Goal: Information Seeking & Learning: Learn about a topic

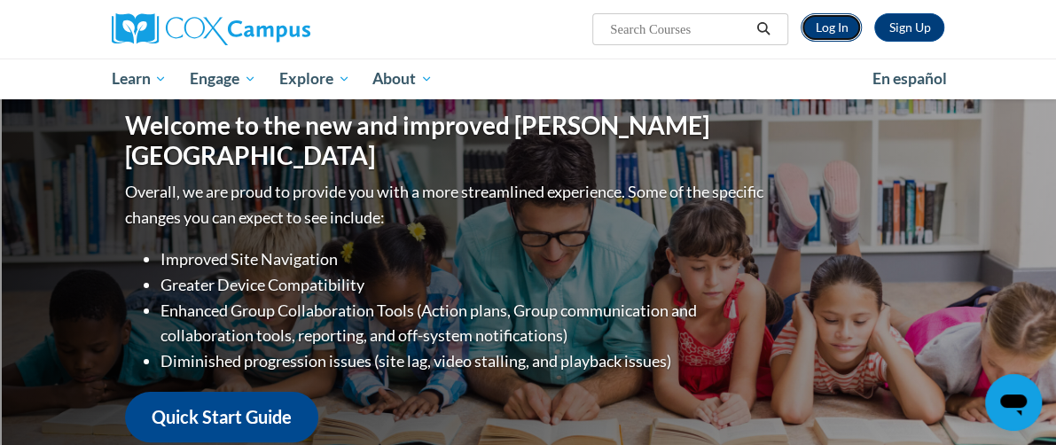
click at [862, 21] on link "Log In" at bounding box center [831, 27] width 61 height 28
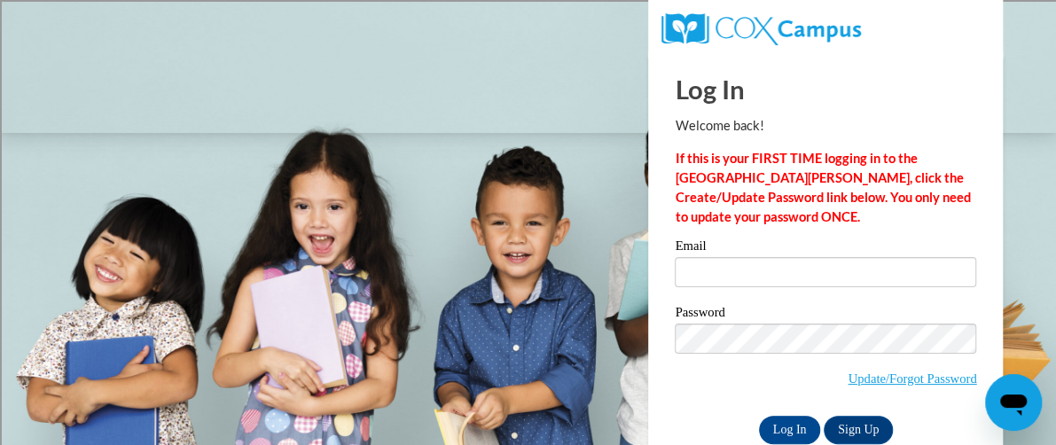
scroll to position [37, 0]
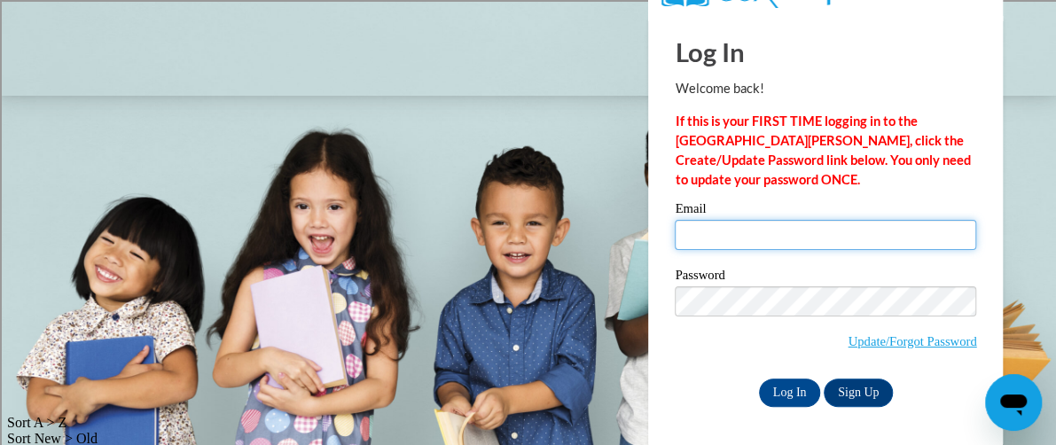
type input "edgar.leyva@rusd.org"
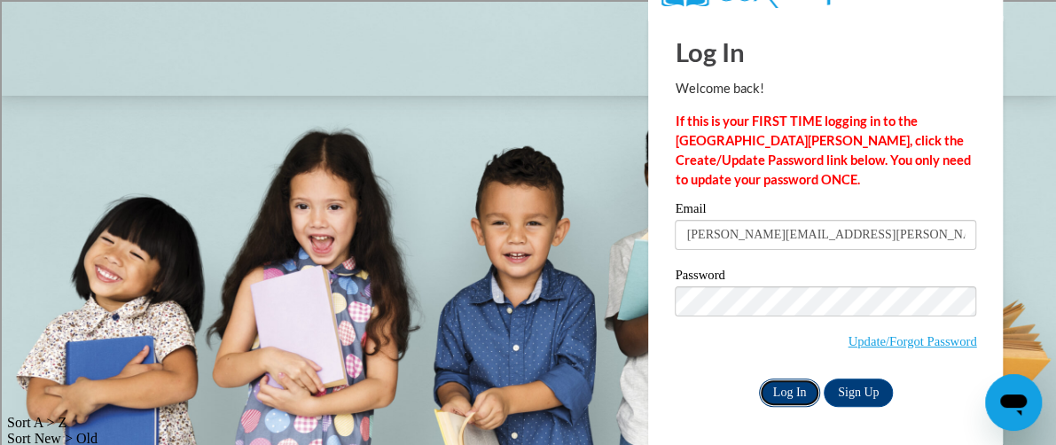
click at [793, 388] on input "Log In" at bounding box center [790, 393] width 62 height 28
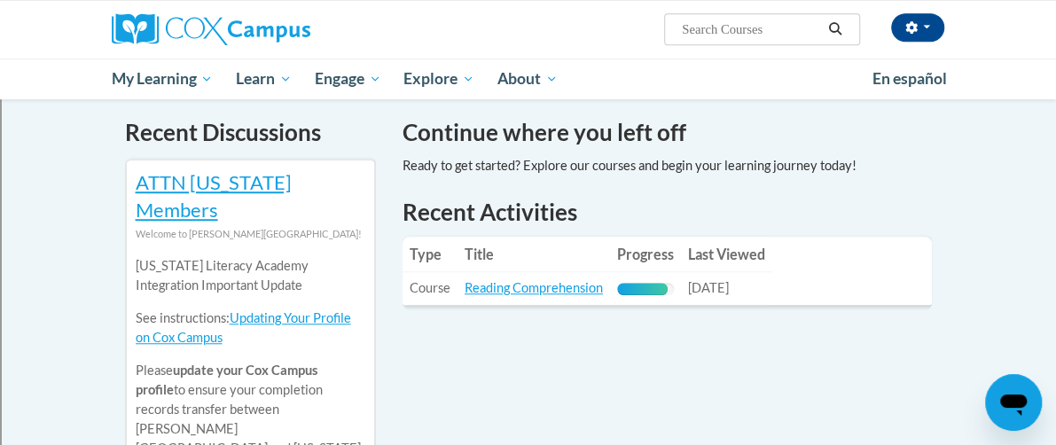
scroll to position [552, 0]
click at [520, 279] on link "Reading Comprehension" at bounding box center [534, 286] width 138 height 15
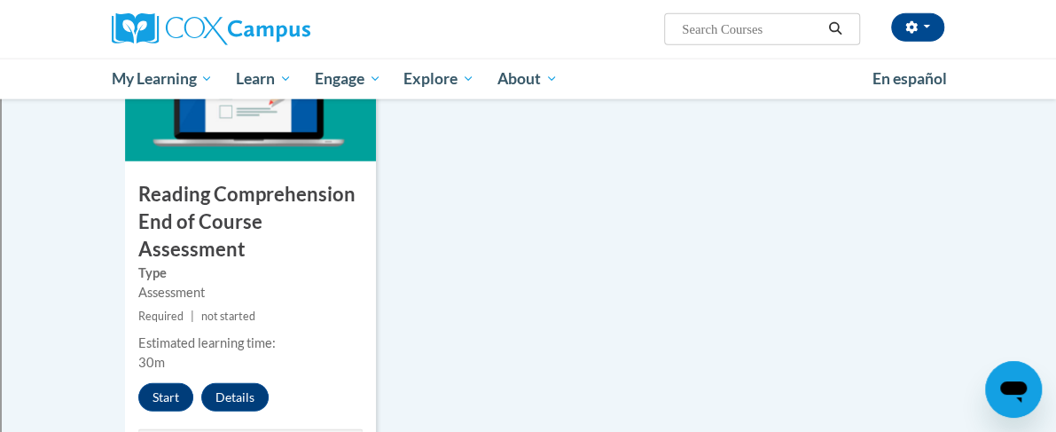
scroll to position [2081, 9]
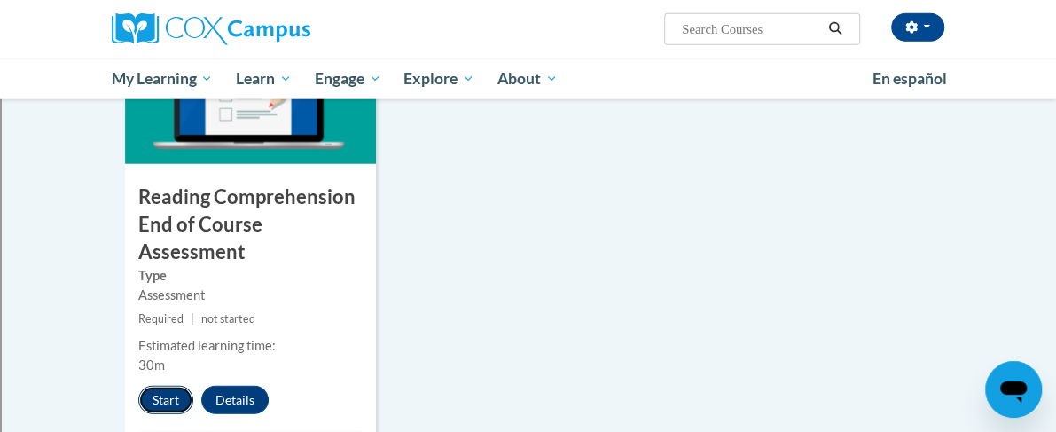
click at [138, 386] on button "Start" at bounding box center [165, 400] width 55 height 28
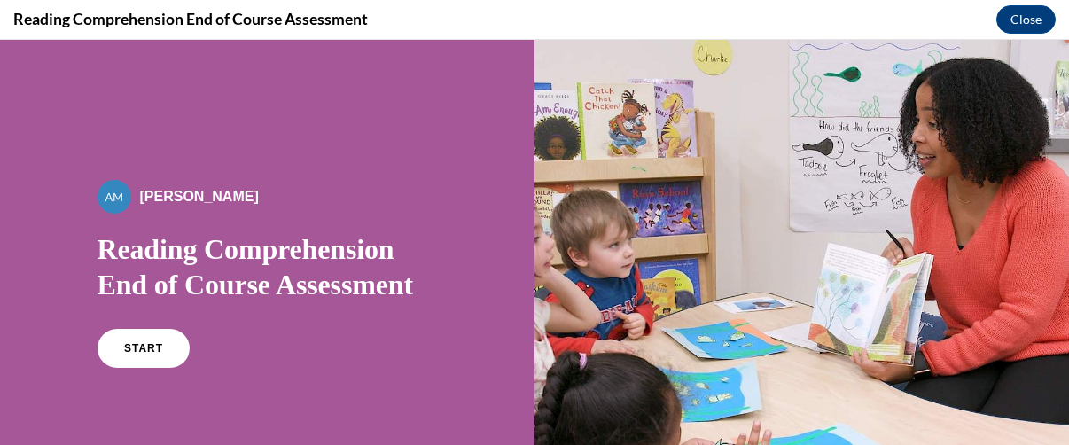
scroll to position [0, 0]
click at [137, 343] on span "START" at bounding box center [142, 348] width 41 height 13
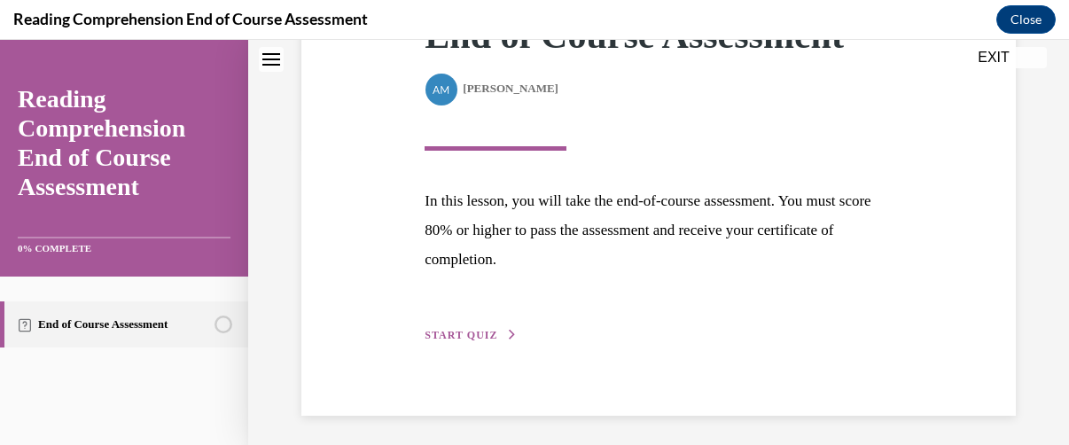
scroll to position [303, 0]
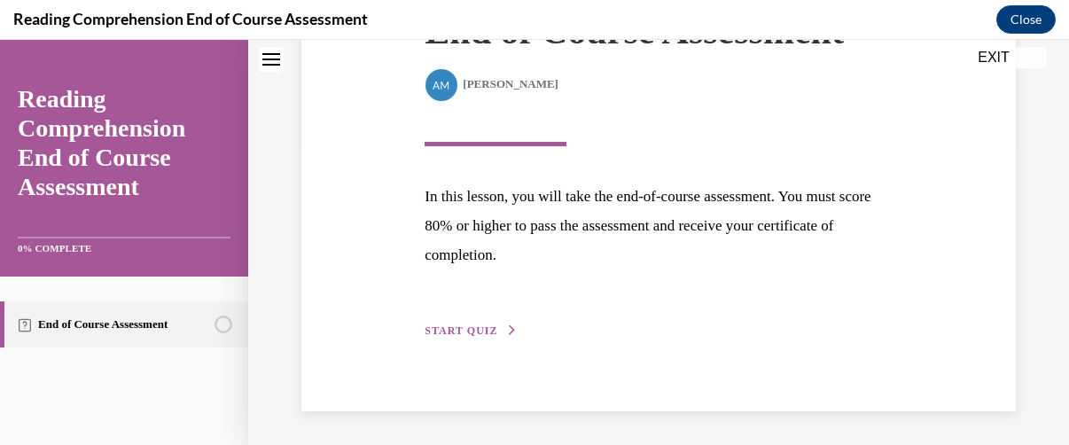
click at [476, 328] on span "START QUIZ" at bounding box center [461, 331] width 73 height 12
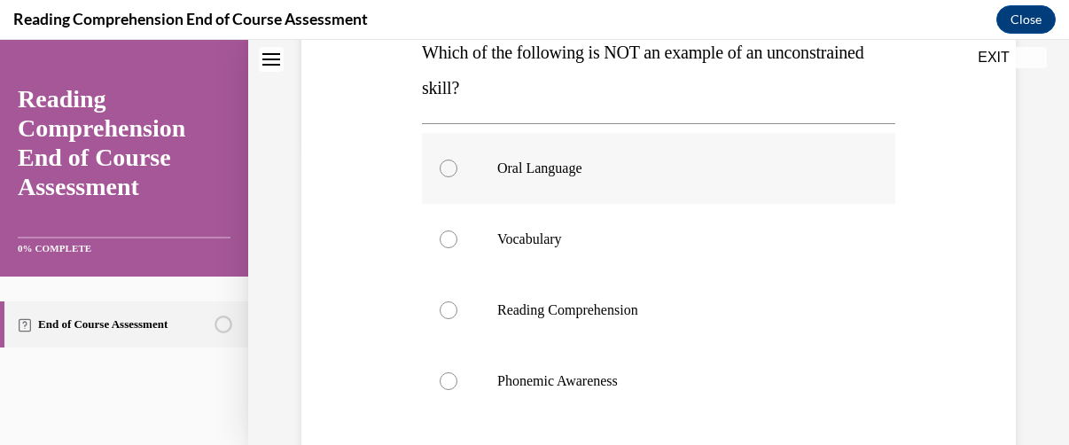
drag, startPoint x: 723, startPoint y: 276, endPoint x: 447, endPoint y: 168, distance: 295.9
click at [447, 168] on div at bounding box center [449, 169] width 18 height 18
click at [447, 168] on input "Oral Language" at bounding box center [449, 169] width 18 height 18
radio input "true"
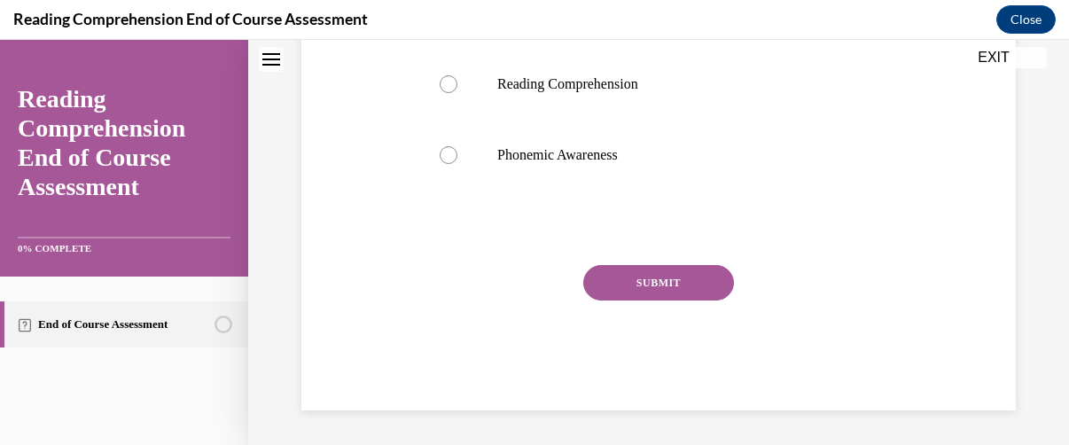
click at [656, 270] on button "SUBMIT" at bounding box center [658, 282] width 151 height 35
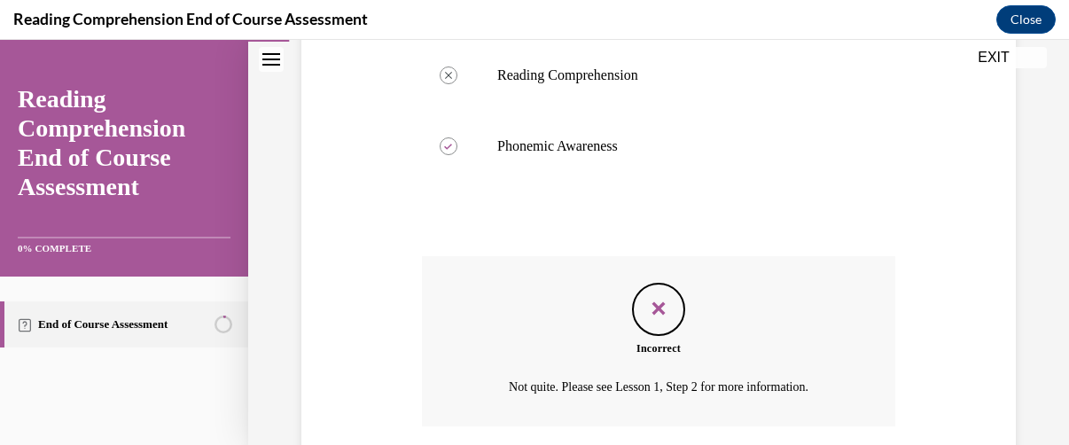
scroll to position [673, 0]
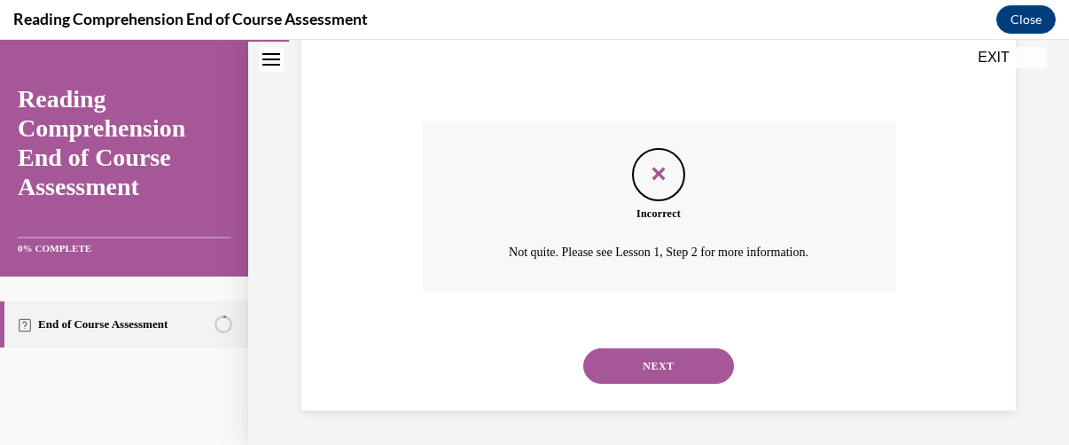
click at [649, 357] on button "NEXT" at bounding box center [658, 365] width 151 height 35
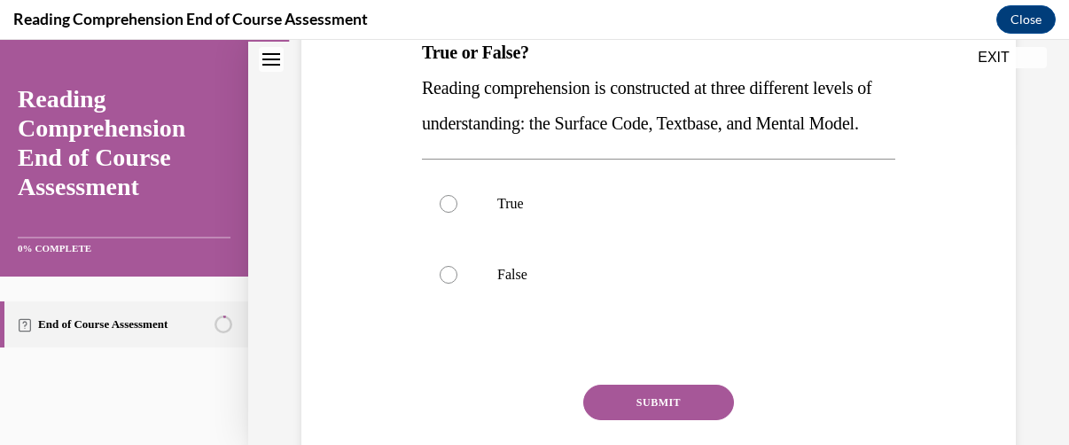
scroll to position [305, 0]
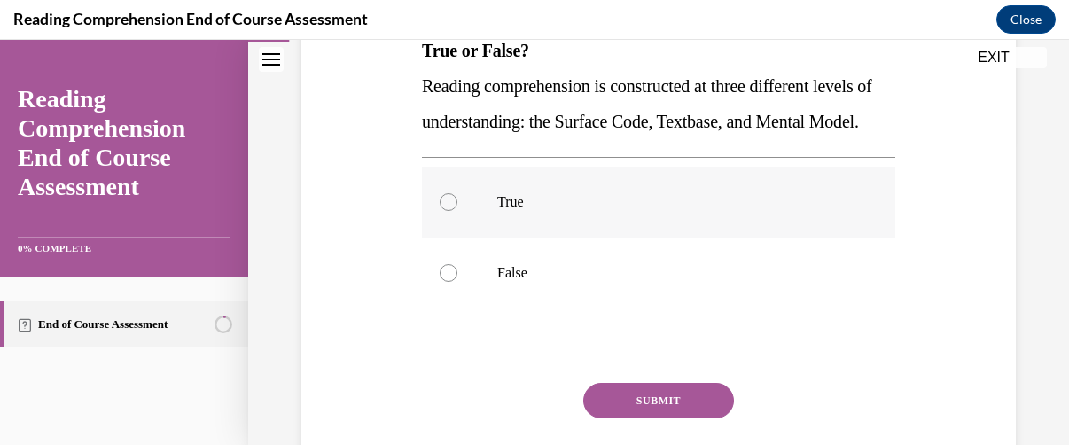
click at [445, 211] on div at bounding box center [449, 202] width 18 height 18
click at [445, 211] on input "True" at bounding box center [449, 202] width 18 height 18
radio input "true"
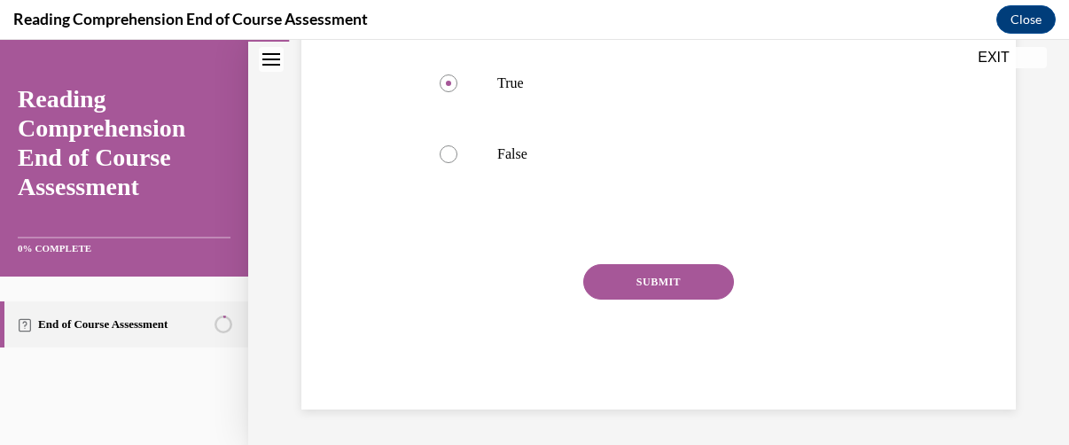
click at [650, 273] on button "SUBMIT" at bounding box center [658, 281] width 151 height 35
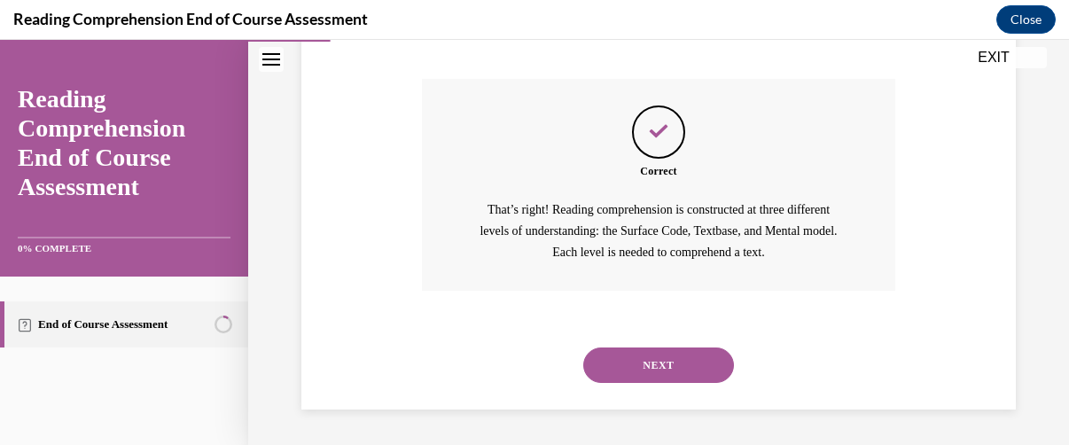
scroll to position [644, 0]
click at [649, 362] on button "NEXT" at bounding box center [658, 365] width 151 height 35
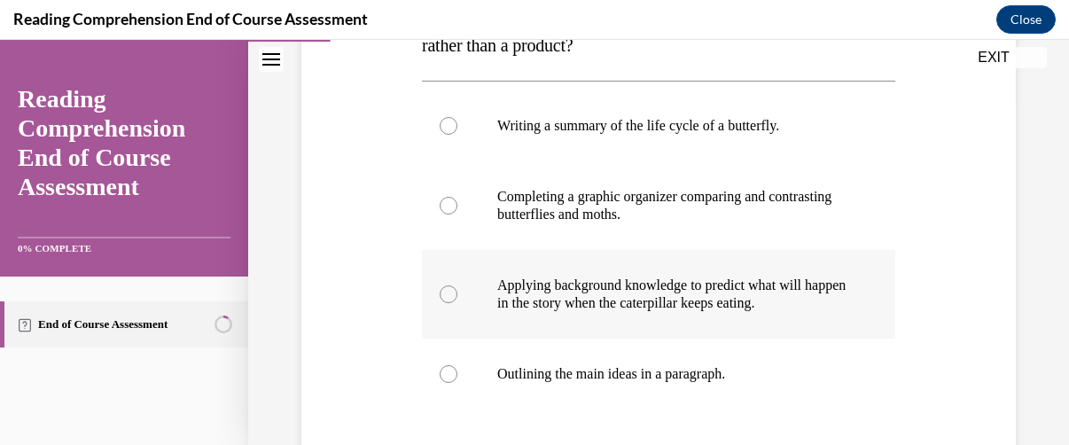
scroll to position [368, 0]
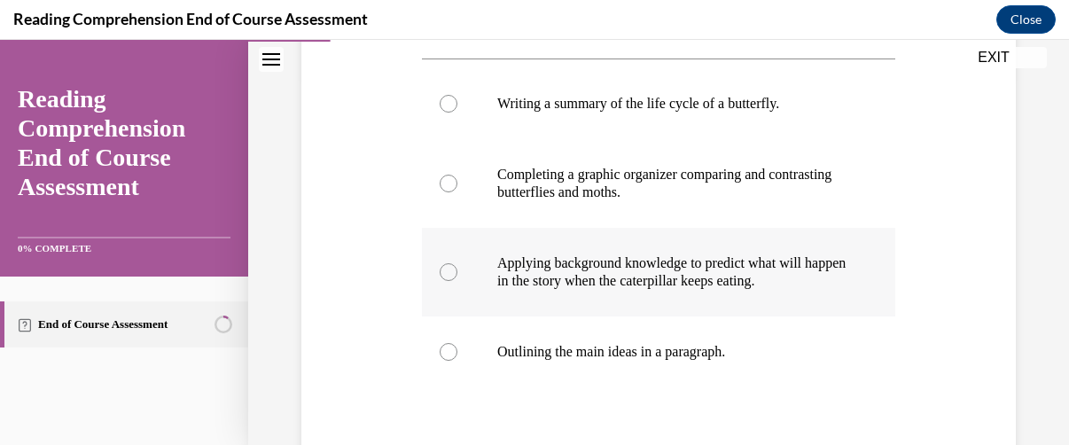
click at [442, 272] on div at bounding box center [449, 272] width 18 height 18
click at [442, 272] on input "Applying background knowledge to predict what will happen in the story when the…" at bounding box center [449, 272] width 18 height 18
radio input "true"
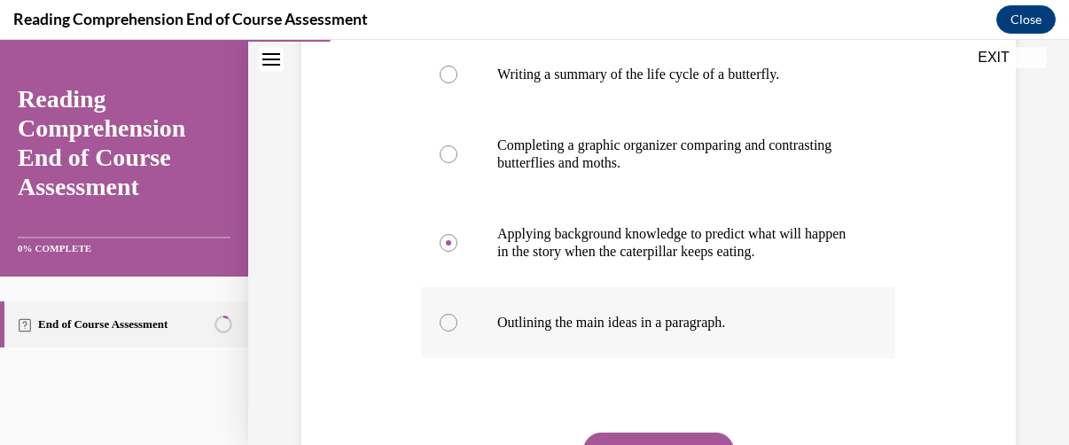
scroll to position [565, 0]
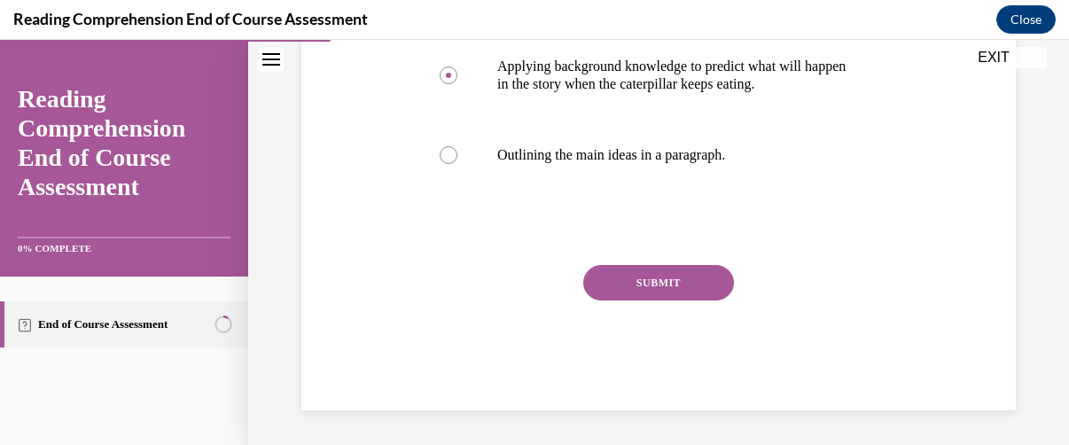
click at [646, 273] on button "SUBMIT" at bounding box center [658, 282] width 151 height 35
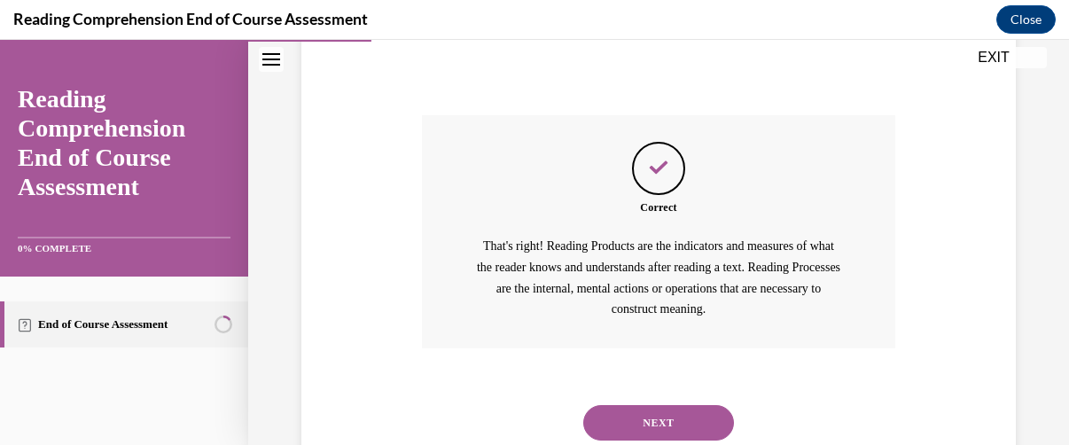
scroll to position [771, 0]
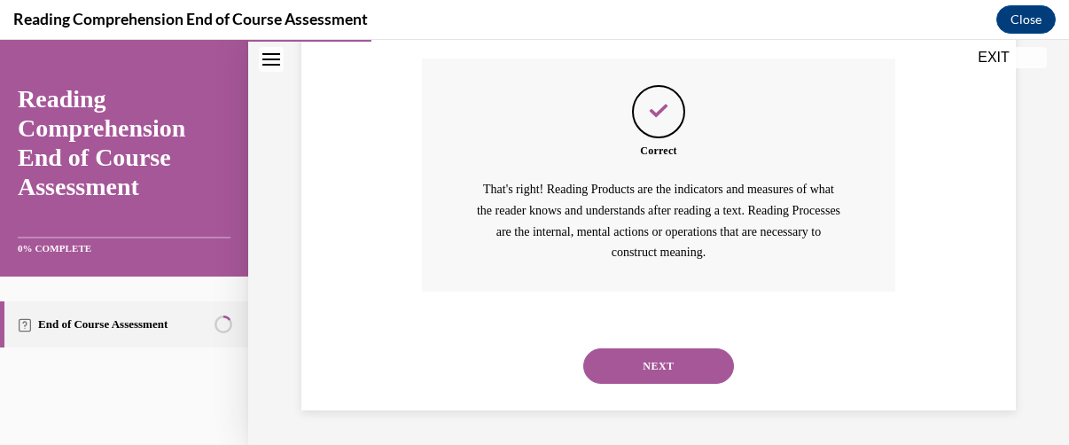
click at [651, 368] on button "NEXT" at bounding box center [658, 365] width 151 height 35
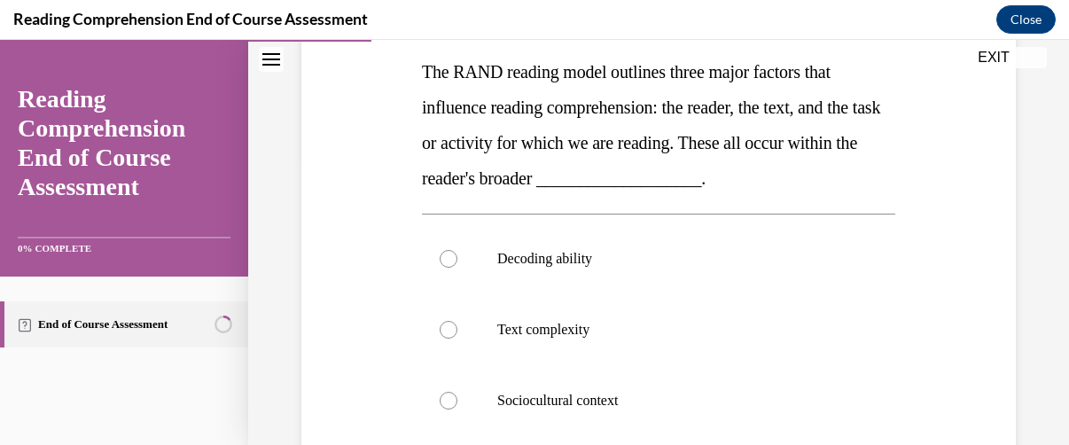
scroll to position [283, 0]
click at [445, 257] on div at bounding box center [449, 260] width 18 height 18
click at [445, 257] on input "Decoding ability" at bounding box center [449, 260] width 18 height 18
radio input "true"
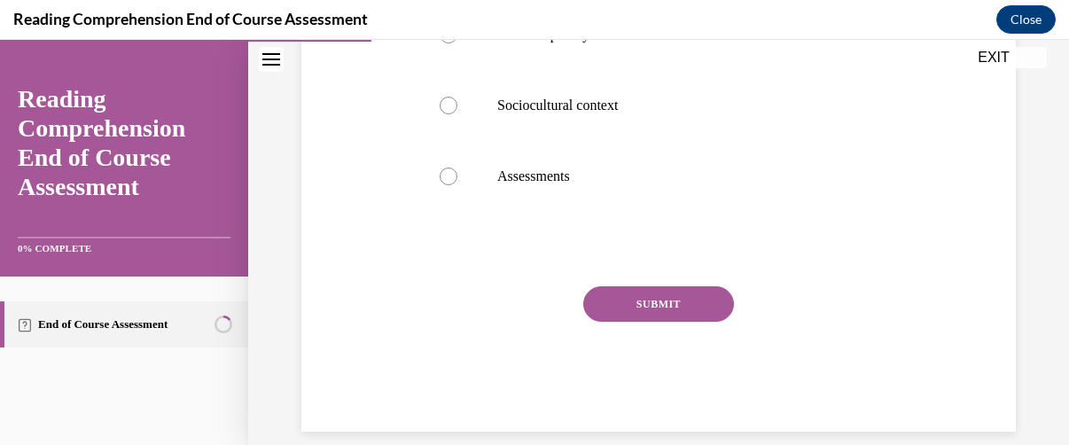
scroll to position [590, 0]
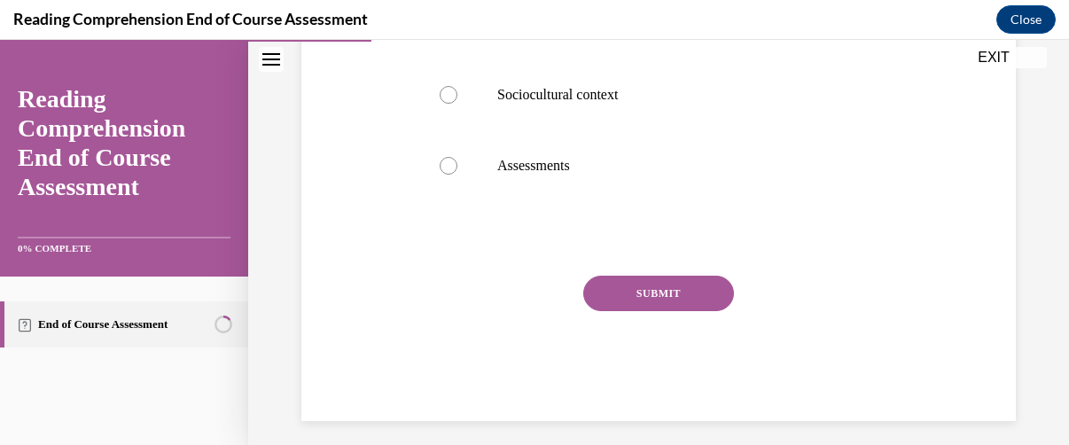
click at [653, 302] on button "SUBMIT" at bounding box center [658, 293] width 151 height 35
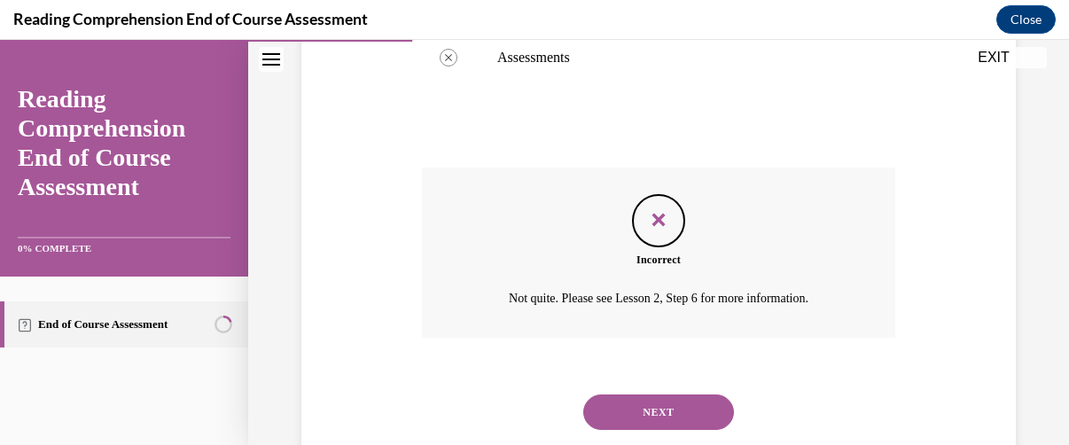
scroll to position [744, 0]
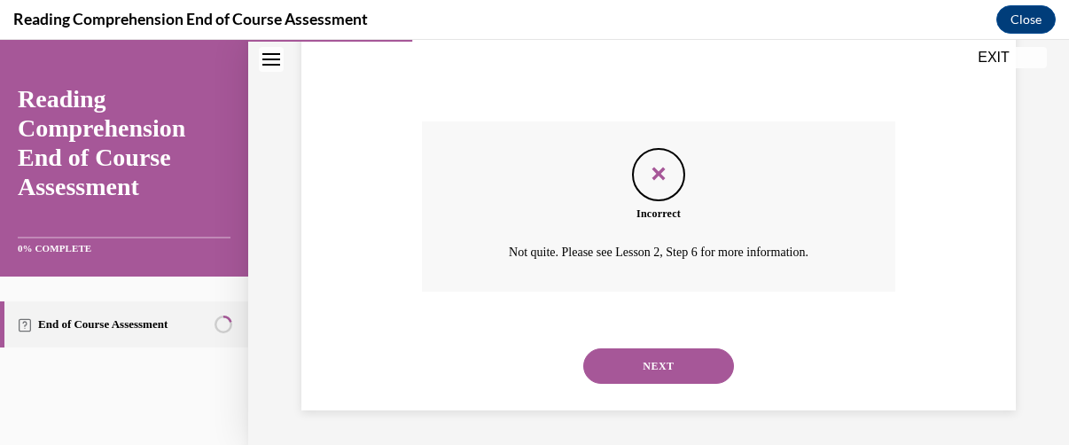
click at [650, 363] on button "NEXT" at bounding box center [658, 365] width 151 height 35
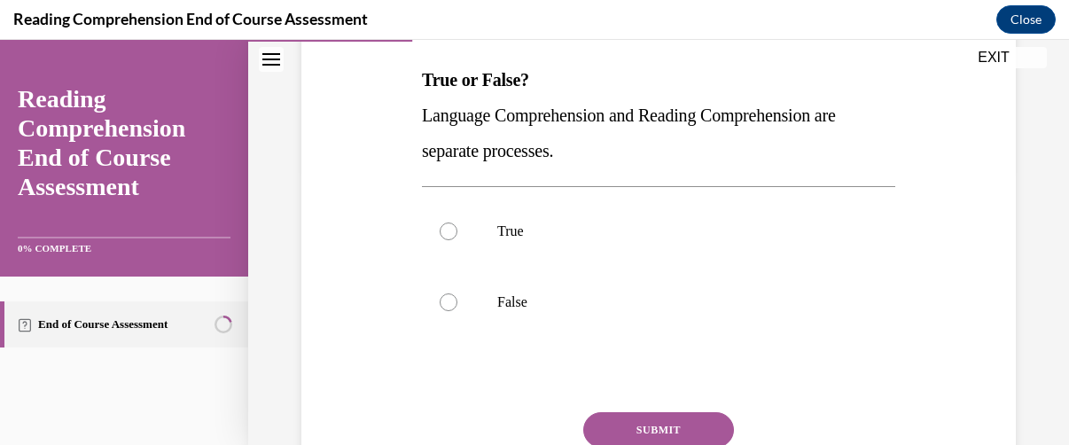
scroll to position [277, 0]
click at [445, 297] on div at bounding box center [449, 302] width 18 height 18
click at [445, 297] on input "False" at bounding box center [449, 302] width 18 height 18
radio input "true"
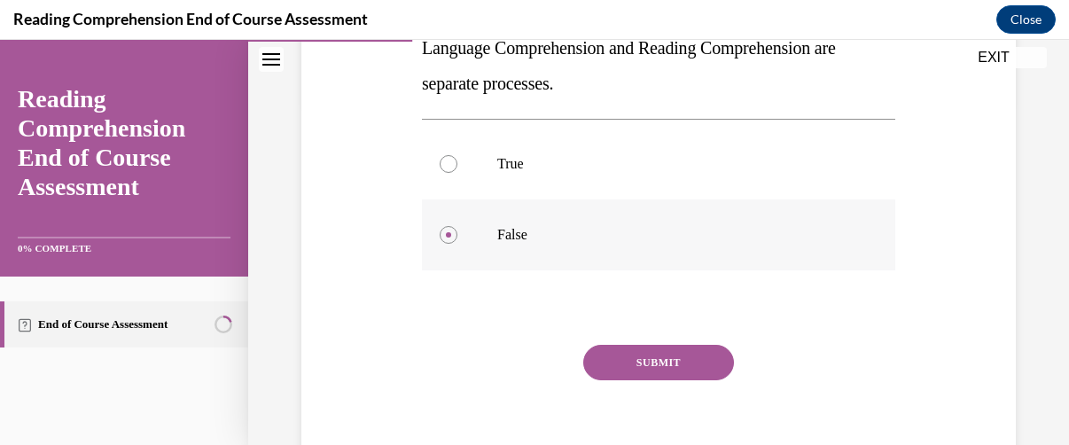
scroll to position [344, 0]
click at [640, 361] on button "SUBMIT" at bounding box center [658, 361] width 151 height 35
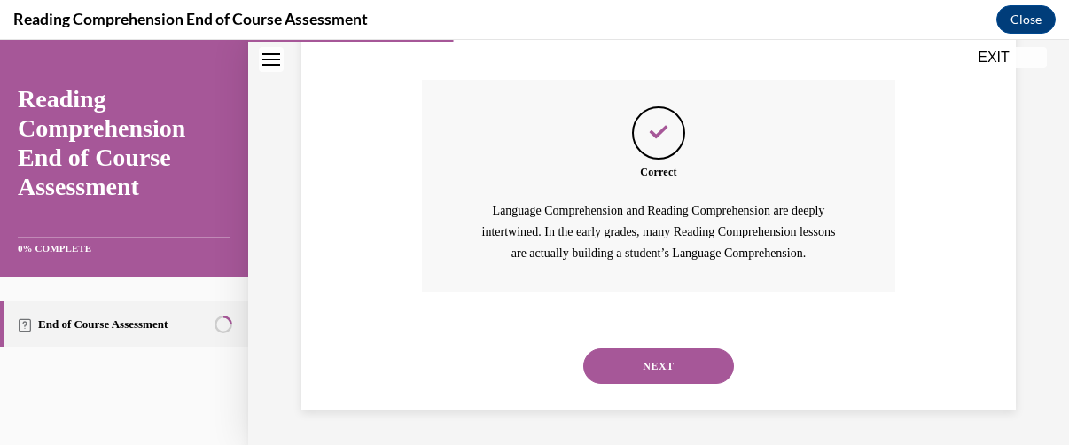
scroll to position [608, 0]
click at [654, 379] on button "NEXT" at bounding box center [658, 365] width 151 height 35
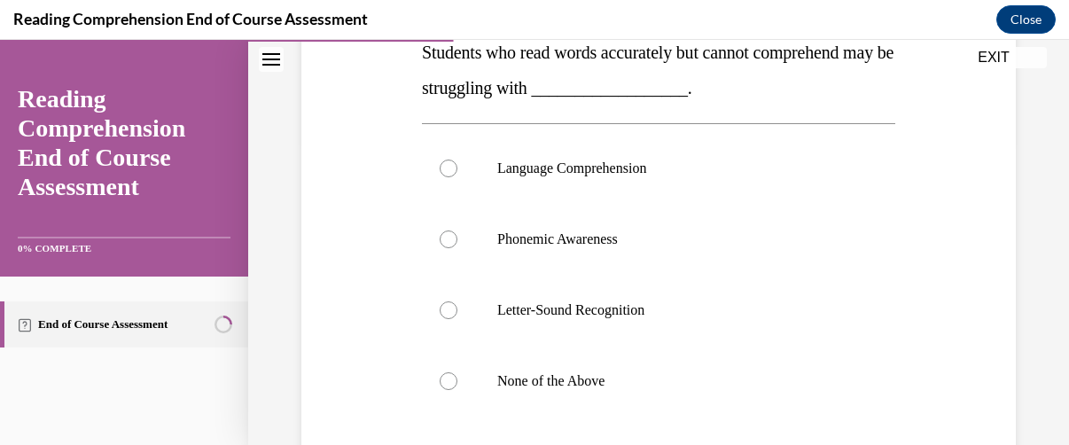
scroll to position [314, 0]
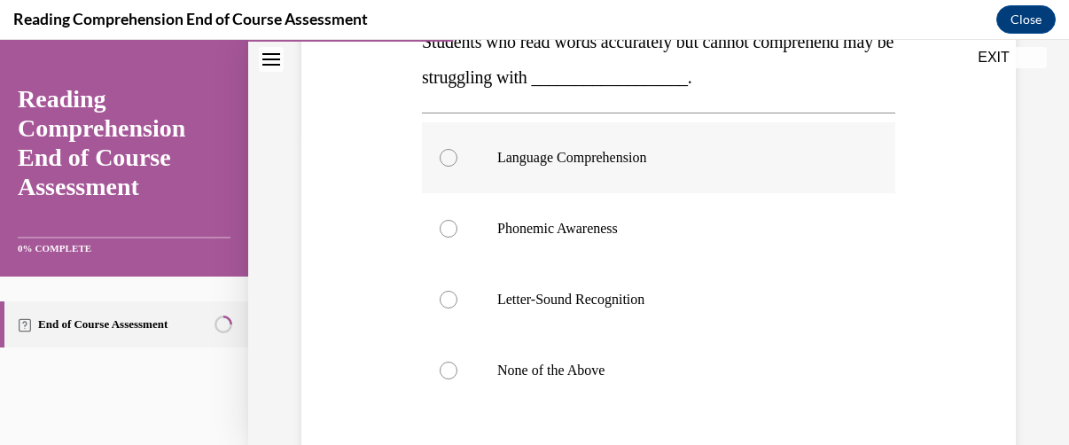
click at [450, 160] on div at bounding box center [449, 158] width 18 height 18
click at [450, 160] on input "Language Comprehension" at bounding box center [449, 158] width 18 height 18
radio input "true"
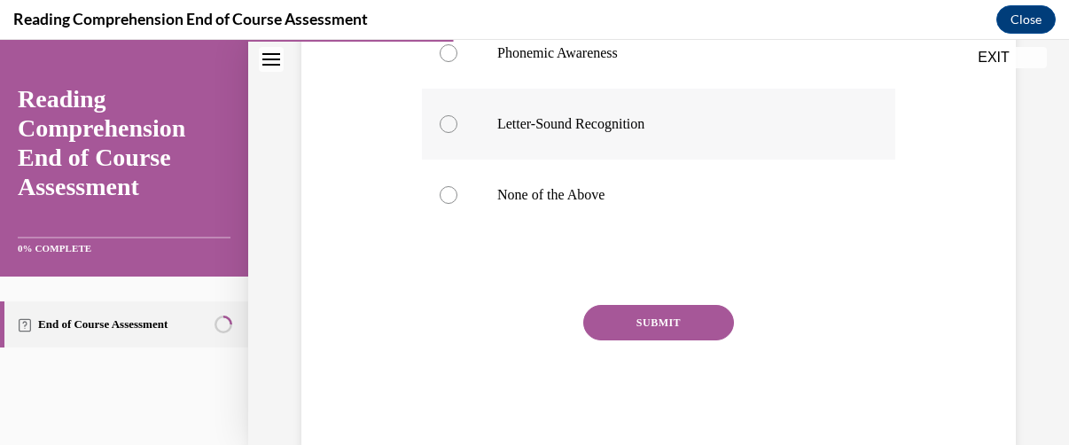
scroll to position [491, 0]
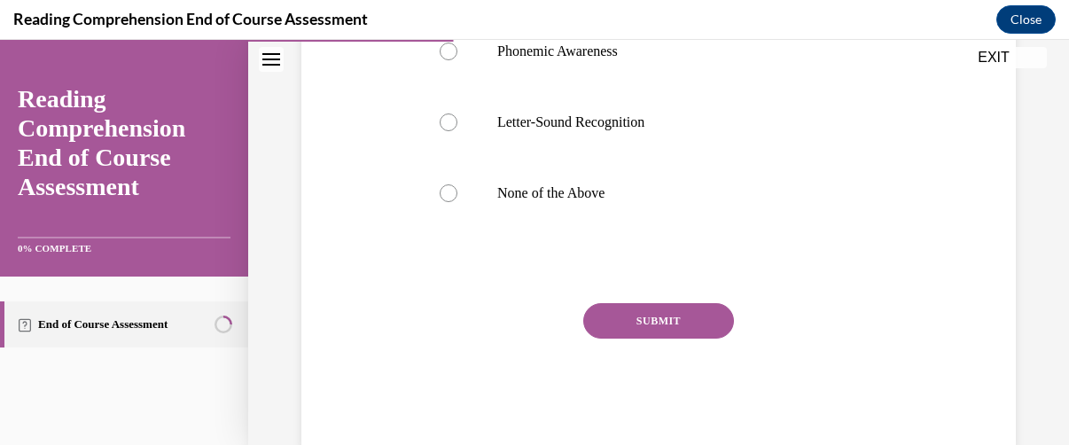
click at [651, 315] on button "SUBMIT" at bounding box center [658, 320] width 151 height 35
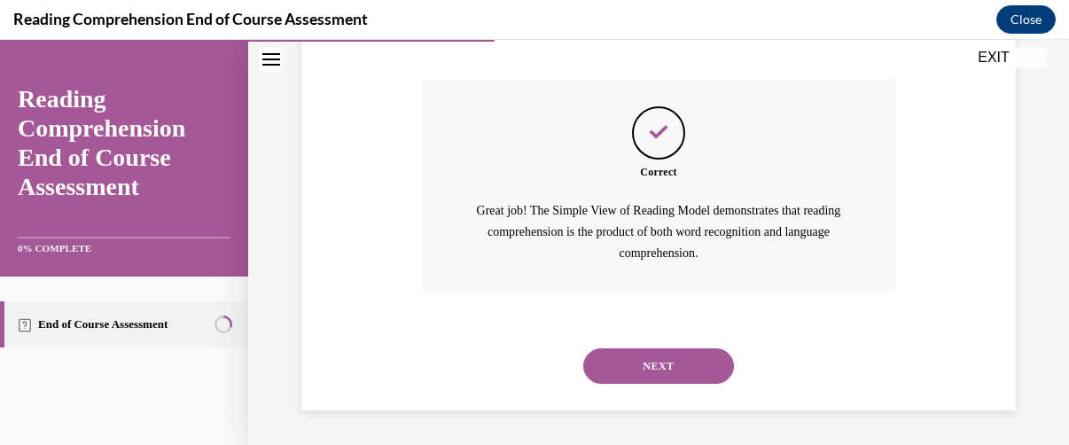
scroll to position [715, 0]
click at [650, 367] on button "NEXT" at bounding box center [658, 365] width 151 height 35
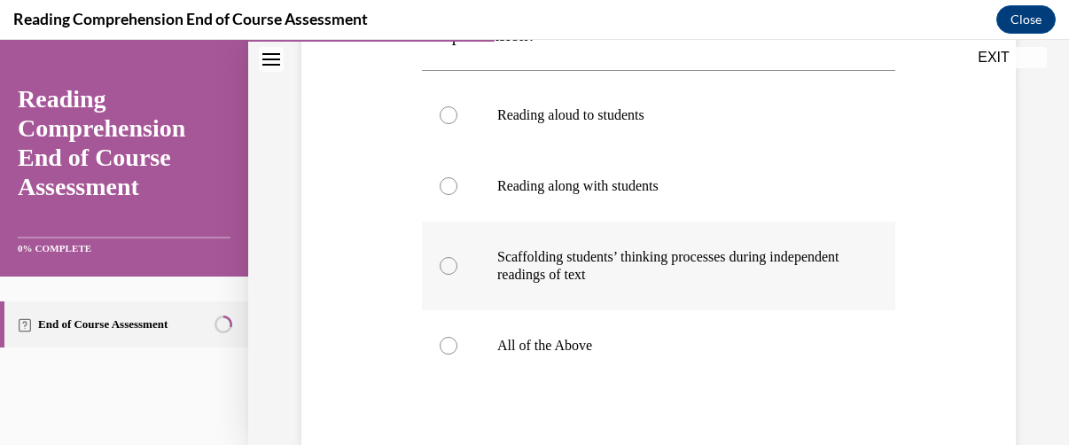
scroll to position [357, 0]
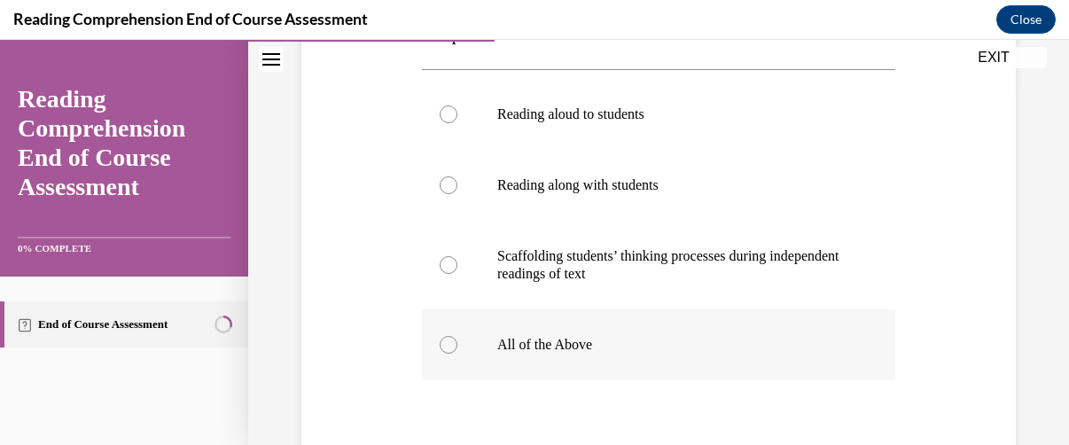
click at [445, 348] on div at bounding box center [449, 345] width 18 height 18
click at [445, 348] on input "All of the Above" at bounding box center [449, 345] width 18 height 18
radio input "true"
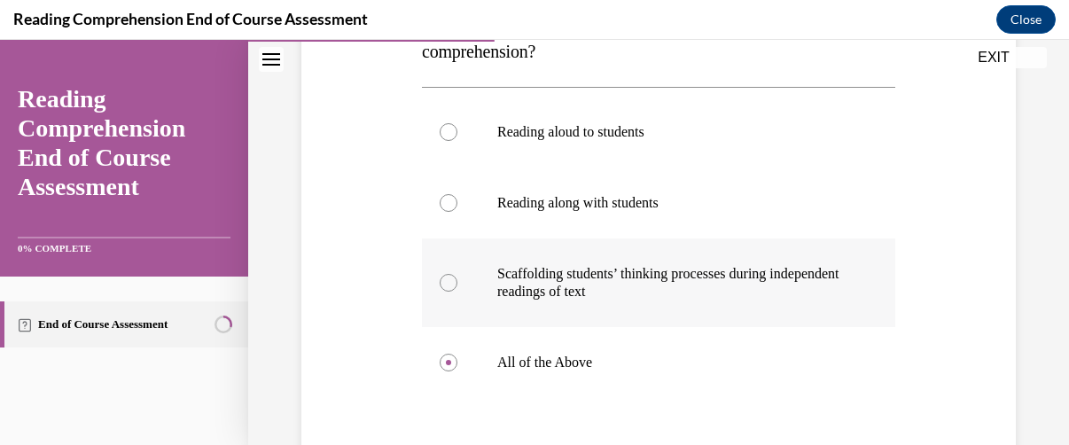
scroll to position [355, 0]
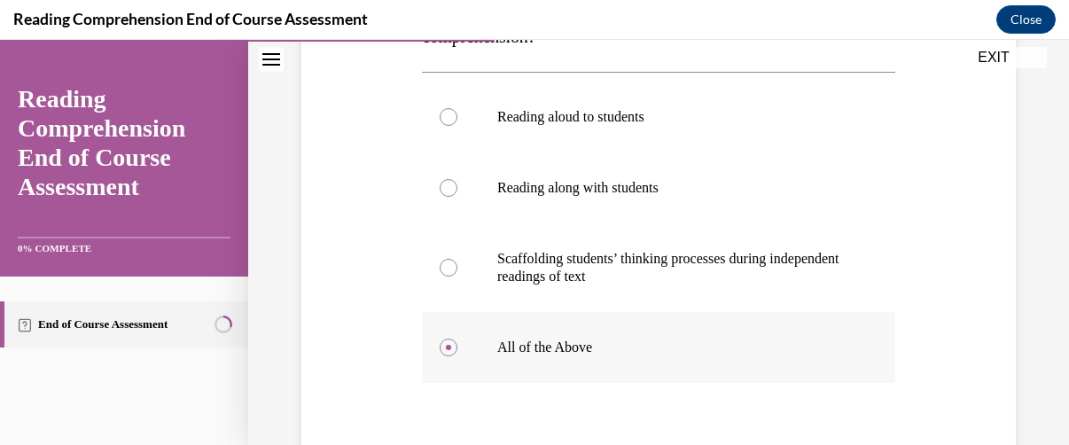
click at [446, 348] on circle at bounding box center [448, 347] width 5 height 5
click at [446, 348] on input "All of the Above" at bounding box center [449, 348] width 18 height 18
click at [447, 270] on div at bounding box center [449, 268] width 18 height 18
click at [447, 270] on input "Scaffolding students’ thinking processes during independent readings of text" at bounding box center [449, 268] width 18 height 18
radio input "true"
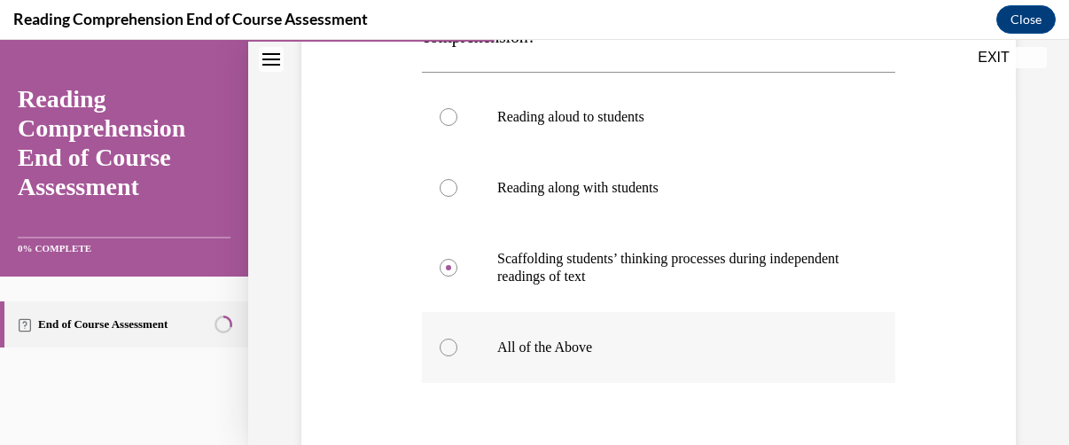
scroll to position [547, 0]
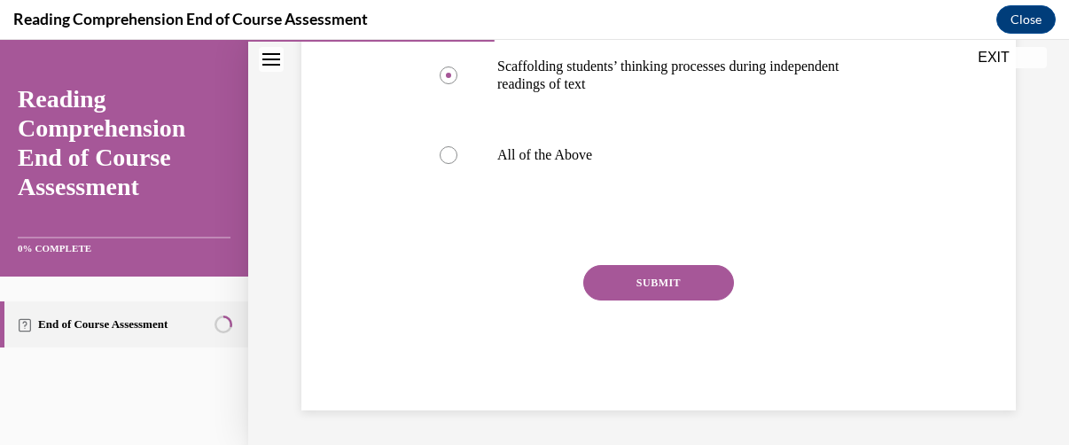
click at [647, 278] on button "SUBMIT" at bounding box center [658, 282] width 151 height 35
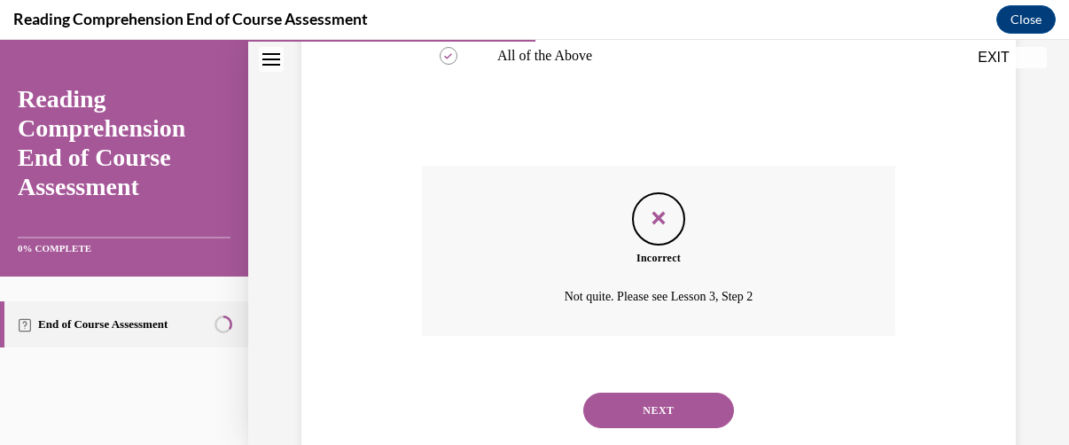
scroll to position [691, 0]
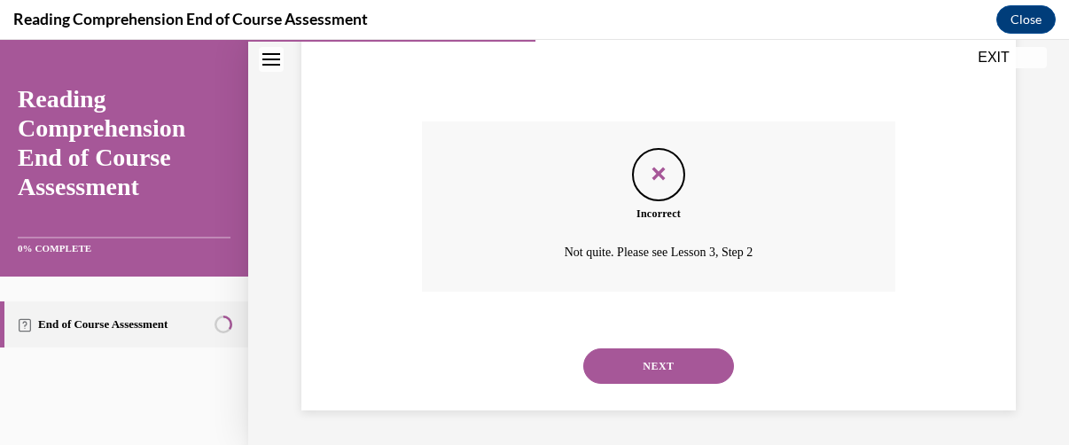
click at [646, 365] on button "NEXT" at bounding box center [658, 365] width 151 height 35
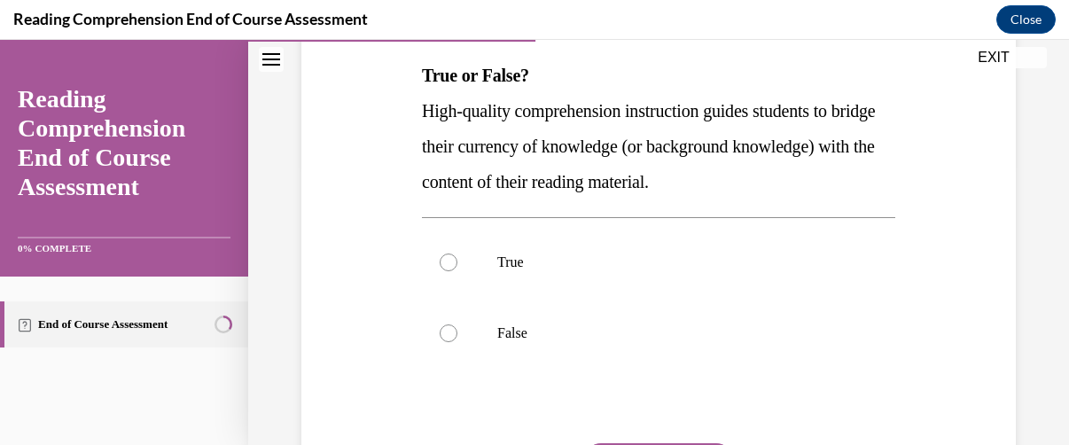
scroll to position [273, 0]
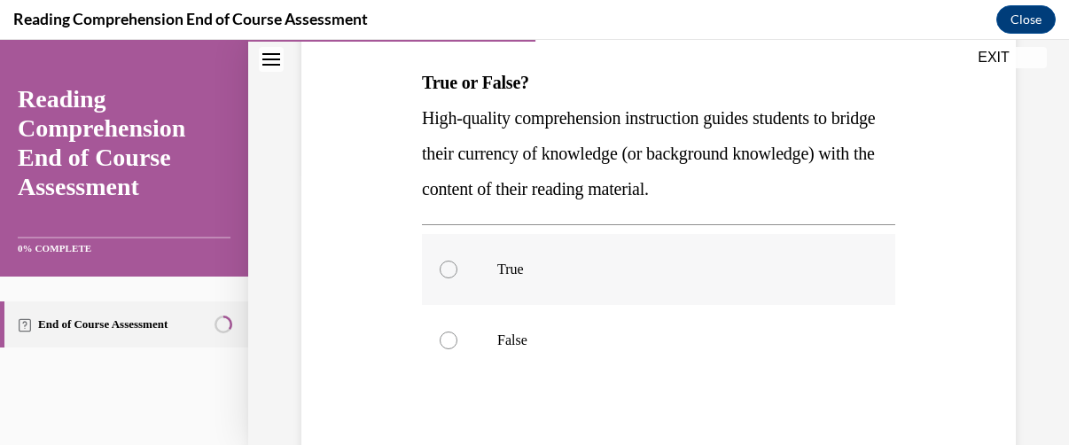
click at [446, 263] on div at bounding box center [449, 270] width 18 height 18
click at [446, 263] on input "True" at bounding box center [449, 270] width 18 height 18
radio input "true"
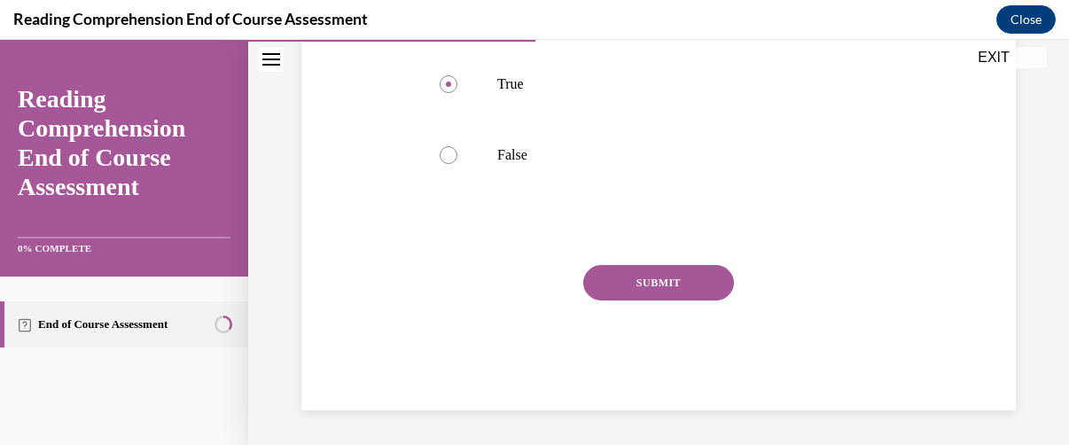
click at [642, 279] on button "SUBMIT" at bounding box center [658, 282] width 151 height 35
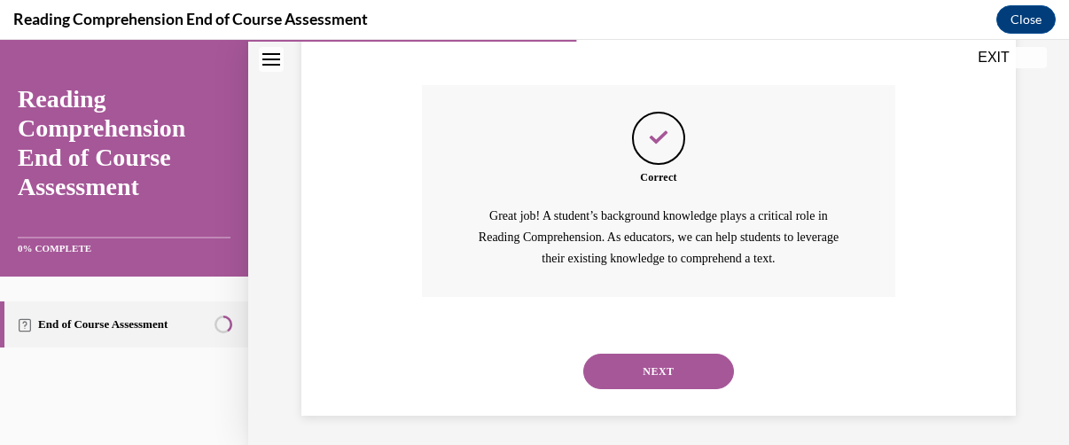
scroll to position [644, 0]
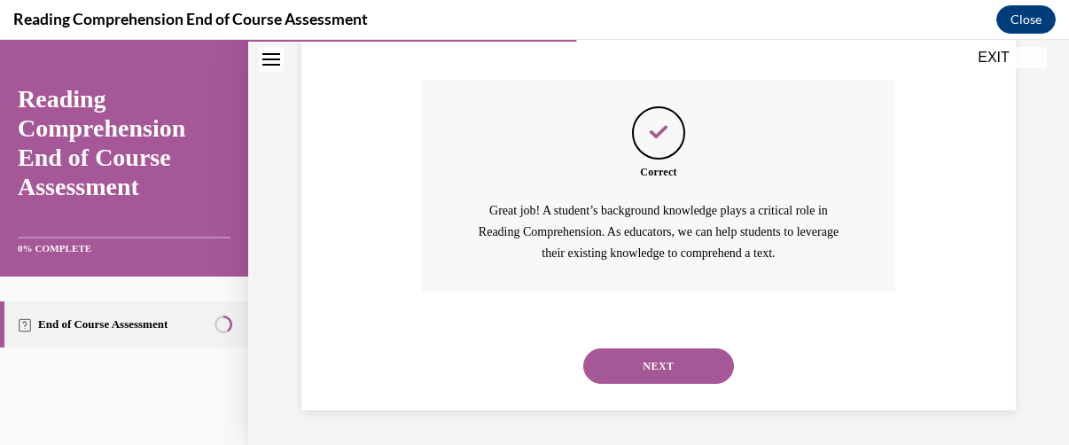
click at [652, 354] on button "NEXT" at bounding box center [658, 365] width 151 height 35
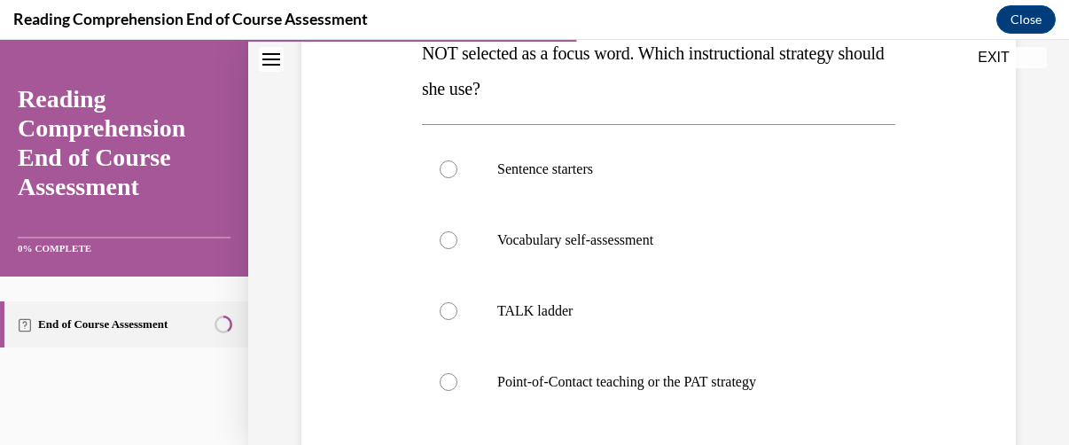
scroll to position [384, 0]
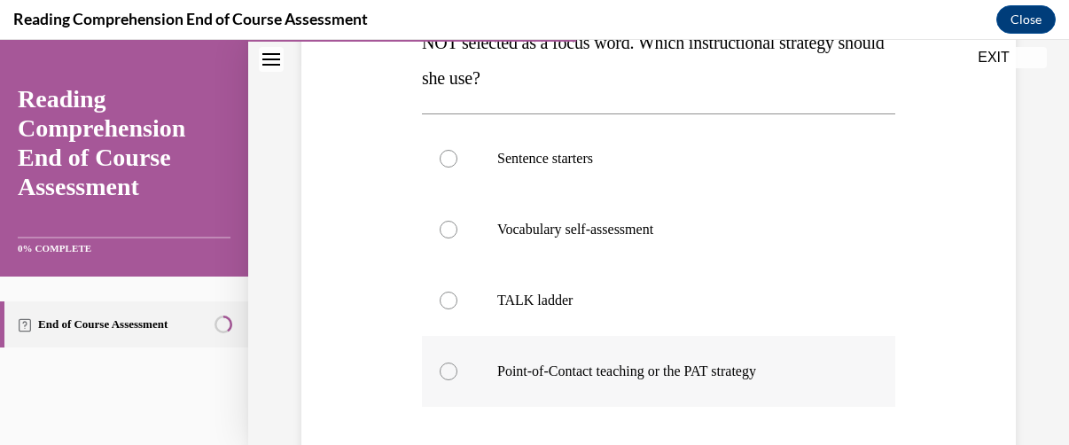
click at [450, 367] on div at bounding box center [449, 372] width 18 height 18
click at [450, 367] on input "Point-of-Contact teaching or the PAT strategy" at bounding box center [449, 372] width 18 height 18
radio input "true"
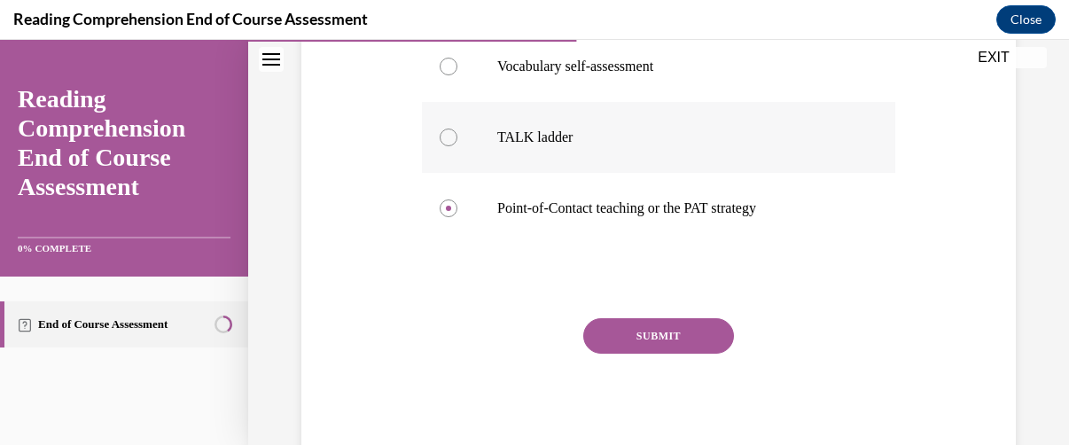
scroll to position [548, 0]
click at [642, 341] on button "SUBMIT" at bounding box center [658, 334] width 151 height 35
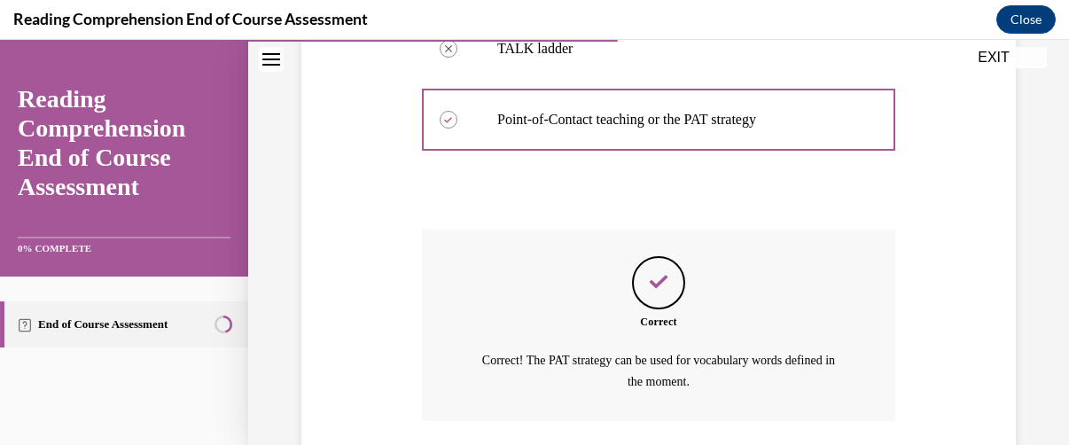
scroll to position [764, 0]
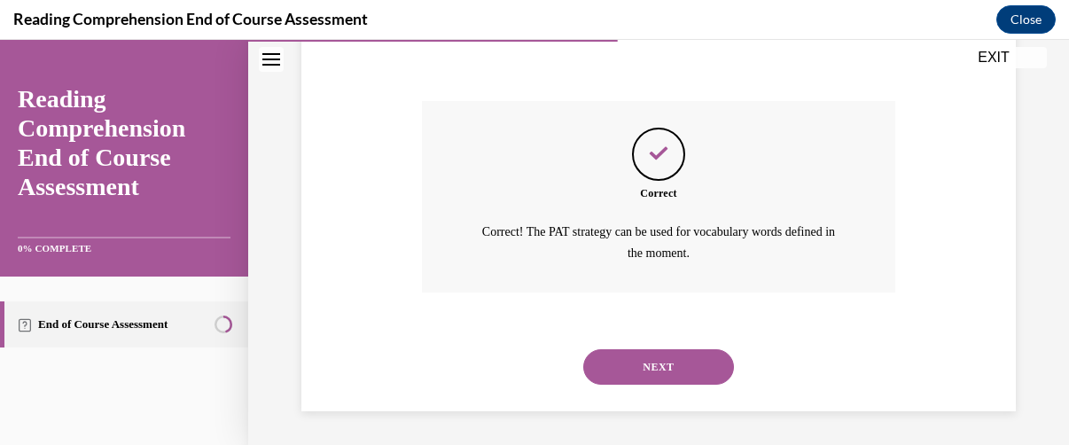
click at [635, 363] on button "NEXT" at bounding box center [658, 366] width 151 height 35
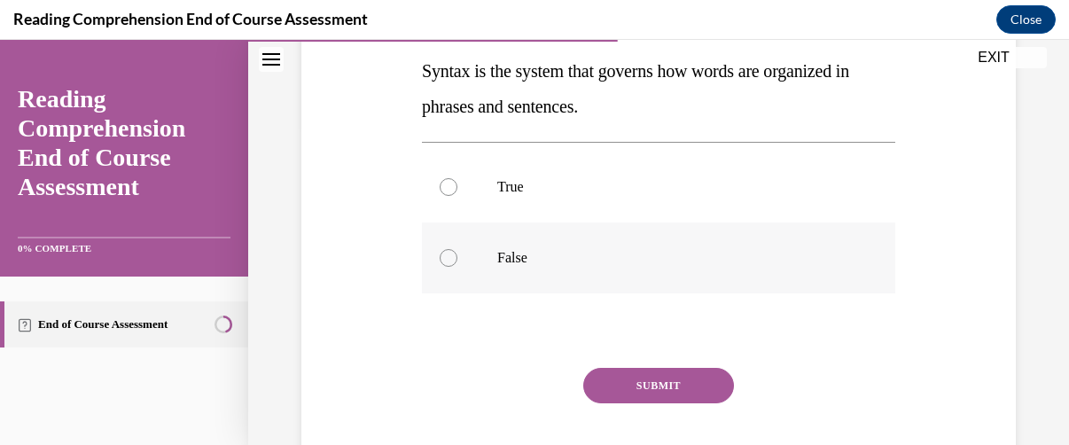
scroll to position [321, 0]
click at [449, 186] on div at bounding box center [449, 186] width 18 height 18
click at [449, 186] on input "True" at bounding box center [449, 186] width 18 height 18
radio input "true"
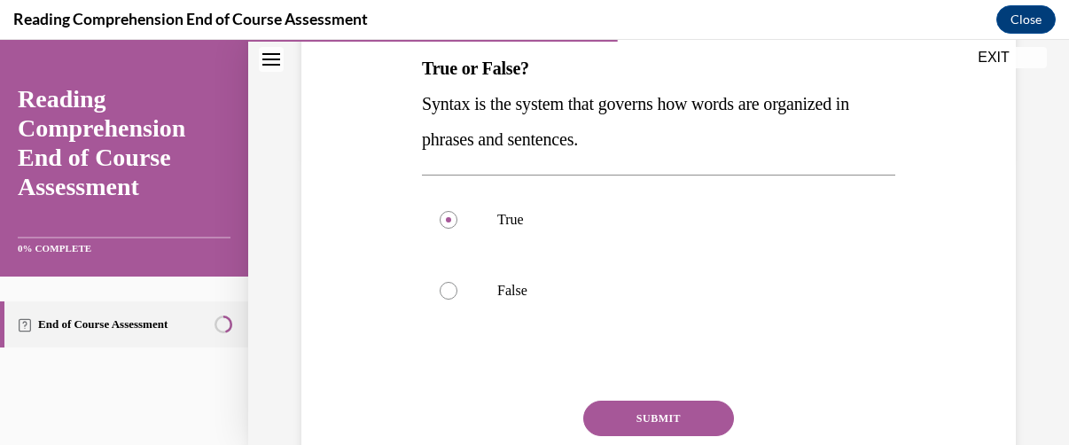
click at [656, 416] on button "SUBMIT" at bounding box center [658, 418] width 151 height 35
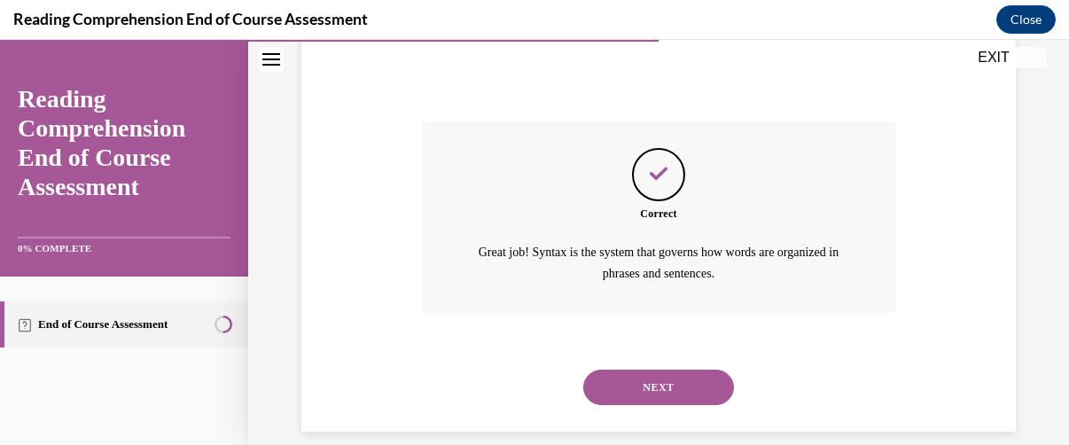
scroll to position [587, 0]
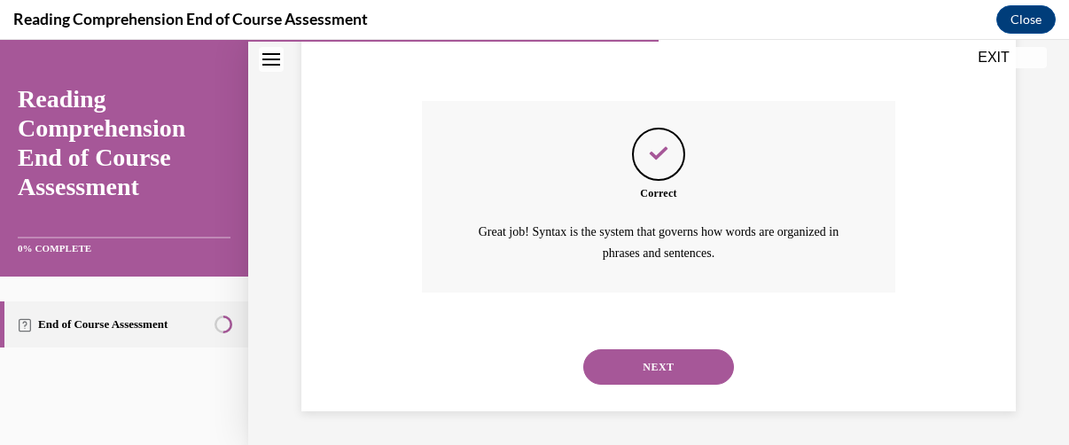
click at [659, 355] on button "NEXT" at bounding box center [658, 366] width 151 height 35
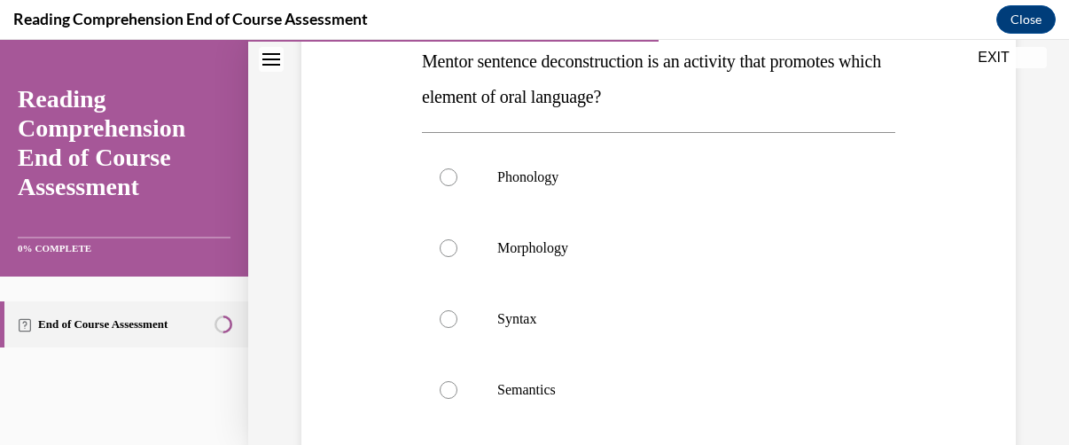
scroll to position [296, 0]
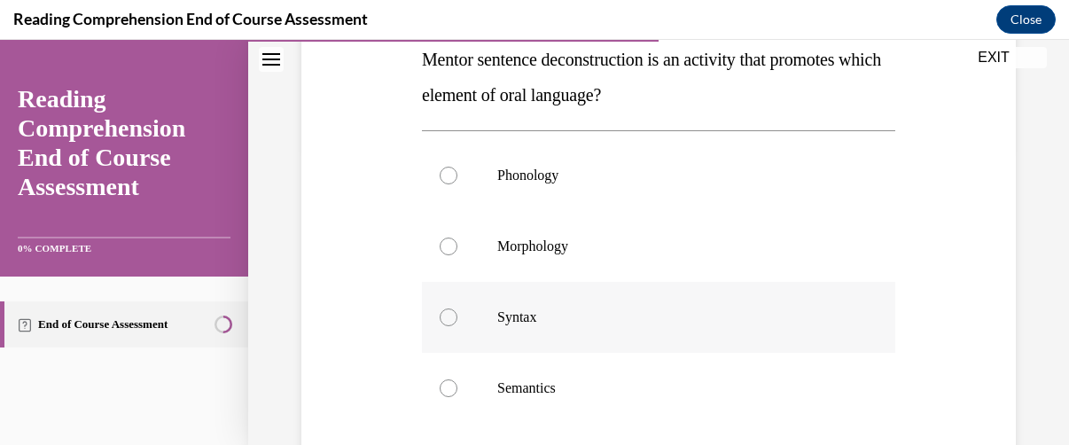
click at [447, 315] on div at bounding box center [449, 318] width 18 height 18
click at [447, 315] on input "Syntax" at bounding box center [449, 318] width 18 height 18
radio input "true"
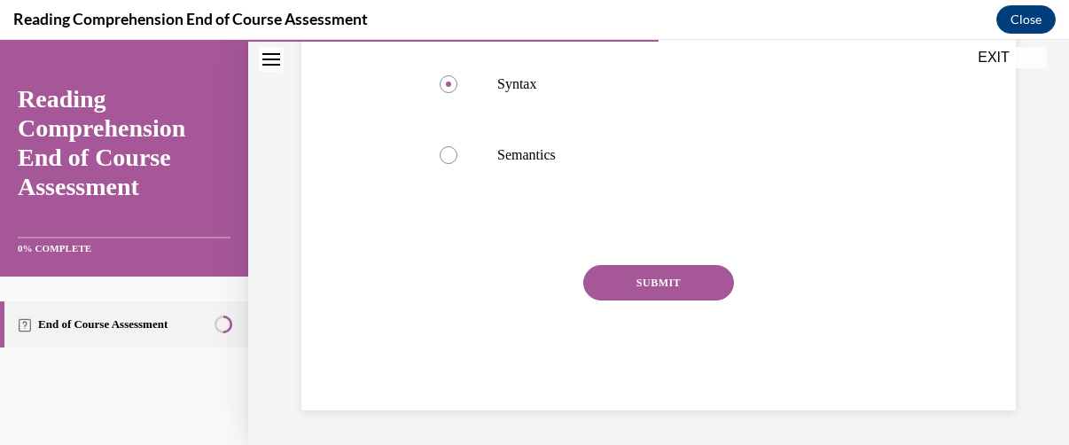
click at [651, 286] on button "SUBMIT" at bounding box center [658, 282] width 151 height 35
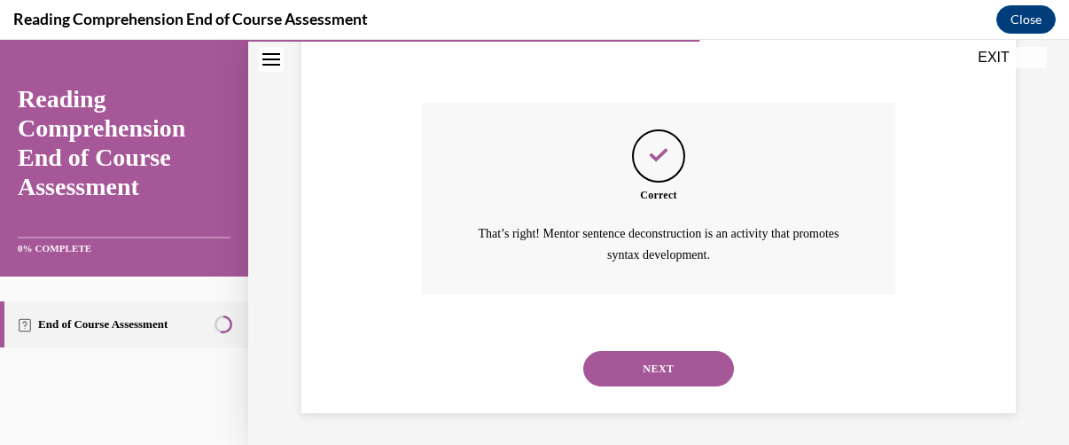
scroll to position [693, 0]
click at [654, 359] on button "NEXT" at bounding box center [658, 366] width 151 height 35
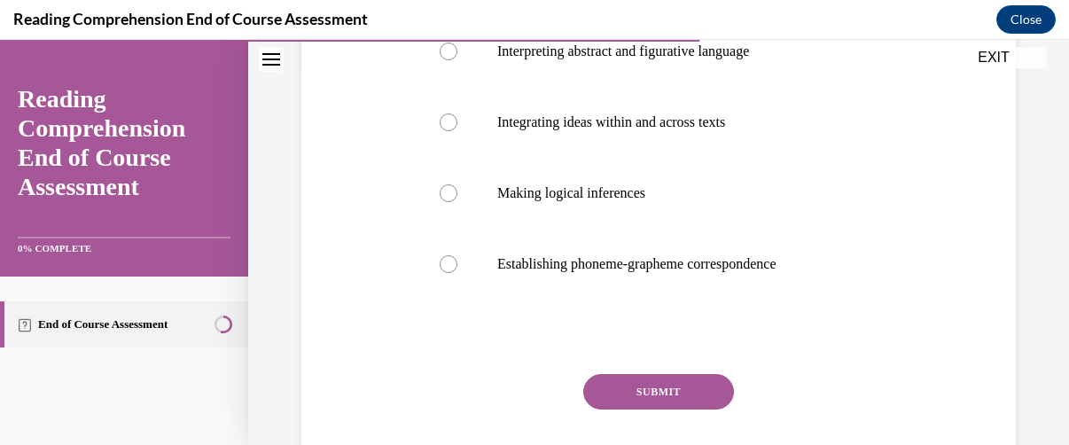
scroll to position [390, 0]
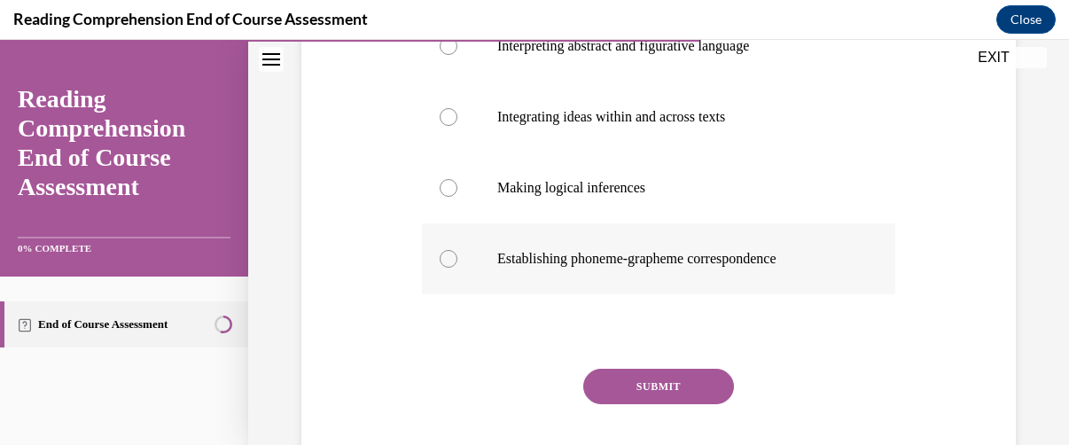
click at [449, 268] on div at bounding box center [449, 259] width 18 height 18
click at [449, 268] on input "Establishing phoneme-grapheme correspondence" at bounding box center [449, 259] width 18 height 18
radio input "true"
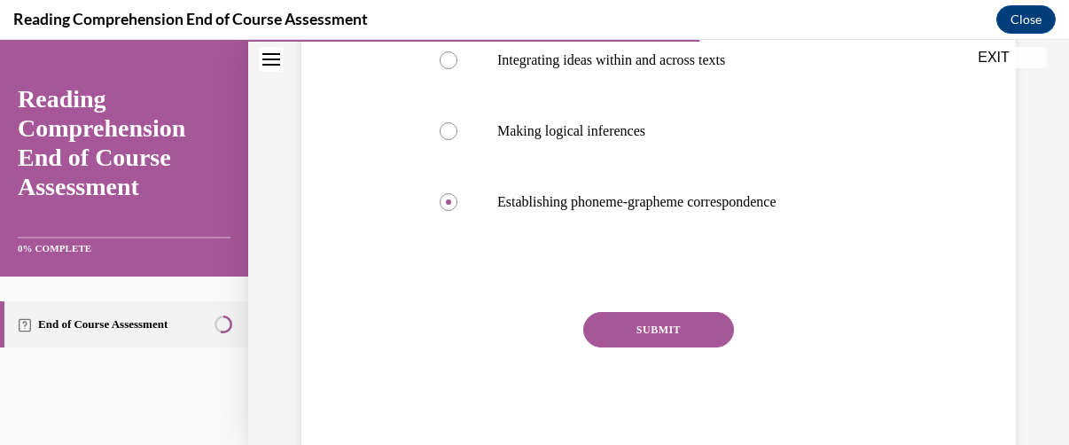
scroll to position [449, 0]
click at [661, 346] on button "SUBMIT" at bounding box center [658, 327] width 151 height 35
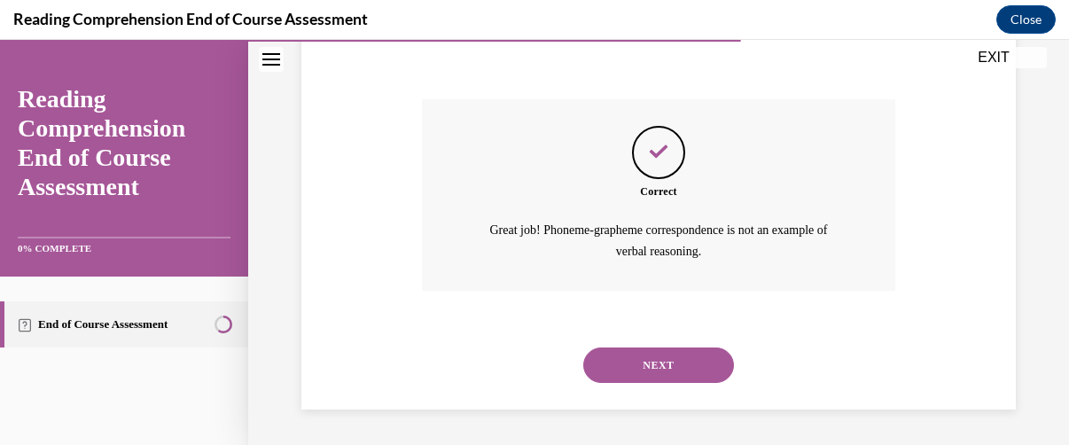
scroll to position [693, 0]
click at [657, 369] on button "NEXT" at bounding box center [658, 365] width 151 height 35
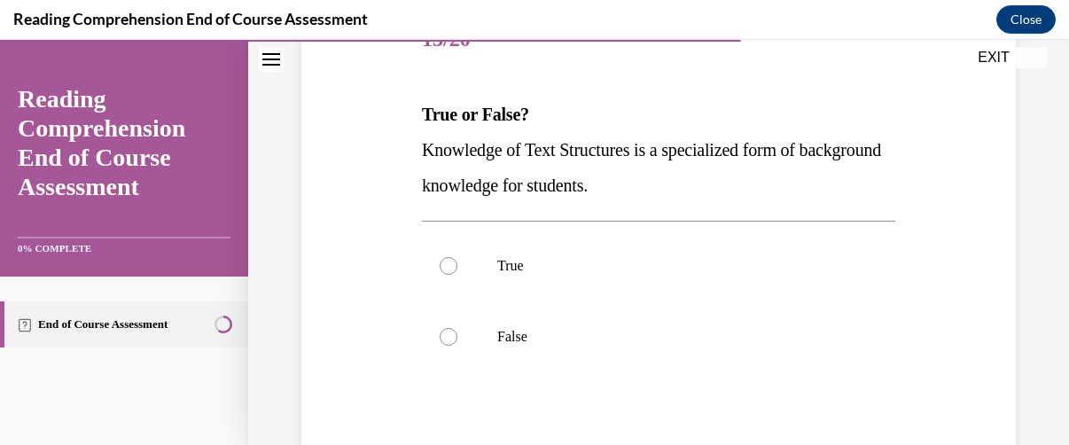
scroll to position [260, 0]
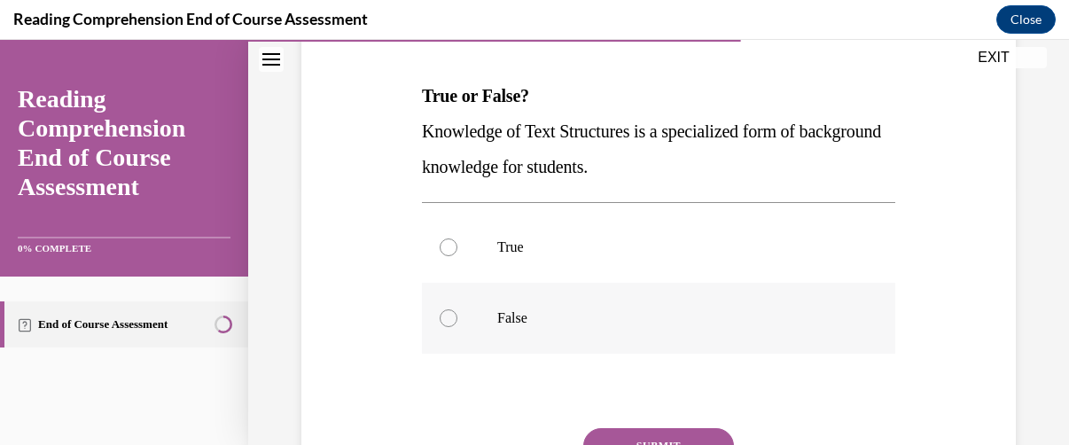
click at [446, 319] on div at bounding box center [449, 318] width 18 height 18
click at [446, 319] on input "False" at bounding box center [449, 318] width 18 height 18
radio input "true"
click at [445, 247] on div at bounding box center [449, 248] width 18 height 18
click at [445, 247] on input "True" at bounding box center [449, 248] width 18 height 18
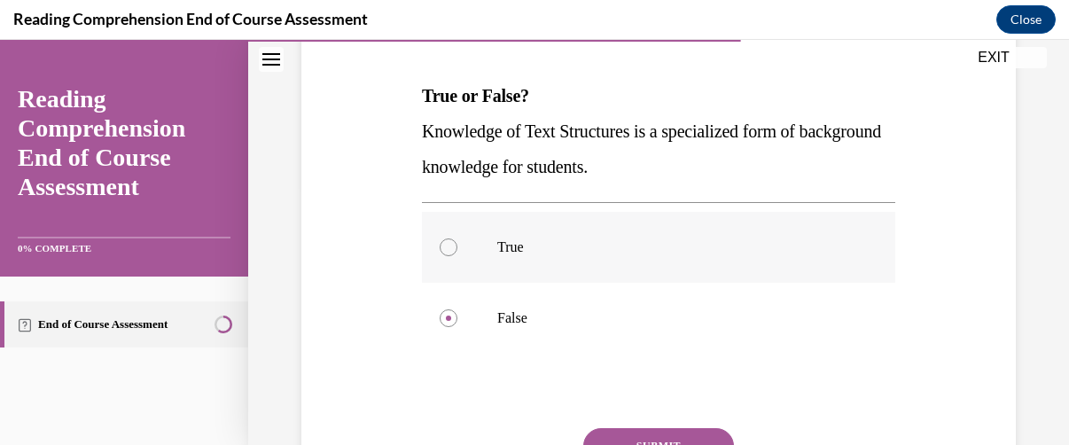
radio input "true"
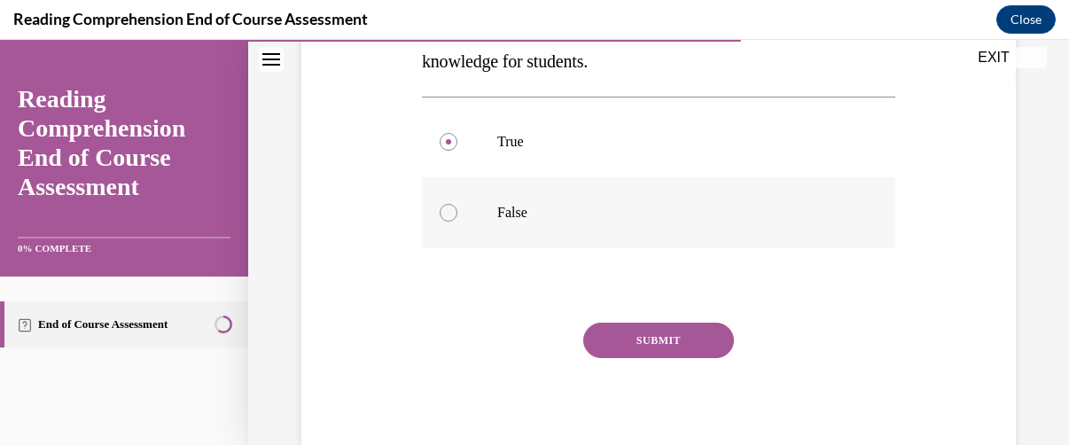
scroll to position [366, 0]
click at [646, 333] on button "SUBMIT" at bounding box center [658, 339] width 151 height 35
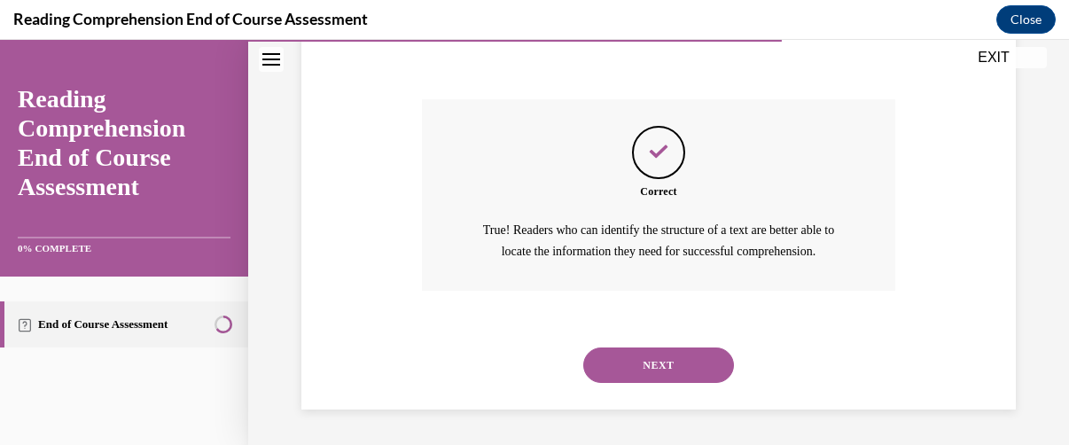
scroll to position [608, 0]
click at [645, 363] on button "NEXT" at bounding box center [658, 365] width 151 height 35
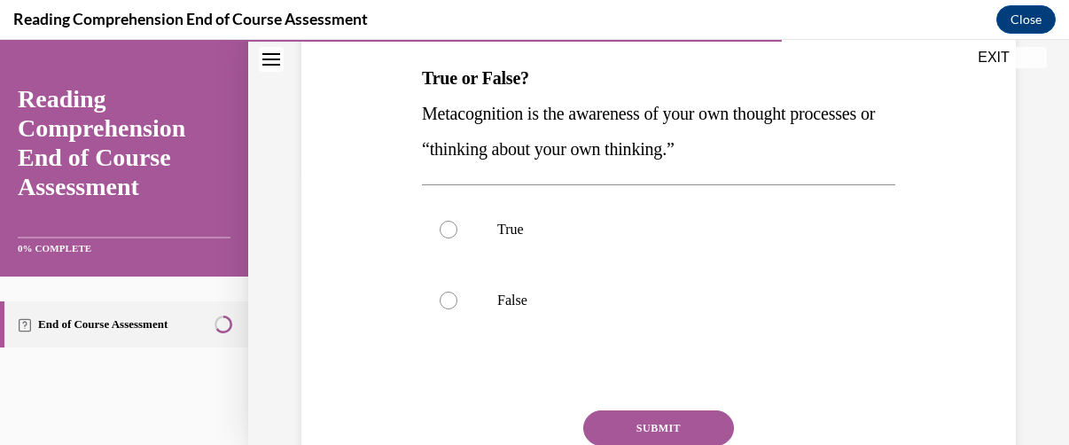
scroll to position [278, 0]
click at [445, 226] on div at bounding box center [449, 229] width 18 height 18
click at [445, 226] on input "True" at bounding box center [449, 229] width 18 height 18
radio input "true"
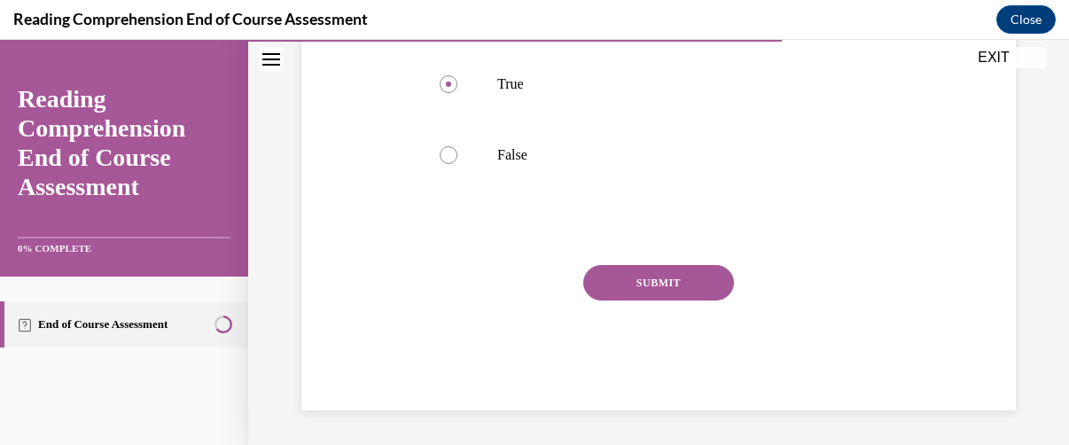
click at [639, 270] on button "SUBMIT" at bounding box center [658, 282] width 151 height 35
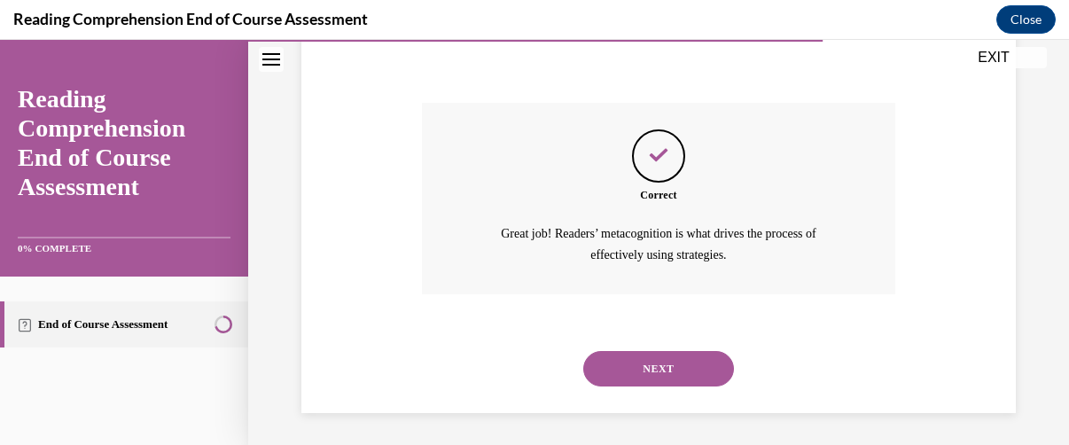
scroll to position [587, 0]
click at [658, 361] on button "NEXT" at bounding box center [658, 366] width 151 height 35
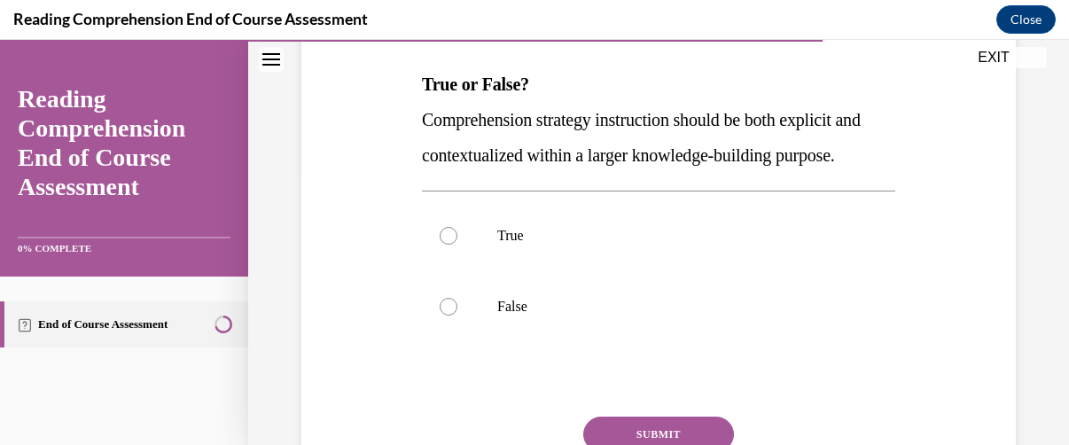
scroll to position [271, 0]
click at [444, 245] on div at bounding box center [449, 236] width 18 height 18
click at [444, 245] on input "True" at bounding box center [449, 236] width 18 height 18
radio input "true"
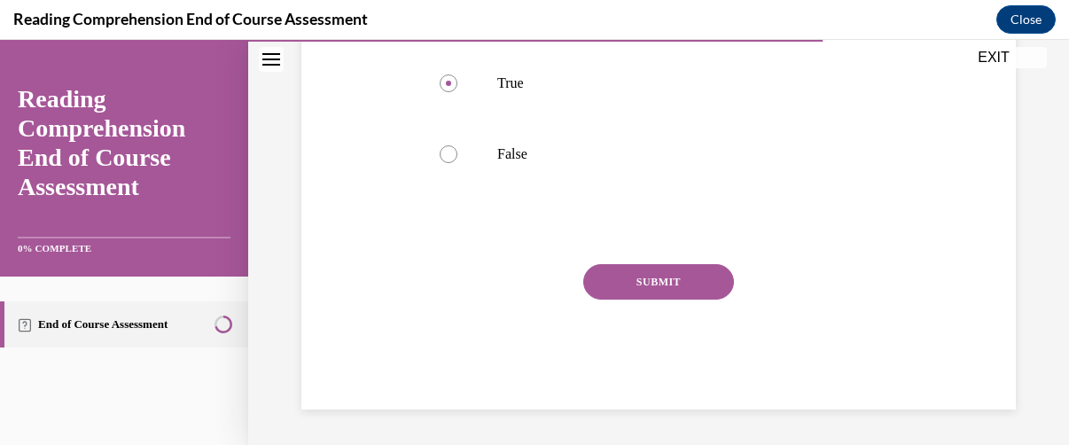
click at [648, 276] on button "SUBMIT" at bounding box center [658, 281] width 151 height 35
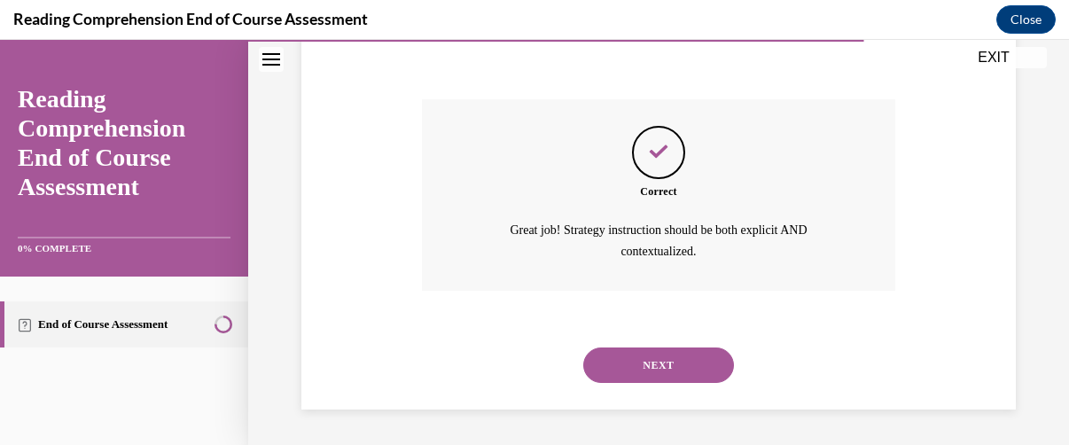
scroll to position [622, 0]
click at [636, 368] on button "NEXT" at bounding box center [658, 365] width 151 height 35
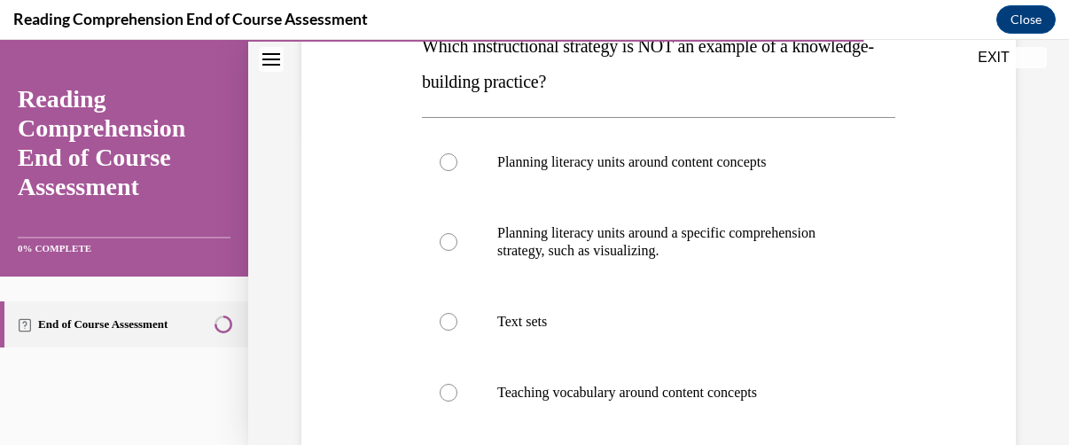
scroll to position [313, 0]
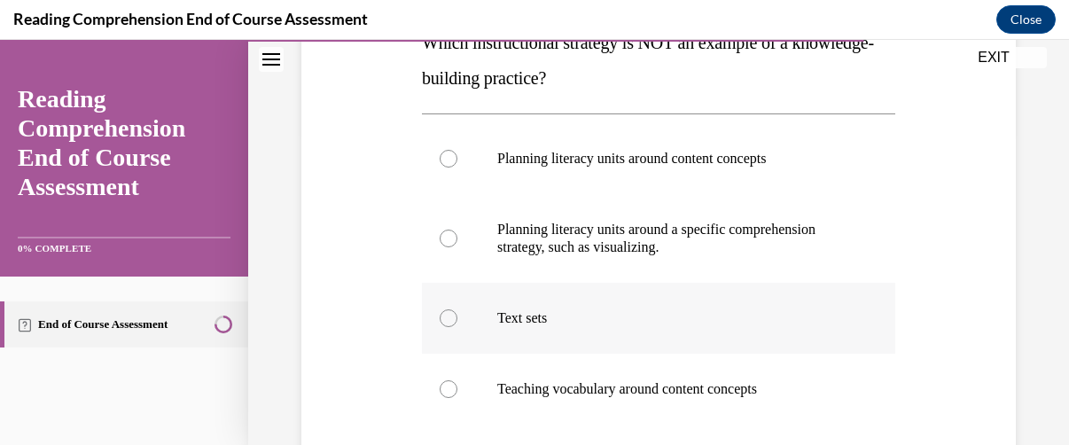
click at [445, 317] on div at bounding box center [449, 318] width 18 height 18
click at [445, 317] on input "Text sets" at bounding box center [449, 318] width 18 height 18
radio input "true"
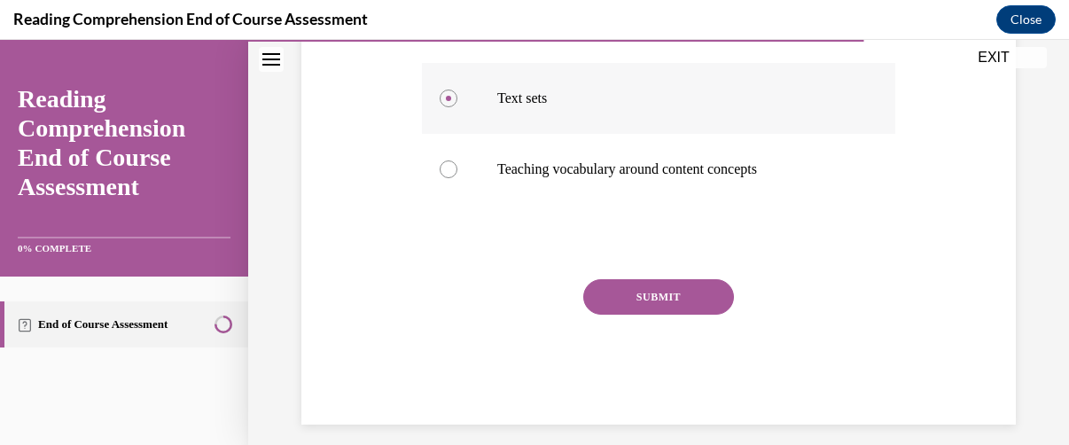
scroll to position [547, 0]
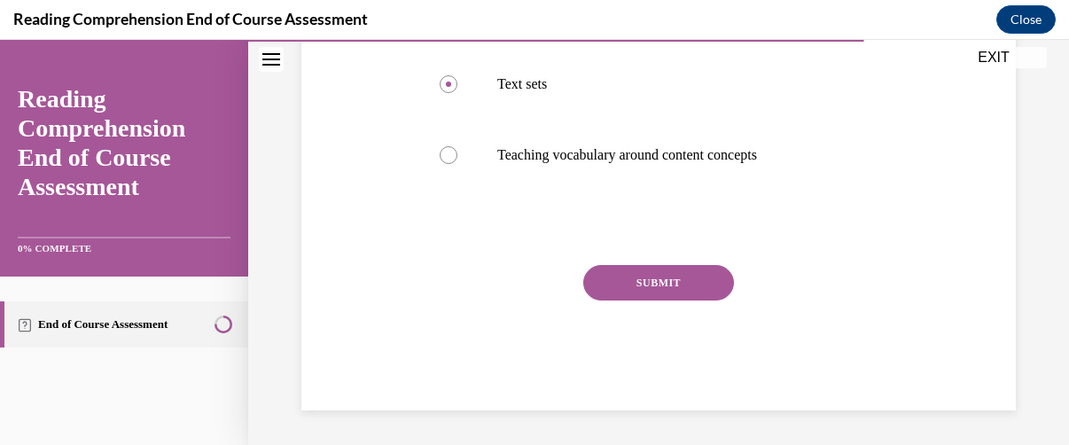
click at [645, 272] on button "SUBMIT" at bounding box center [658, 282] width 151 height 35
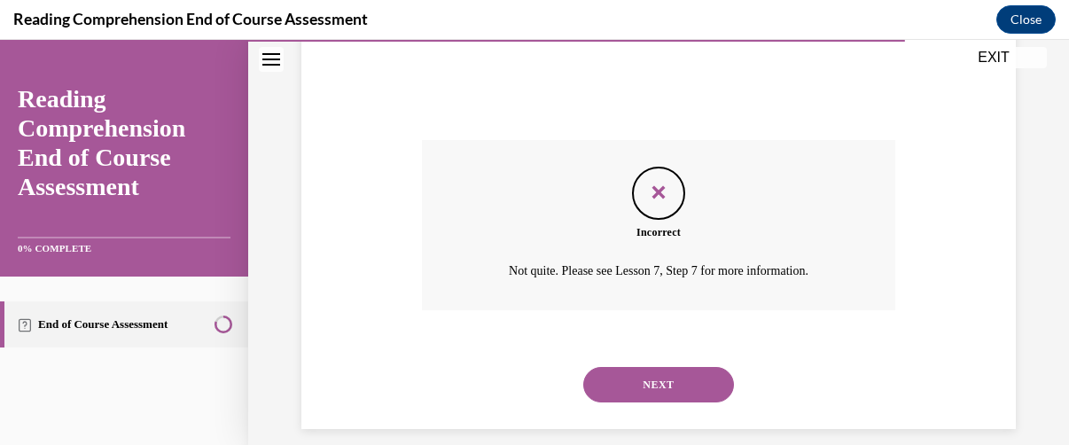
scroll to position [691, 0]
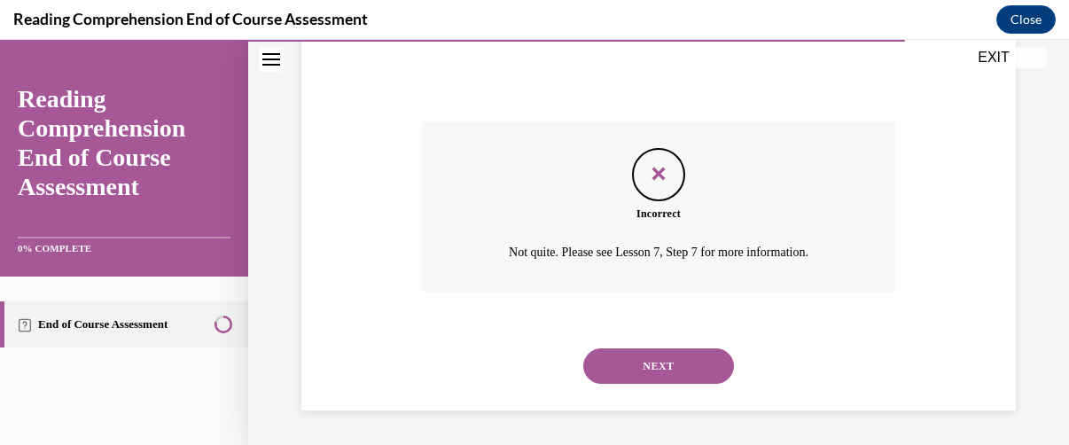
click at [649, 368] on button "NEXT" at bounding box center [658, 365] width 151 height 35
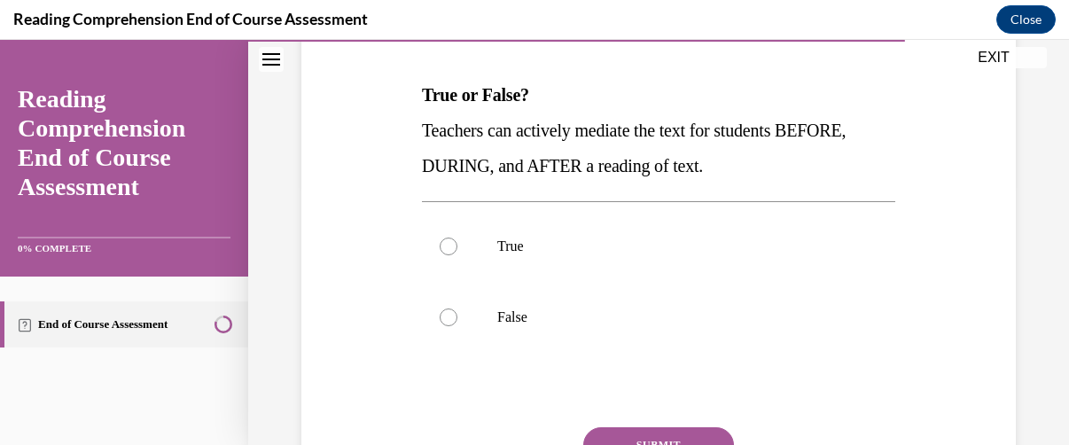
scroll to position [262, 0]
click at [452, 245] on div at bounding box center [449, 246] width 18 height 18
click at [452, 245] on input "True" at bounding box center [449, 246] width 18 height 18
radio input "true"
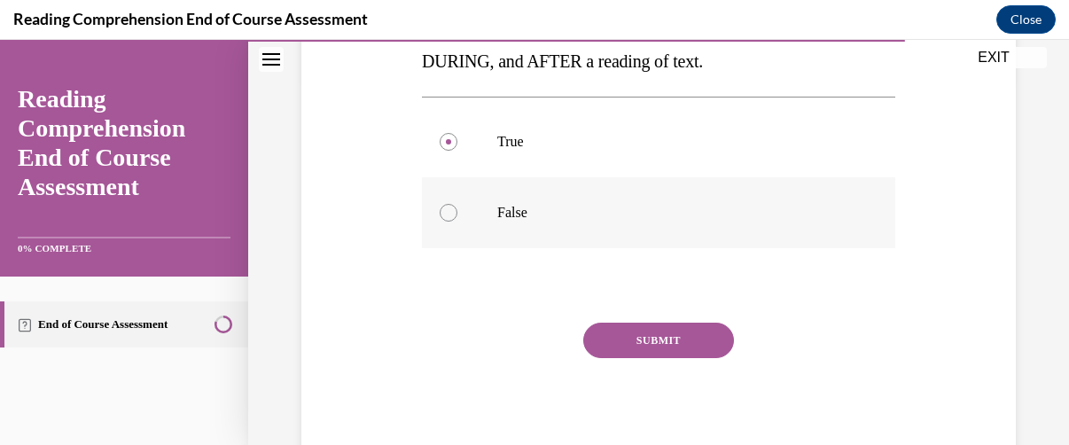
scroll to position [366, 0]
click at [647, 338] on button "SUBMIT" at bounding box center [658, 339] width 151 height 35
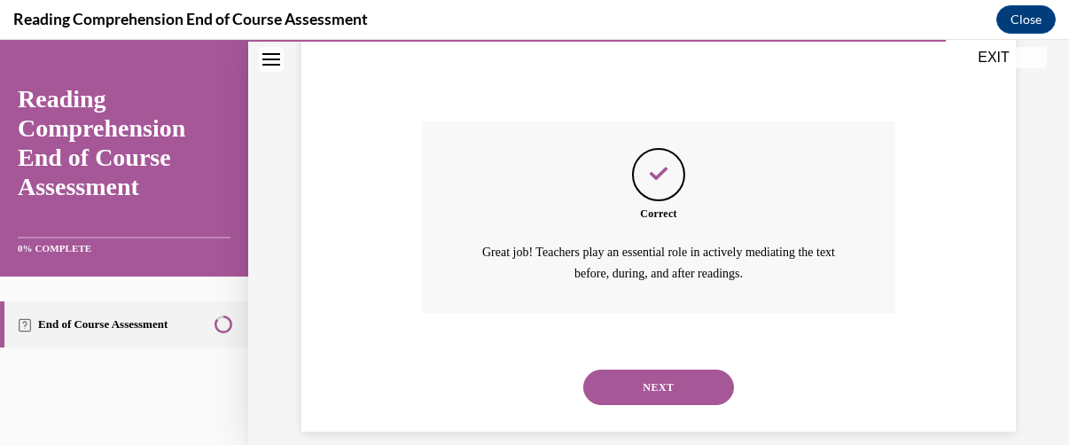
scroll to position [587, 0]
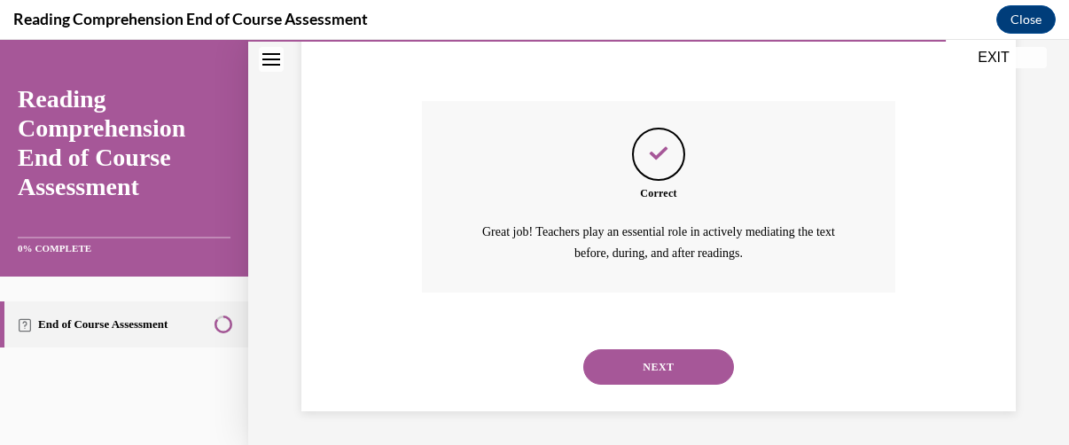
click at [654, 361] on button "NEXT" at bounding box center [658, 366] width 151 height 35
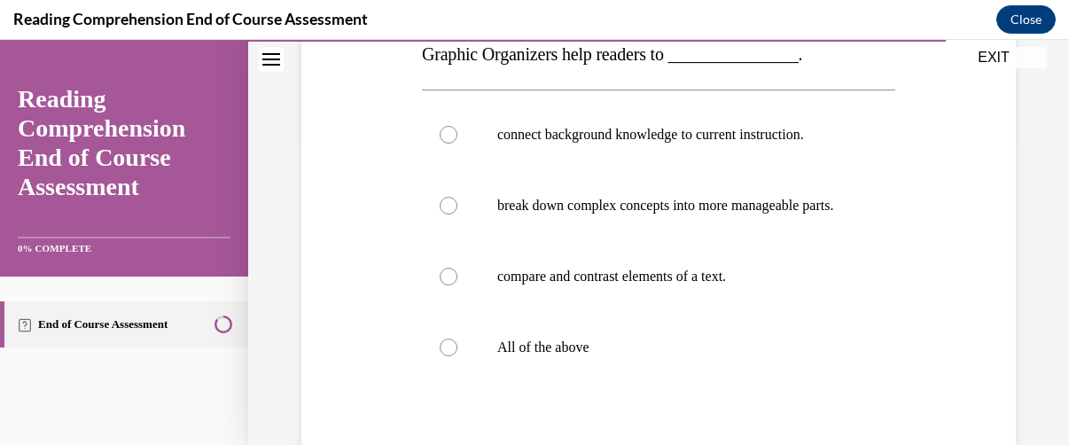
scroll to position [303, 0]
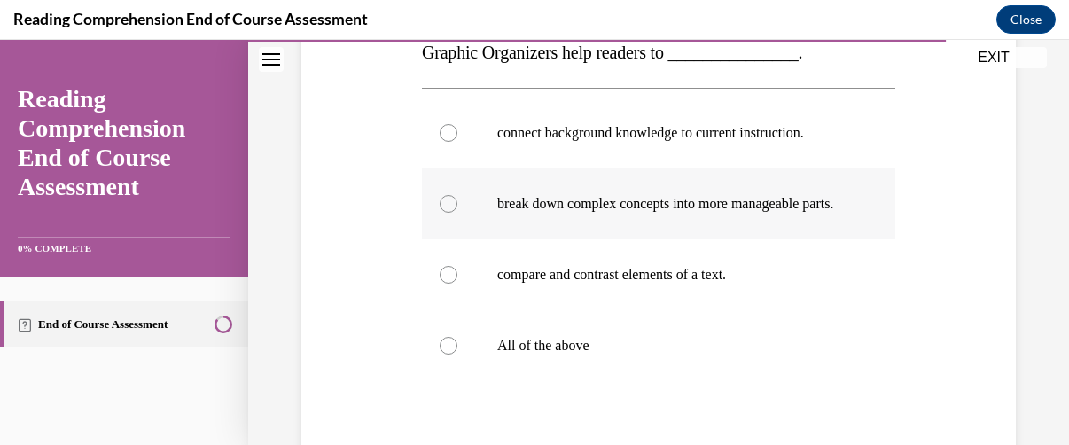
click at [447, 212] on div at bounding box center [449, 204] width 18 height 18
click at [447, 212] on input "break down complex concepts into more manageable parts." at bounding box center [449, 204] width 18 height 18
radio input "true"
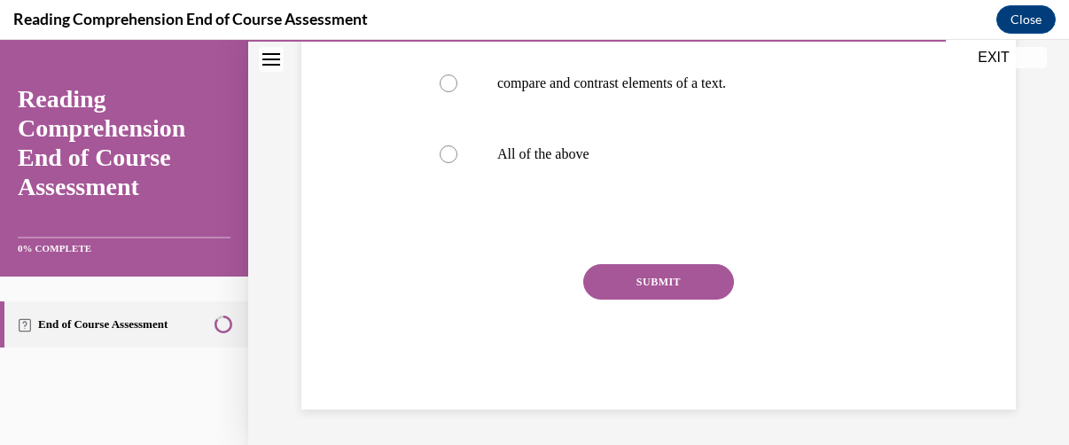
click at [637, 278] on button "SUBMIT" at bounding box center [658, 281] width 151 height 35
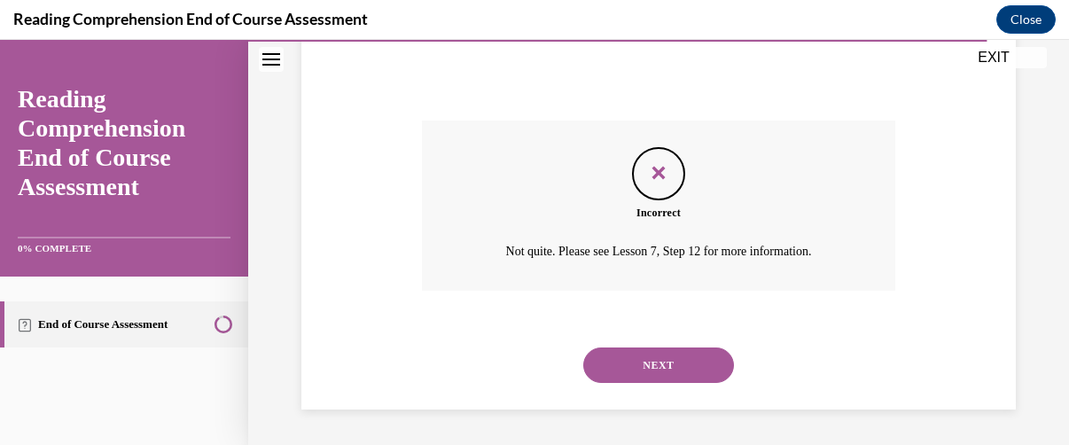
scroll to position [655, 0]
click at [657, 364] on button "NEXT" at bounding box center [658, 365] width 151 height 35
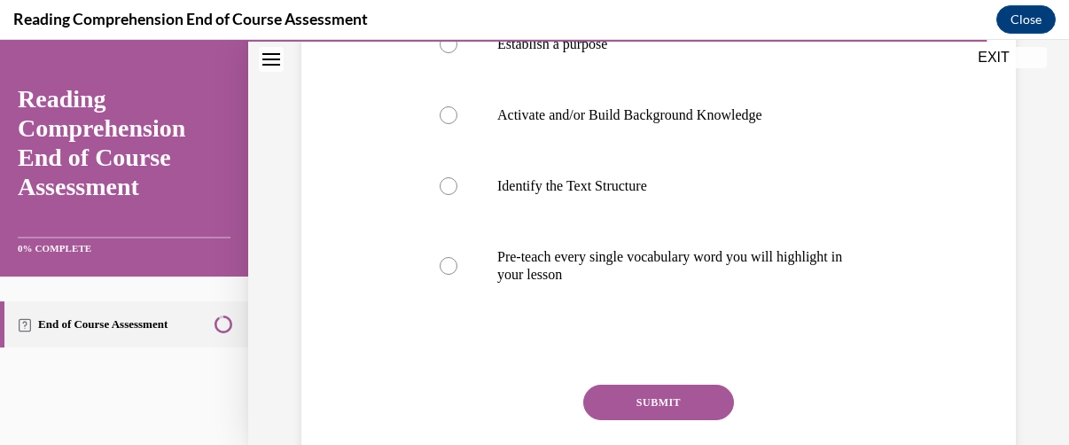
scroll to position [428, 0]
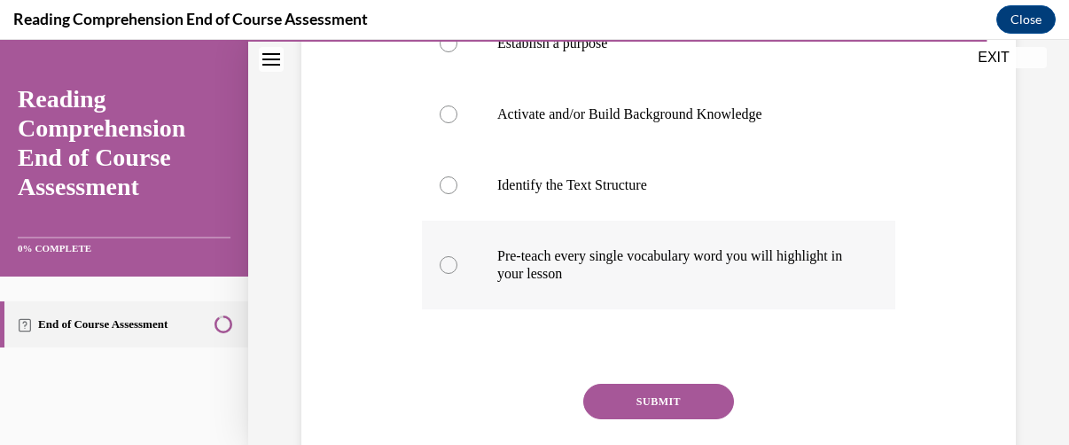
click at [448, 274] on div at bounding box center [449, 265] width 18 height 18
click at [448, 274] on input "Pre-teach every single vocabulary word you will highlight in your lesson" at bounding box center [449, 265] width 18 height 18
radio input "true"
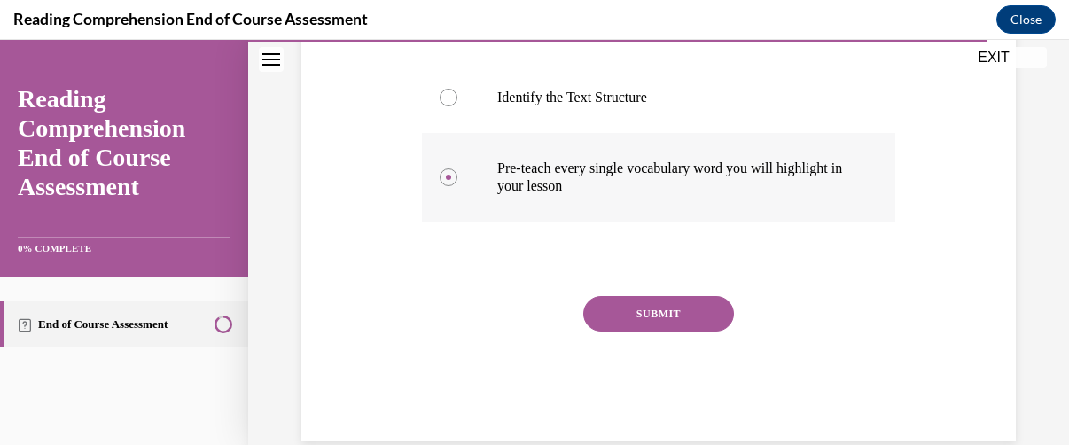
scroll to position [522, 0]
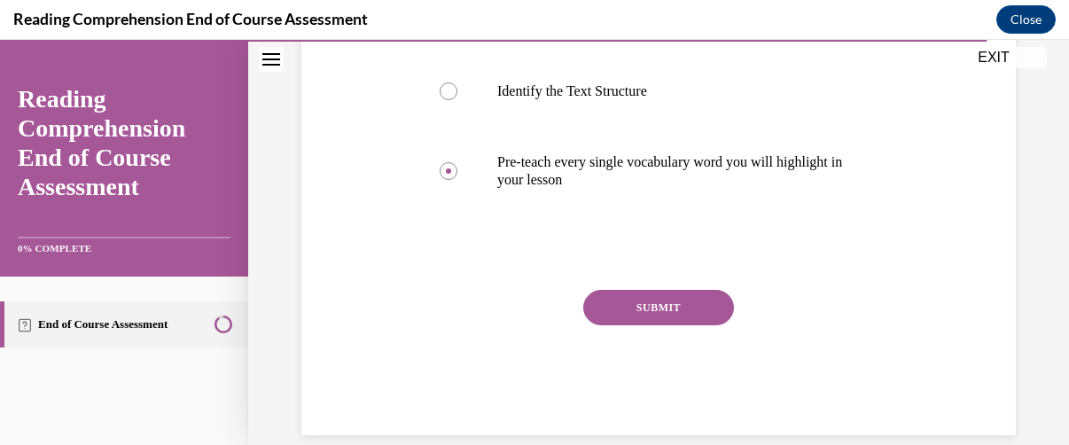
click at [654, 325] on button "SUBMIT" at bounding box center [658, 307] width 151 height 35
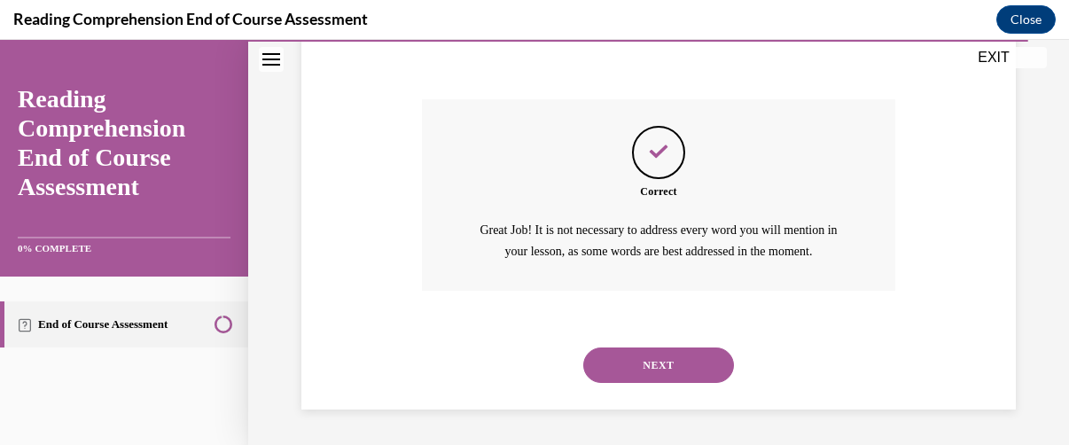
scroll to position [768, 0]
click at [651, 365] on button "NEXT" at bounding box center [658, 365] width 151 height 35
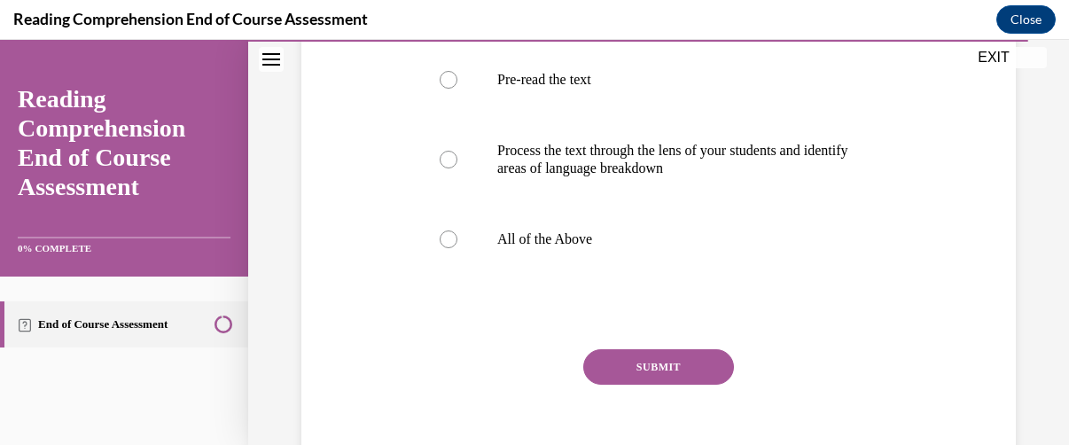
scroll to position [464, 0]
click at [446, 239] on div at bounding box center [449, 239] width 18 height 18
click at [446, 239] on input "All of the Above" at bounding box center [449, 239] width 18 height 18
radio input "true"
click at [644, 364] on button "SUBMIT" at bounding box center [658, 365] width 151 height 35
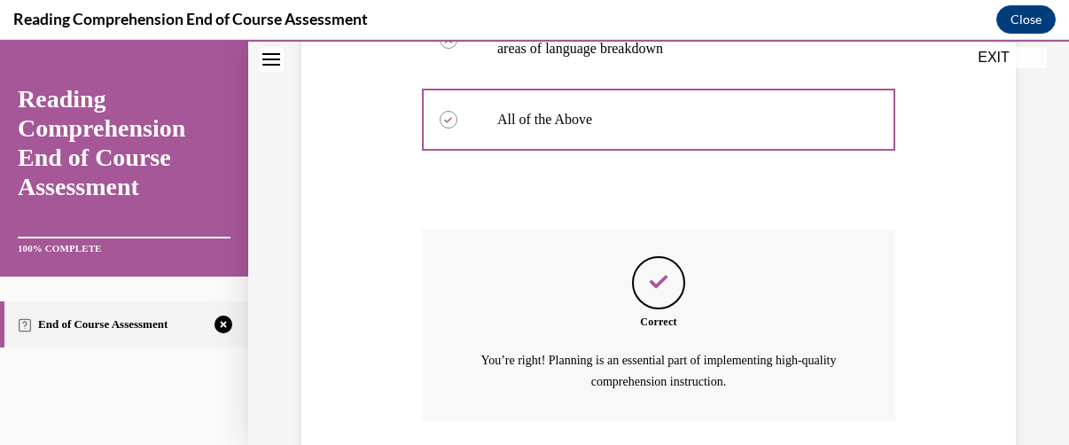
scroll to position [711, 0]
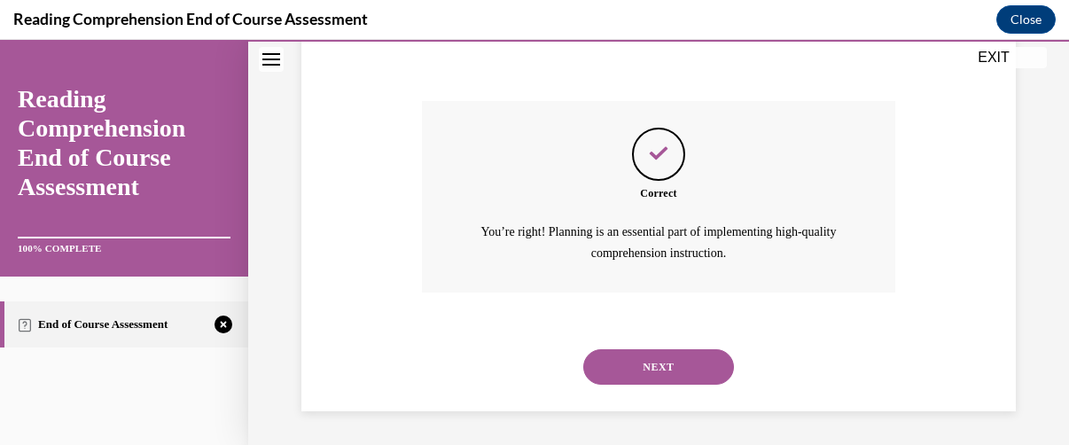
click at [644, 364] on button "NEXT" at bounding box center [658, 366] width 151 height 35
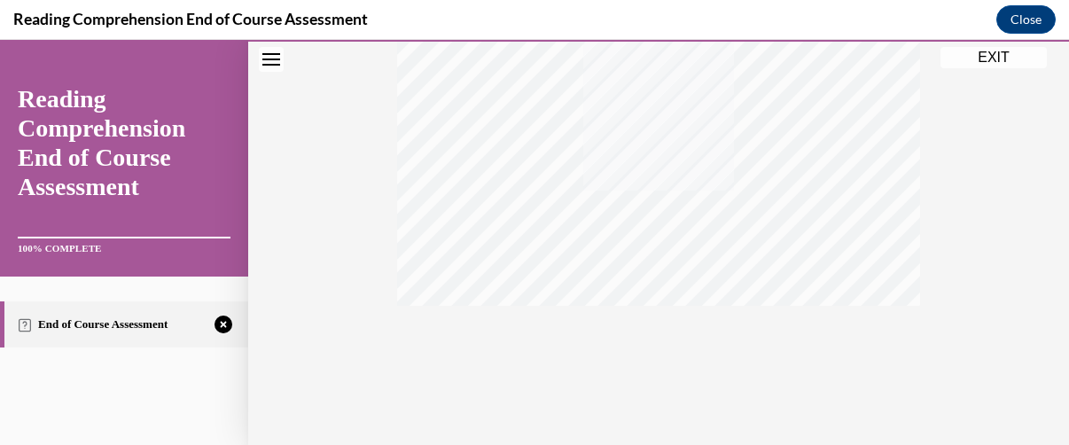
scroll to position [503, 0]
click at [651, 334] on icon "button" at bounding box center [659, 338] width 63 height 20
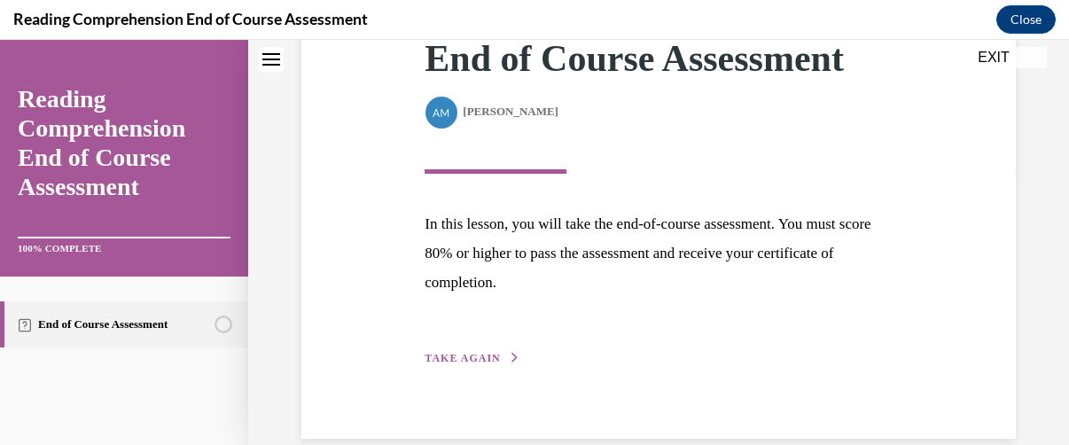
click at [468, 352] on span "TAKE AGAIN" at bounding box center [462, 358] width 75 height 12
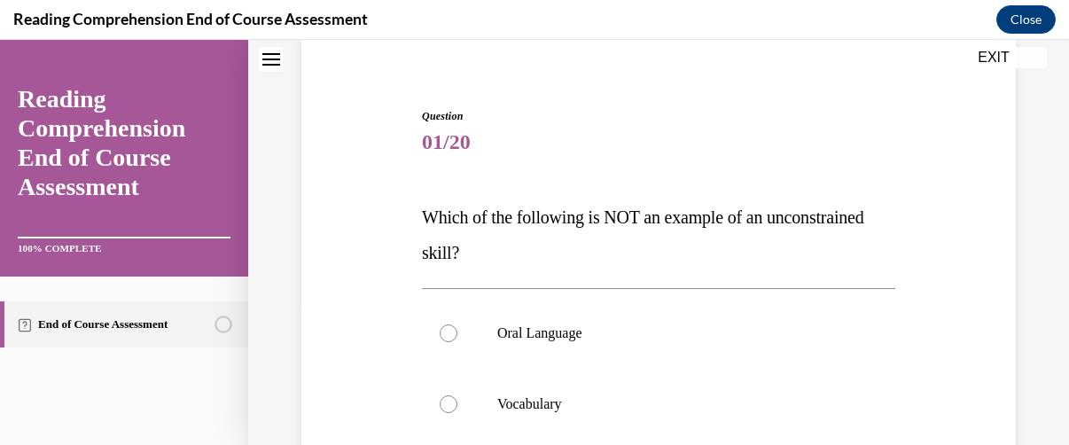
scroll to position [138, 0]
drag, startPoint x: 832, startPoint y: 350, endPoint x: 755, endPoint y: 92, distance: 269.1
click at [755, 92] on div "Question 01/20 Which of the following is NOT an example of an unconstrained ski…" at bounding box center [659, 442] width 482 height 720
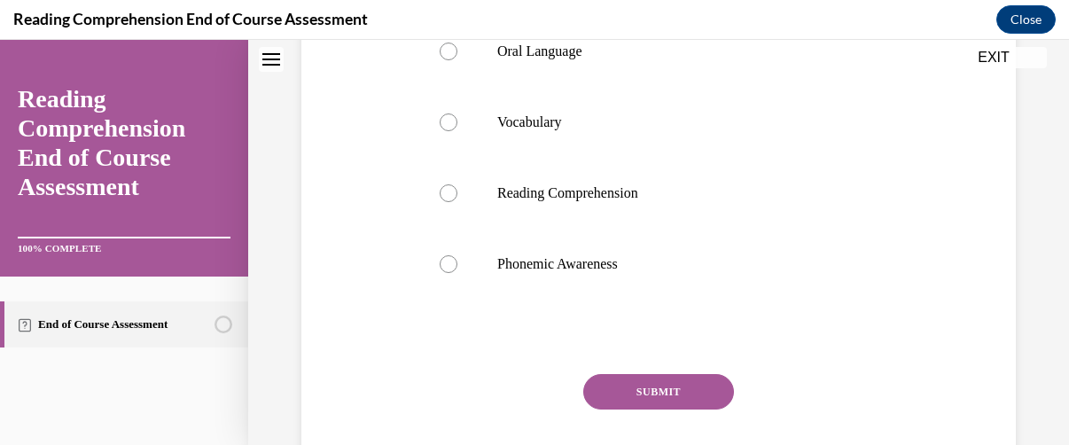
scroll to position [420, 0]
click at [445, 265] on div at bounding box center [449, 264] width 18 height 18
click at [445, 265] on input "Phonemic Awareness" at bounding box center [449, 264] width 18 height 18
radio input "true"
click at [640, 389] on button "SUBMIT" at bounding box center [658, 391] width 151 height 35
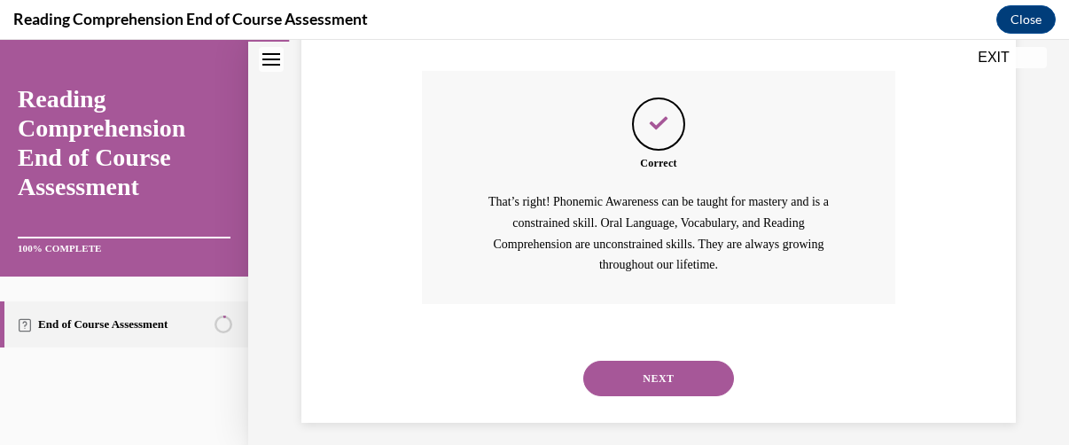
scroll to position [736, 0]
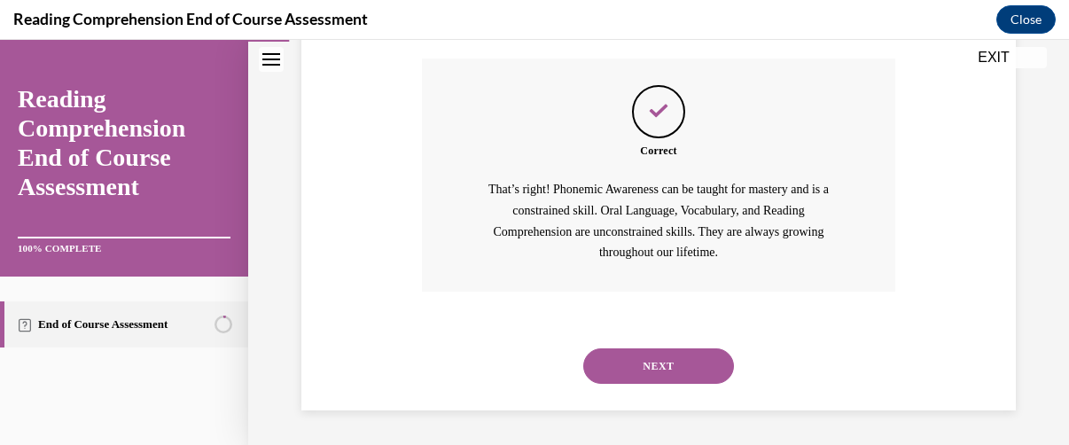
click at [652, 358] on button "NEXT" at bounding box center [658, 365] width 151 height 35
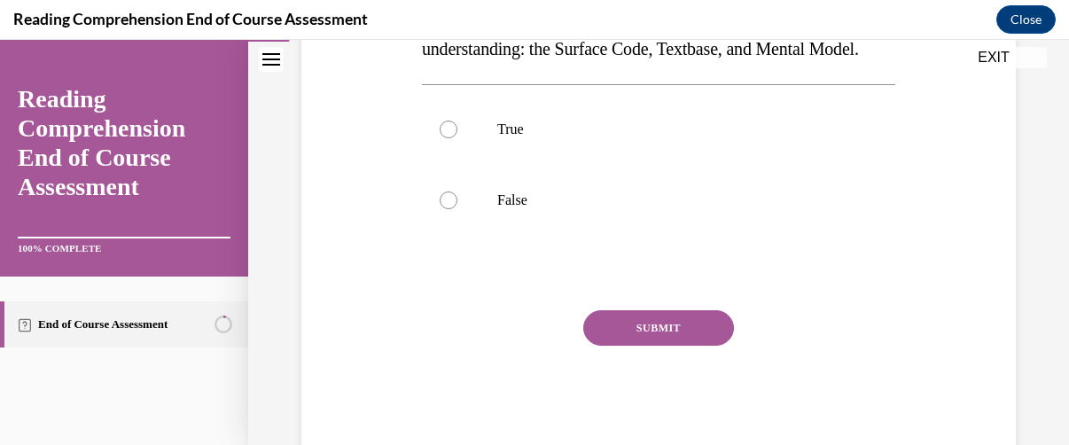
scroll to position [380, 0]
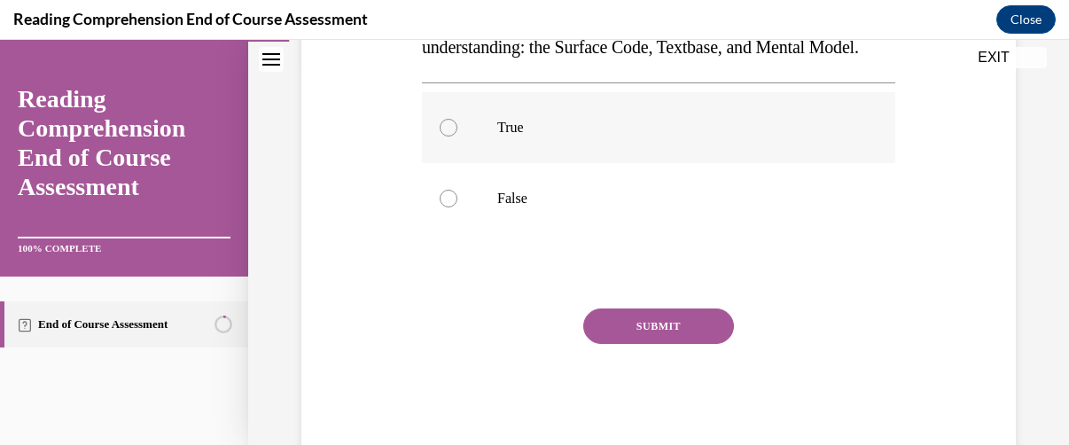
click at [445, 137] on div at bounding box center [449, 128] width 18 height 18
click at [445, 137] on input "True" at bounding box center [449, 128] width 18 height 18
radio input "true"
click at [646, 344] on button "SUBMIT" at bounding box center [658, 326] width 151 height 35
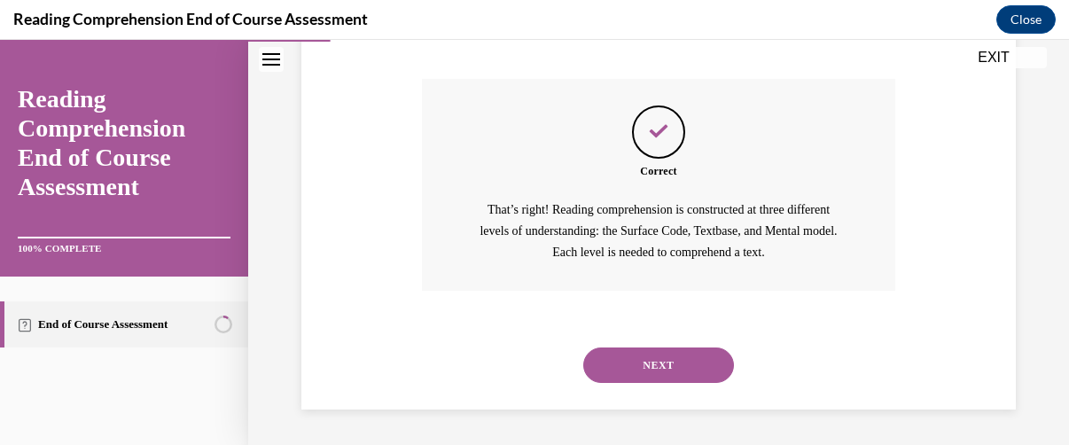
scroll to position [644, 0]
click at [667, 356] on button "NEXT" at bounding box center [658, 365] width 151 height 35
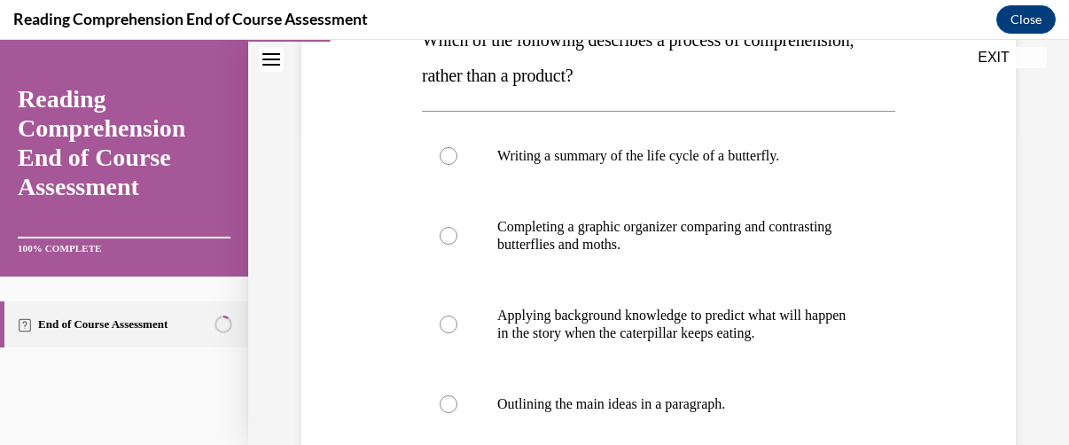
scroll to position [371, 0]
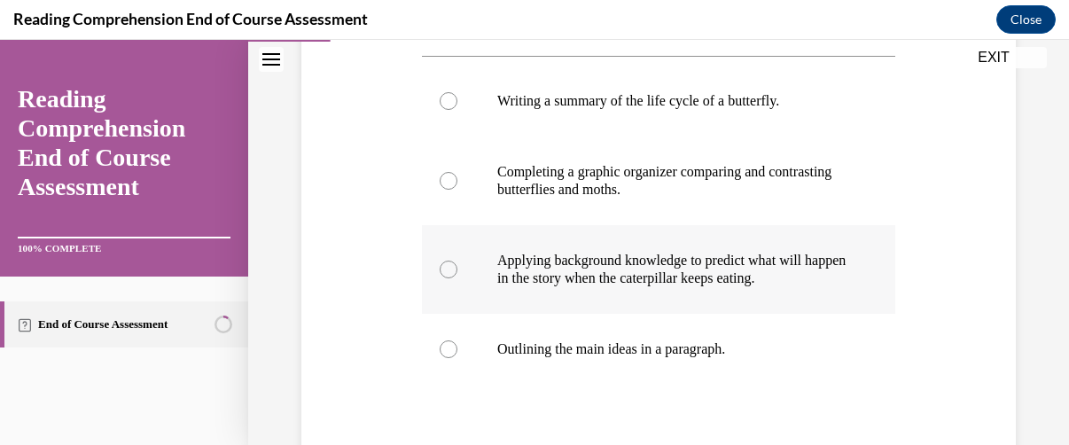
click at [448, 269] on div at bounding box center [449, 270] width 18 height 18
click at [448, 269] on input "Applying background knowledge to predict what will happen in the story when the…" at bounding box center [449, 270] width 18 height 18
radio input "true"
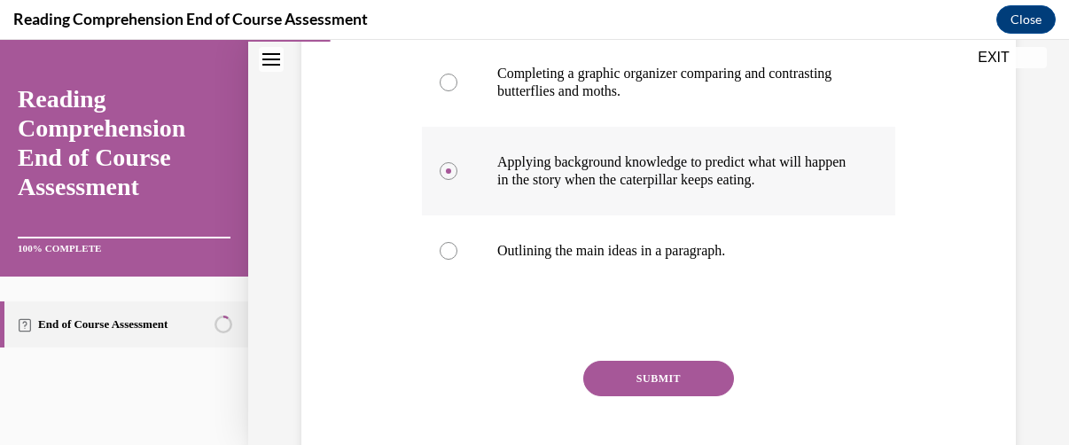
scroll to position [474, 0]
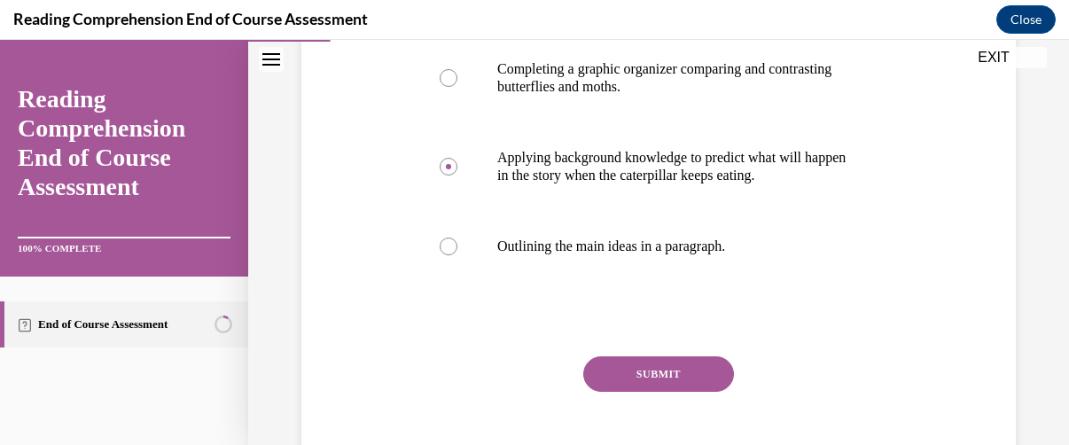
click at [661, 374] on button "SUBMIT" at bounding box center [658, 373] width 151 height 35
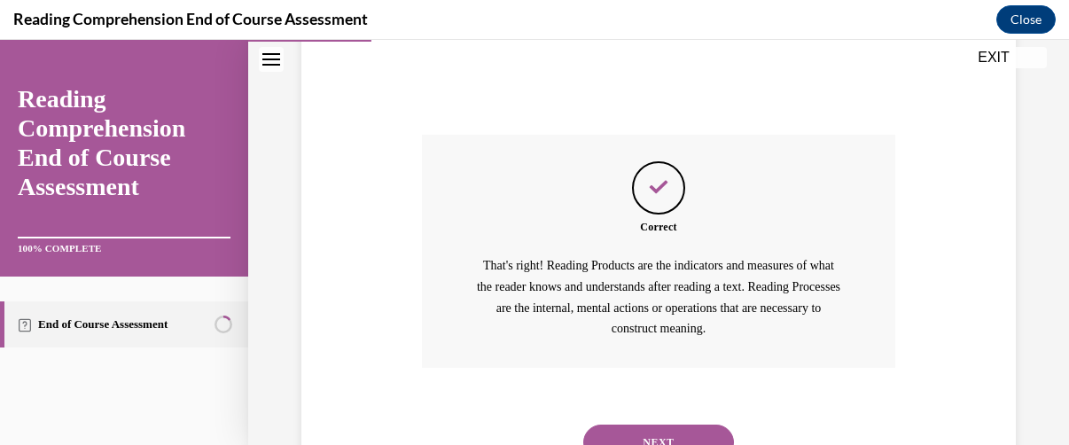
scroll to position [771, 0]
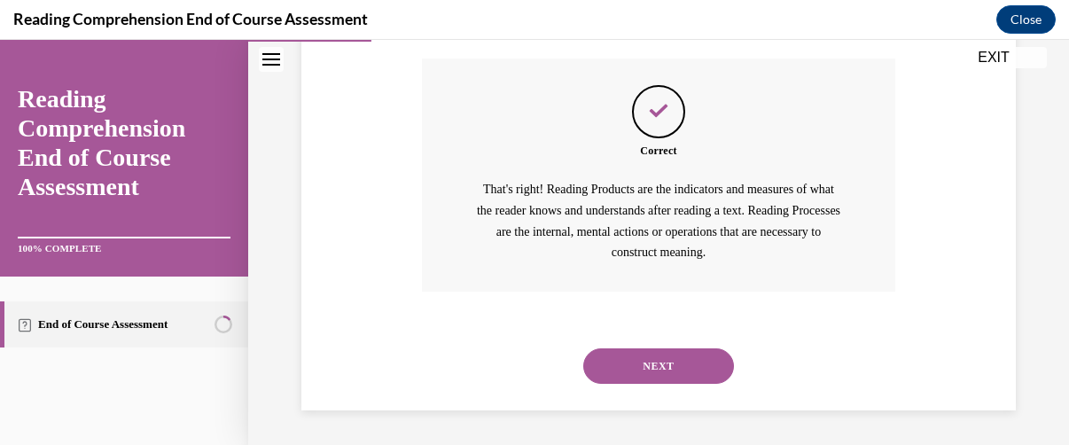
click at [660, 352] on button "NEXT" at bounding box center [658, 365] width 151 height 35
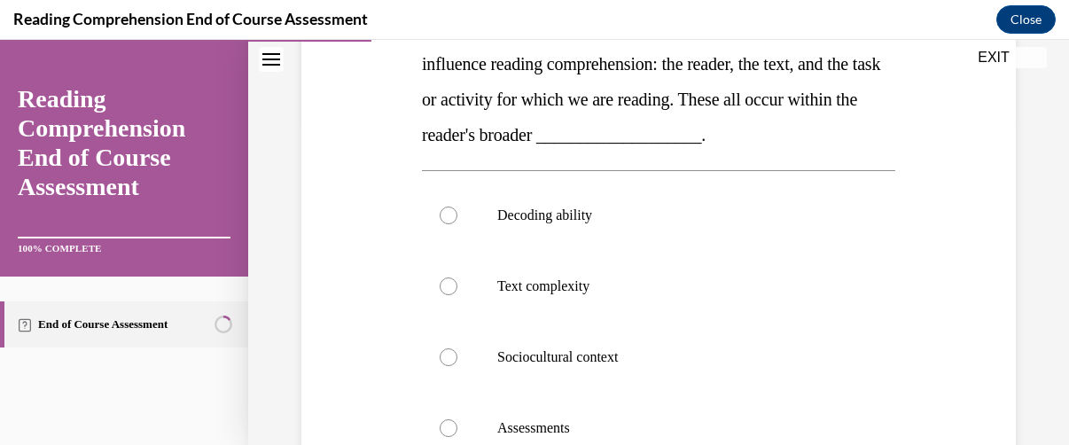
scroll to position [328, 0]
click at [586, 353] on p "Sociocultural context" at bounding box center [674, 357] width 354 height 18
click at [458, 353] on input "Sociocultural context" at bounding box center [449, 357] width 18 height 18
radio input "true"
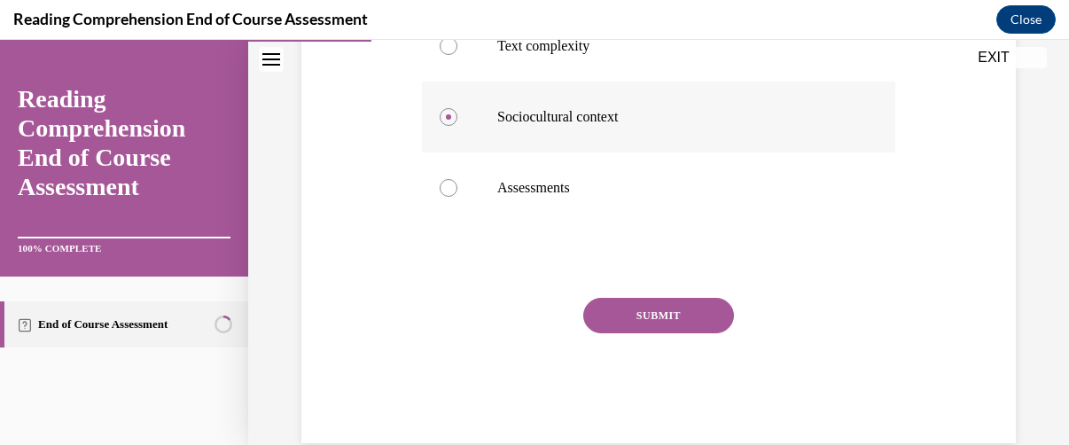
scroll to position [600, 0]
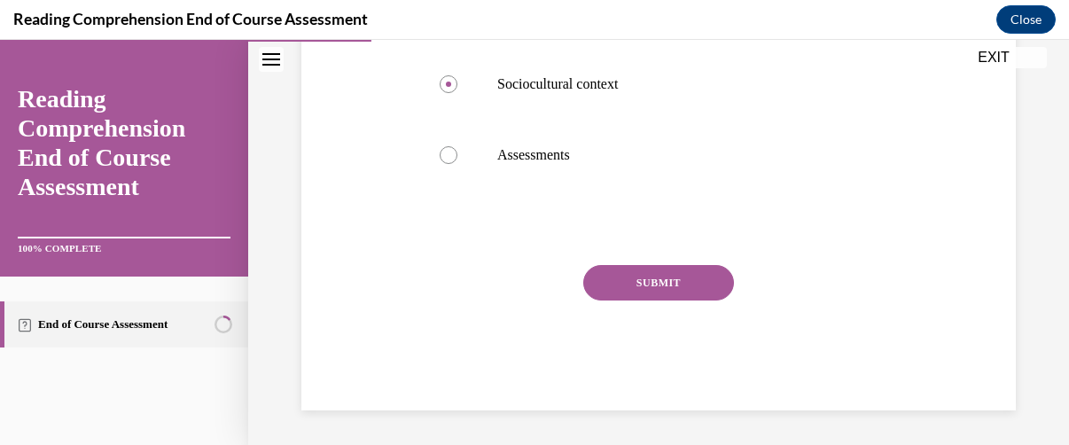
click at [653, 278] on button "SUBMIT" at bounding box center [658, 282] width 151 height 35
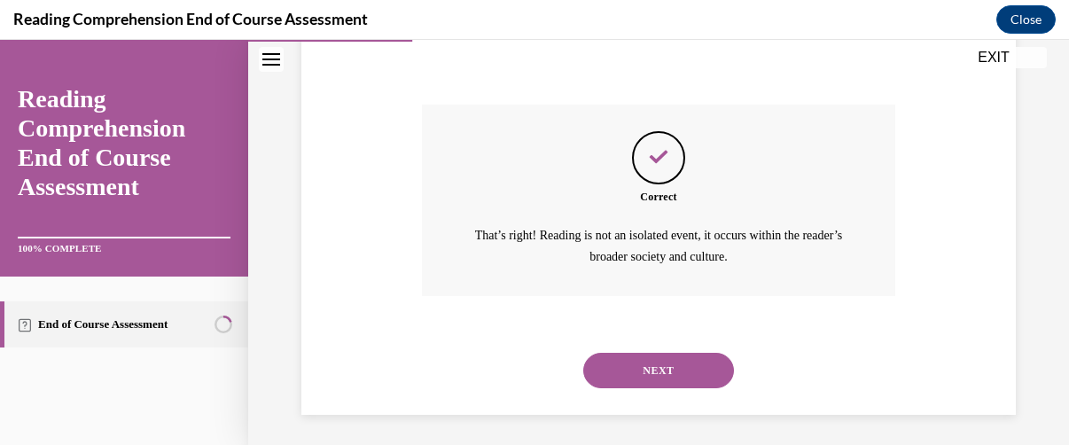
scroll to position [764, 0]
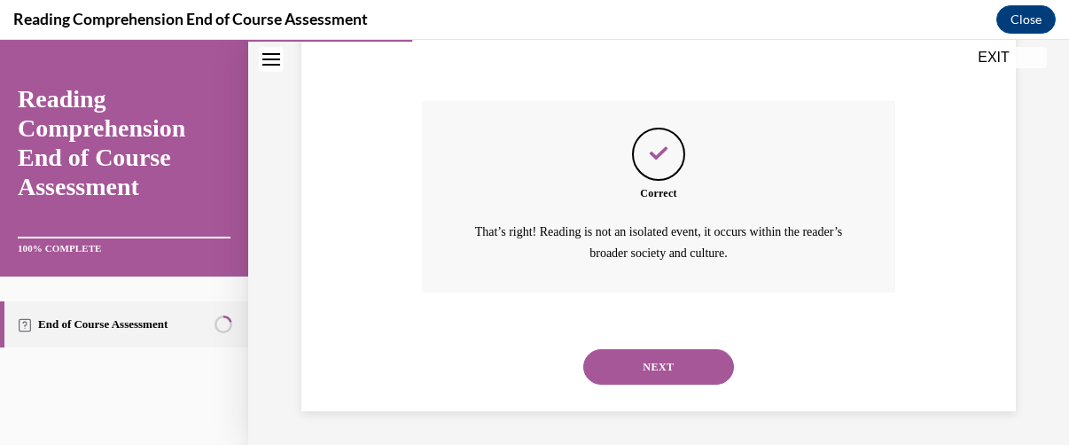
click at [663, 364] on button "NEXT" at bounding box center [658, 366] width 151 height 35
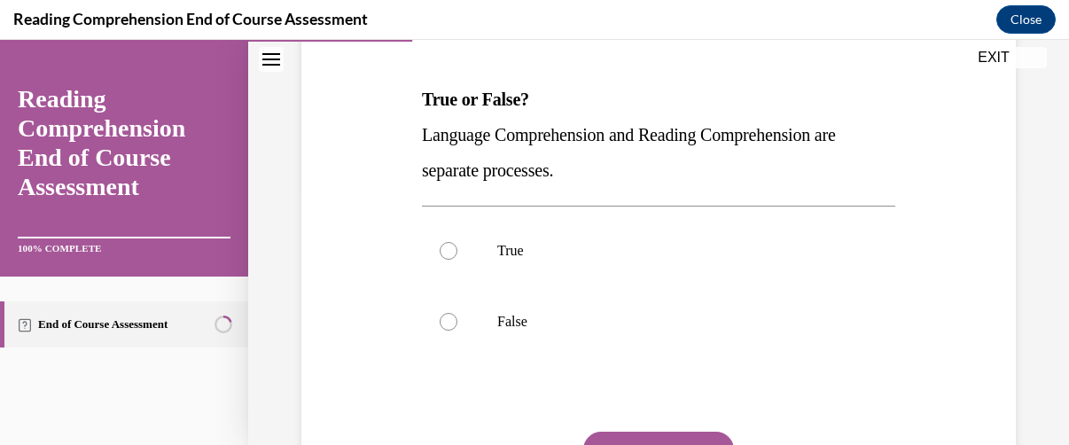
scroll to position [271, 0]
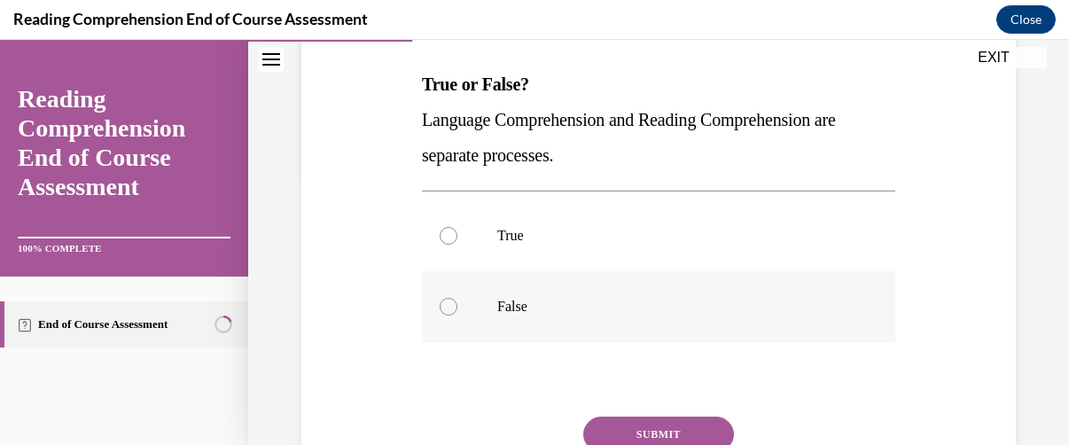
click at [446, 309] on div at bounding box center [449, 307] width 18 height 18
click at [446, 309] on input "False" at bounding box center [449, 307] width 18 height 18
radio input "true"
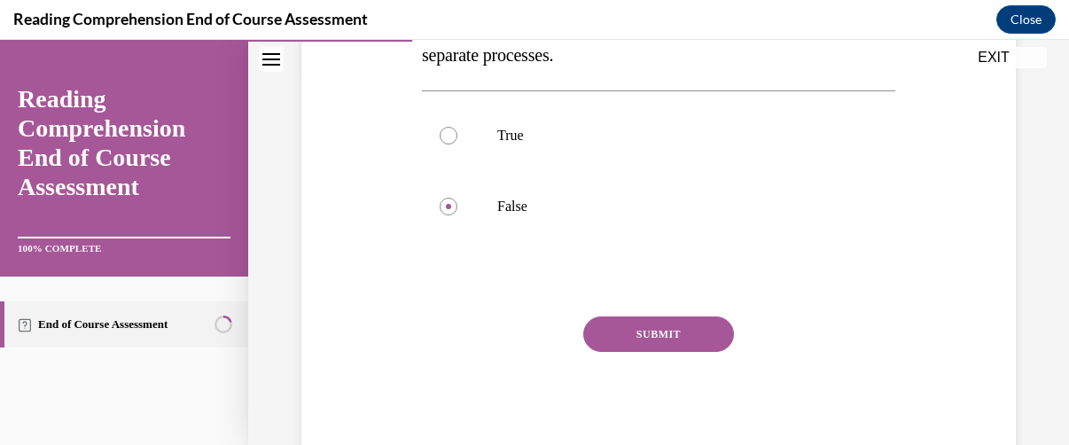
click at [656, 327] on button "SUBMIT" at bounding box center [658, 334] width 151 height 35
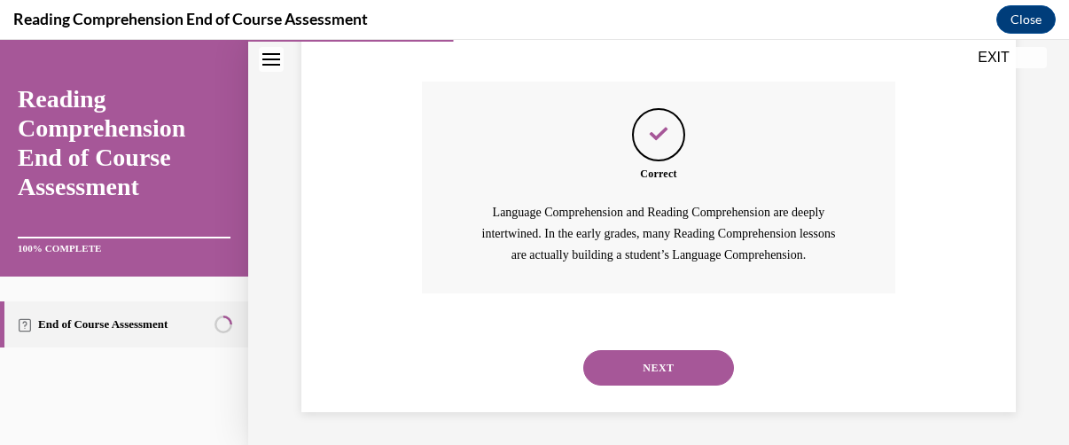
scroll to position [608, 0]
click at [649, 364] on button "NEXT" at bounding box center [658, 365] width 151 height 35
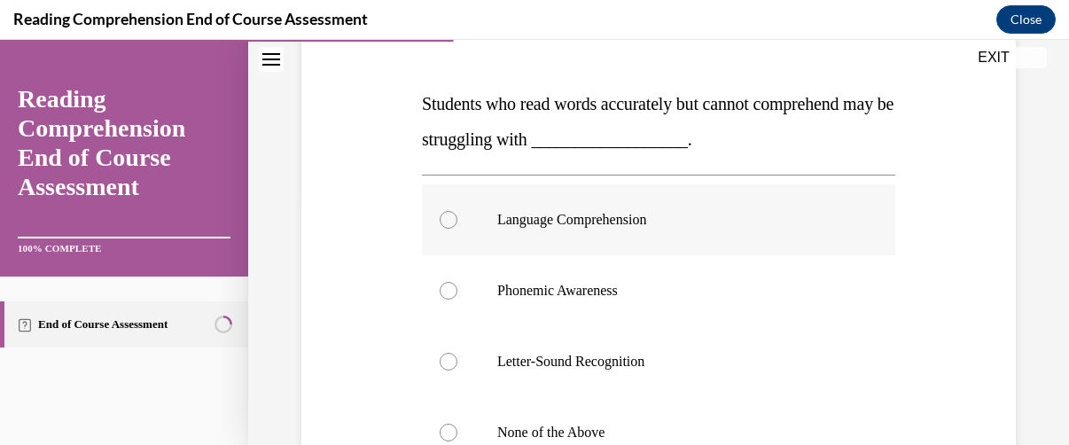
scroll to position [248, 0]
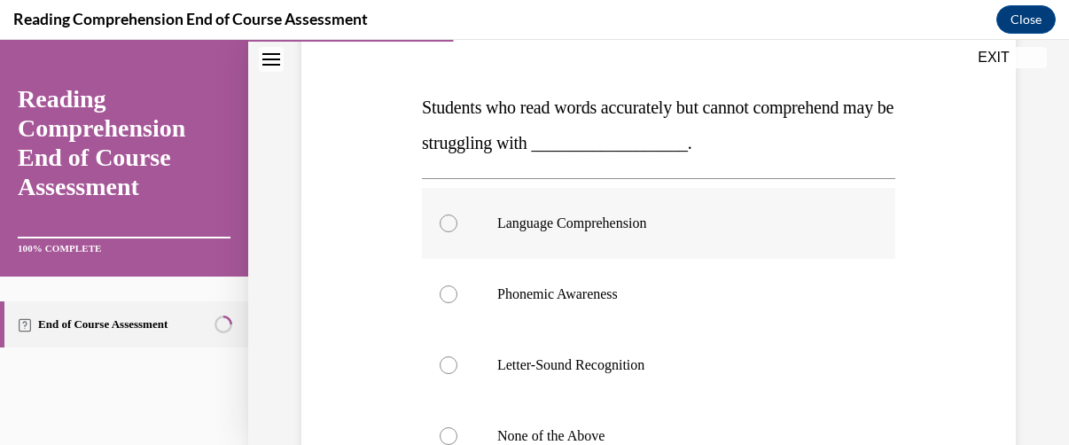
click at [445, 225] on div at bounding box center [449, 224] width 18 height 18
click at [445, 225] on input "Language Comprehension" at bounding box center [449, 224] width 18 height 18
radio input "true"
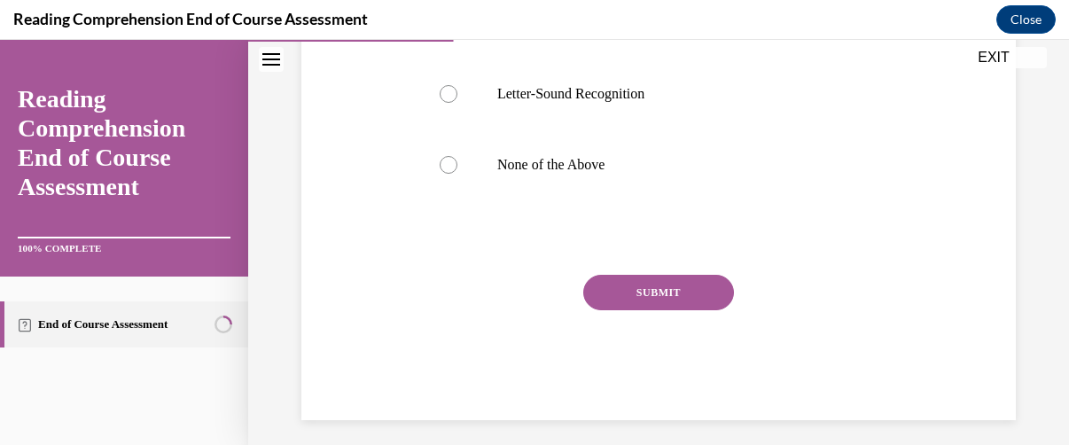
click at [661, 293] on button "SUBMIT" at bounding box center [658, 292] width 151 height 35
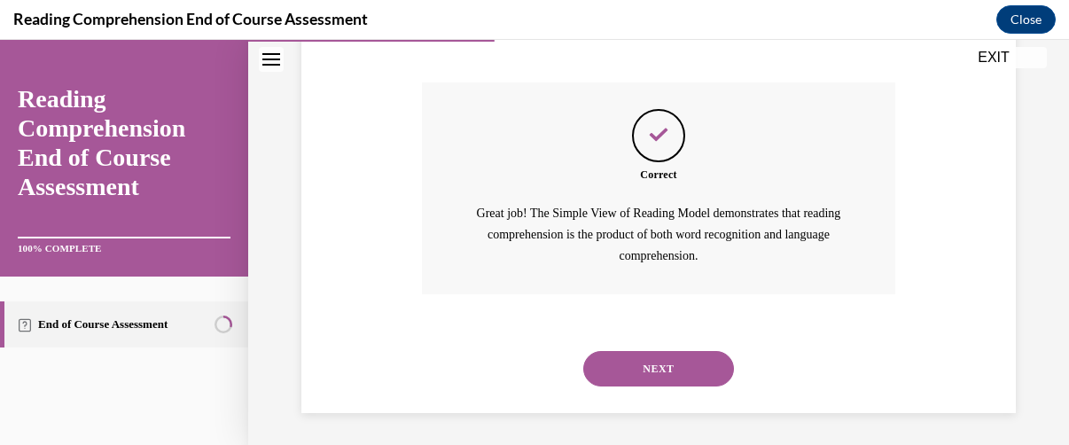
scroll to position [715, 0]
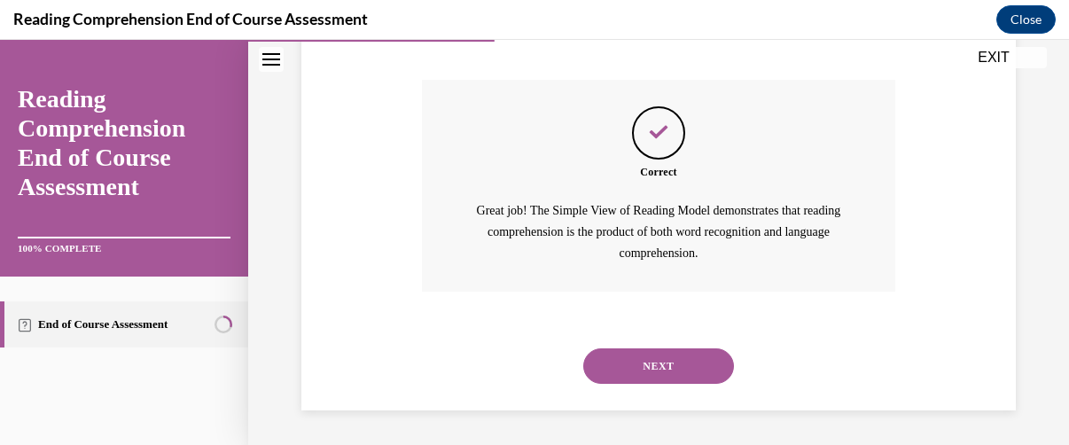
click at [653, 363] on button "NEXT" at bounding box center [658, 365] width 151 height 35
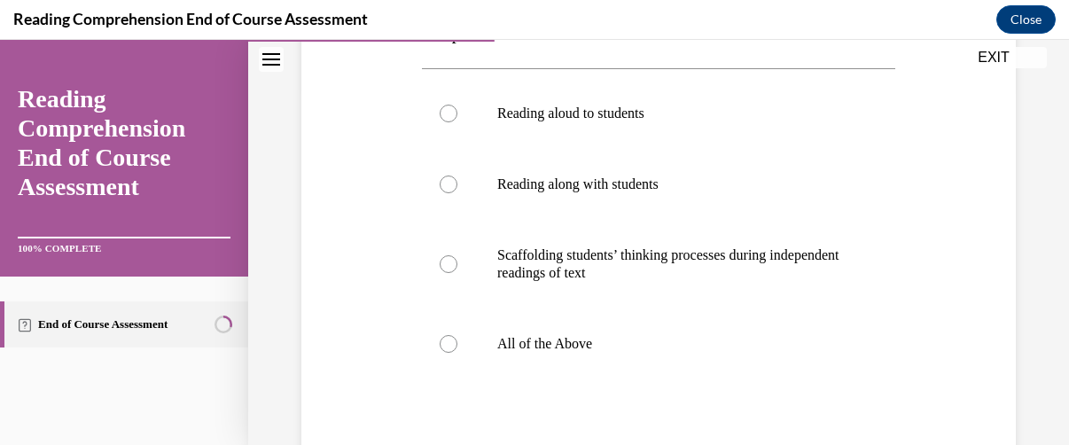
scroll to position [361, 0]
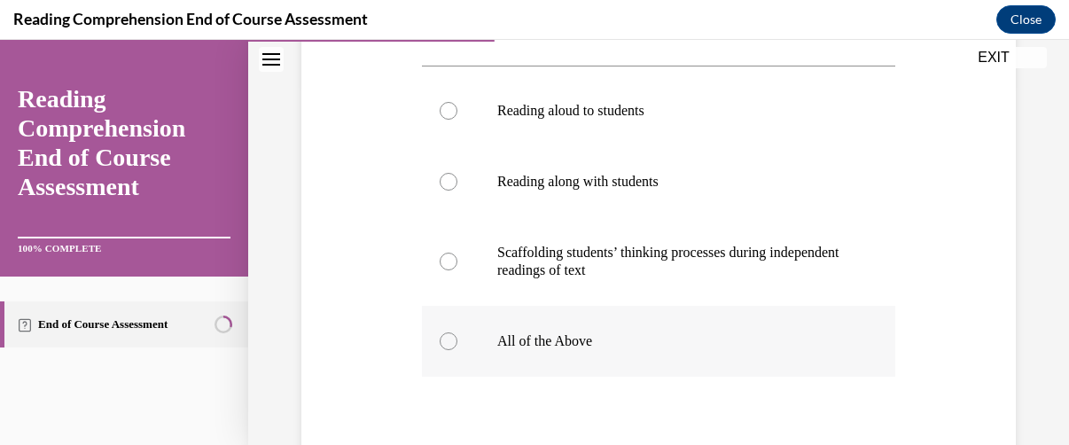
click at [452, 340] on div at bounding box center [449, 342] width 18 height 18
click at [452, 340] on input "All of the Above" at bounding box center [449, 342] width 18 height 18
radio input "true"
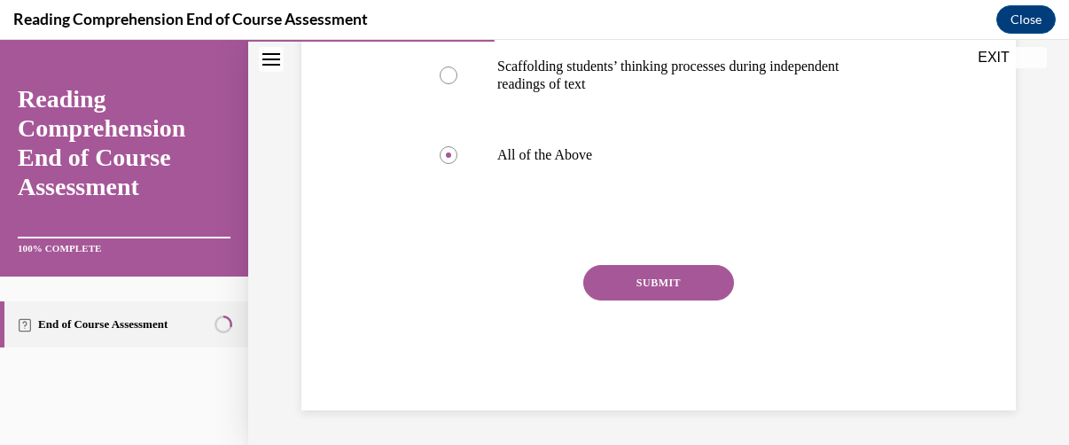
click at [647, 278] on button "SUBMIT" at bounding box center [658, 282] width 151 height 35
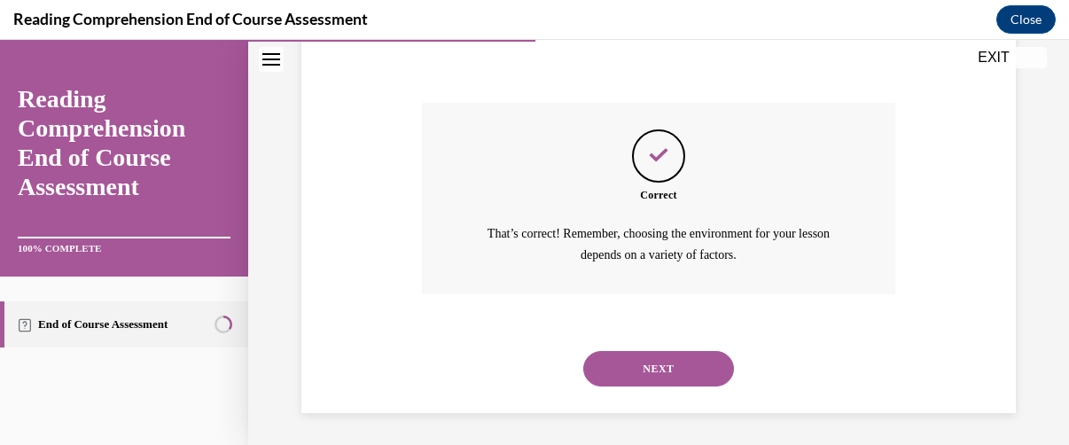
scroll to position [711, 0]
click at [635, 359] on button "NEXT" at bounding box center [658, 366] width 151 height 35
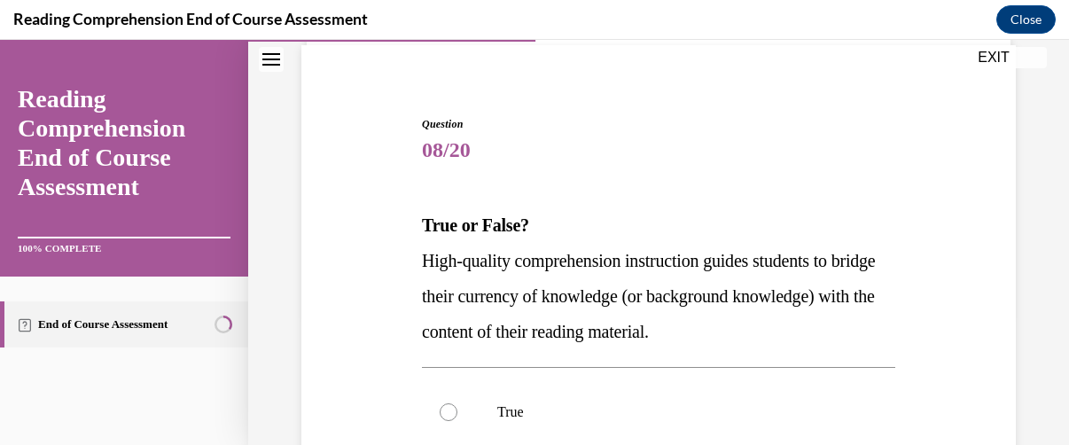
scroll to position [220, 0]
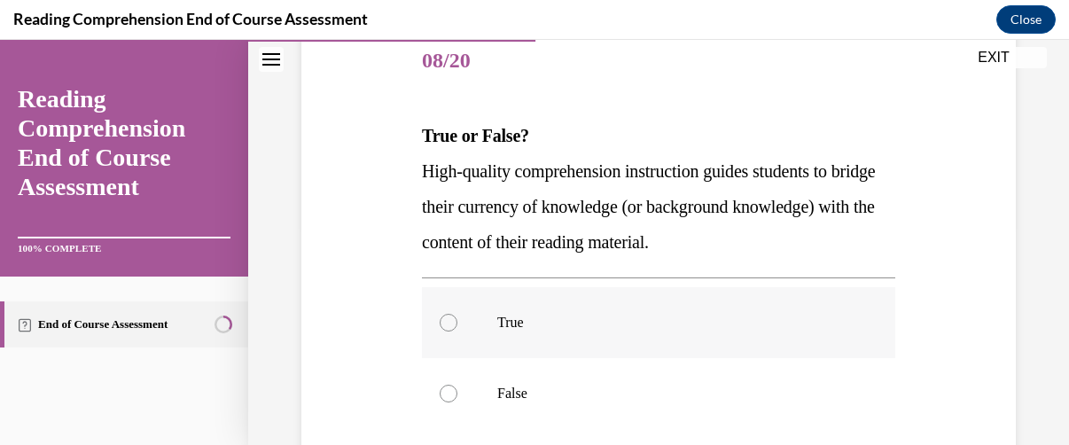
click at [443, 322] on div at bounding box center [449, 323] width 18 height 18
click at [443, 322] on input "True" at bounding box center [449, 323] width 18 height 18
radio input "true"
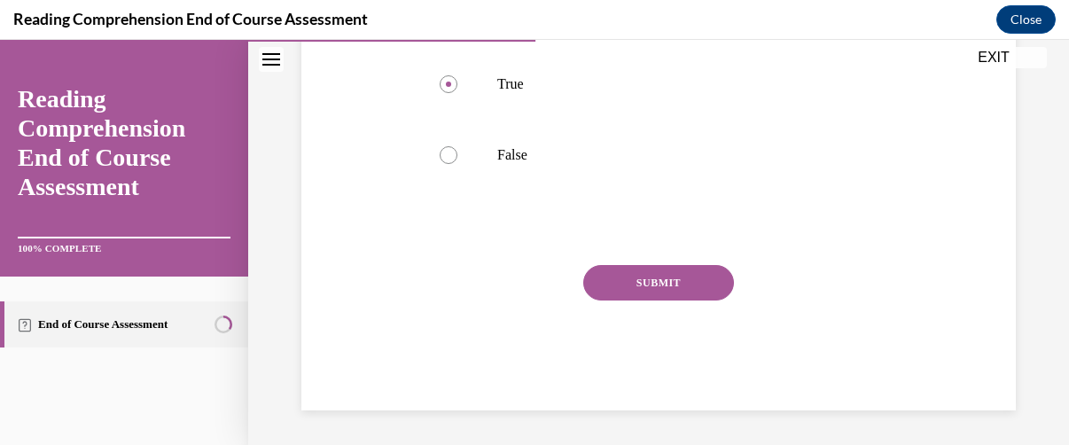
click at [639, 278] on button "SUBMIT" at bounding box center [658, 282] width 151 height 35
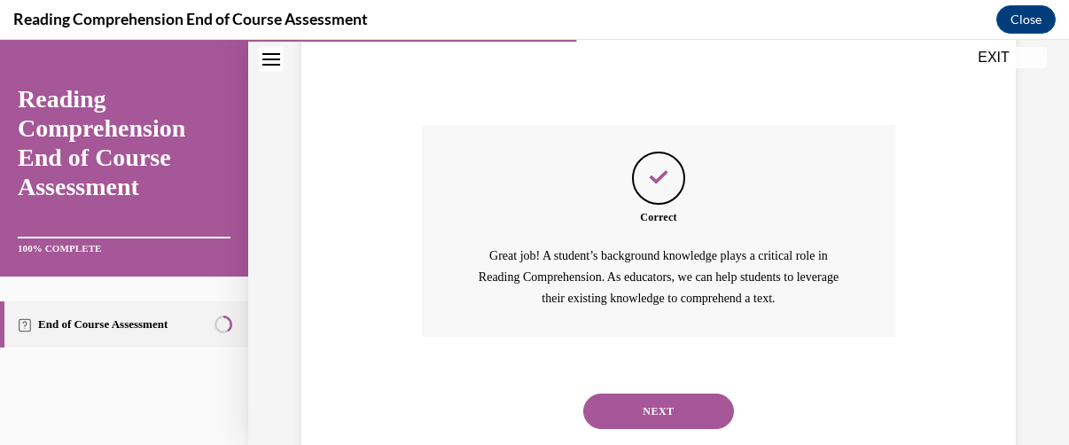
scroll to position [644, 0]
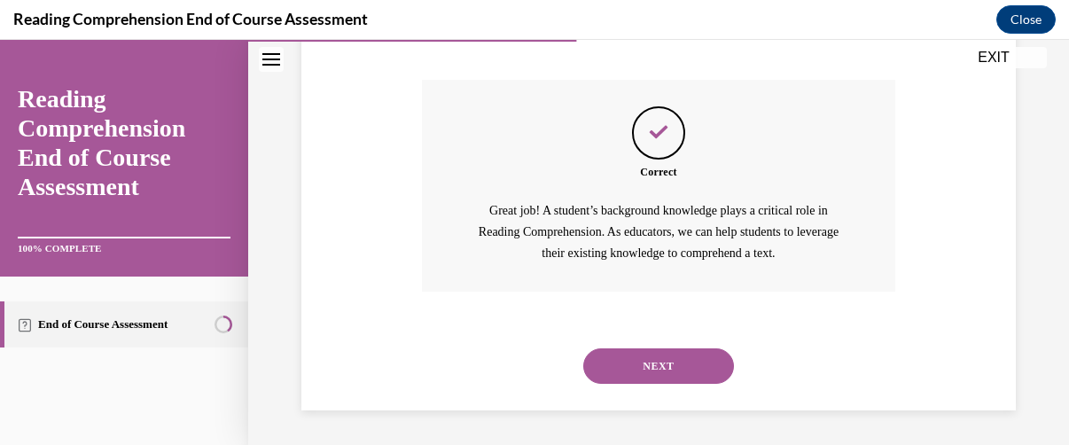
click at [674, 357] on button "NEXT" at bounding box center [658, 365] width 151 height 35
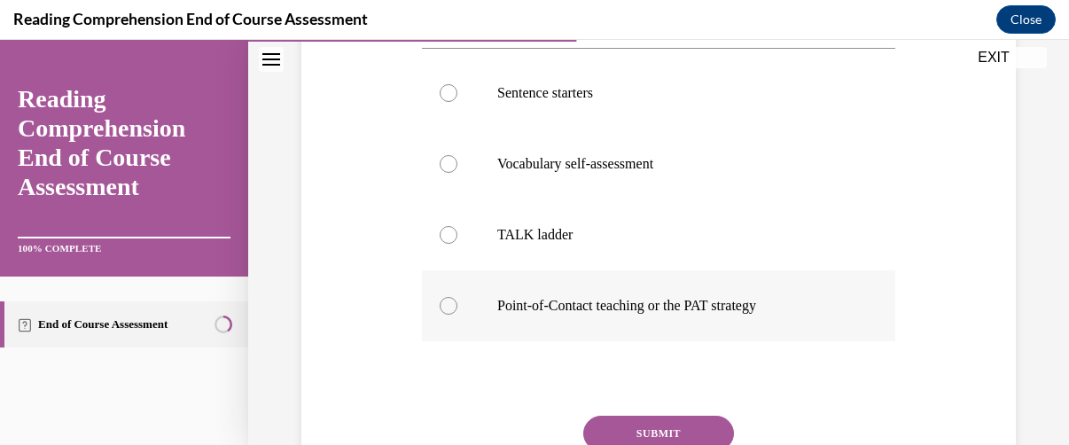
scroll to position [464, 0]
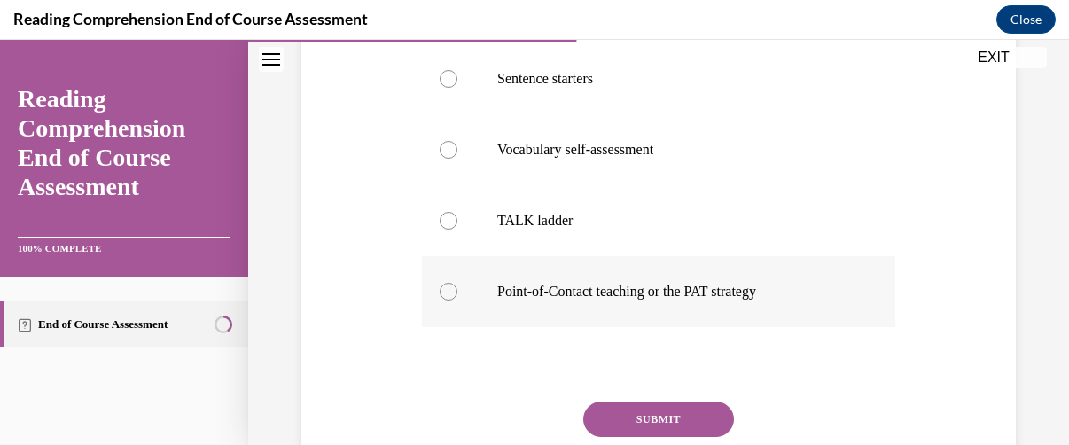
click at [443, 293] on div at bounding box center [449, 292] width 18 height 18
click at [443, 293] on input "Point-of-Contact teaching or the PAT strategy" at bounding box center [449, 292] width 18 height 18
radio input "true"
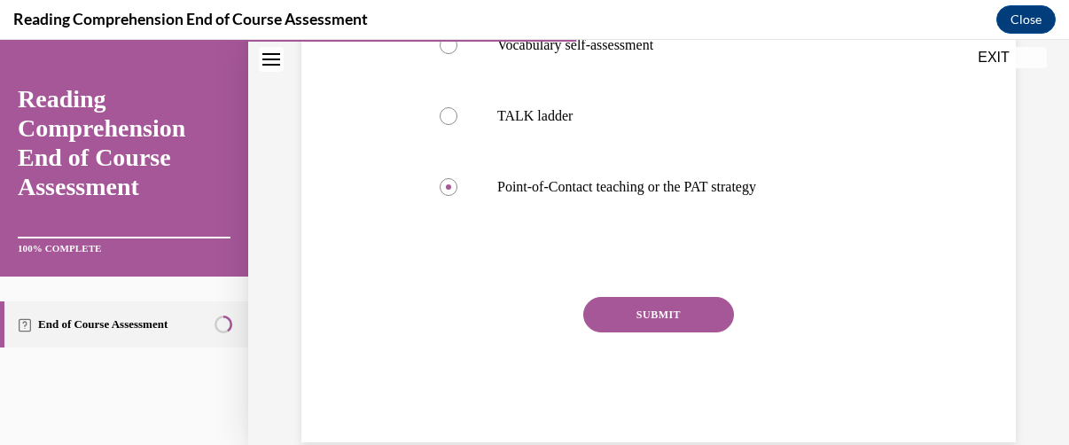
scroll to position [597, 0]
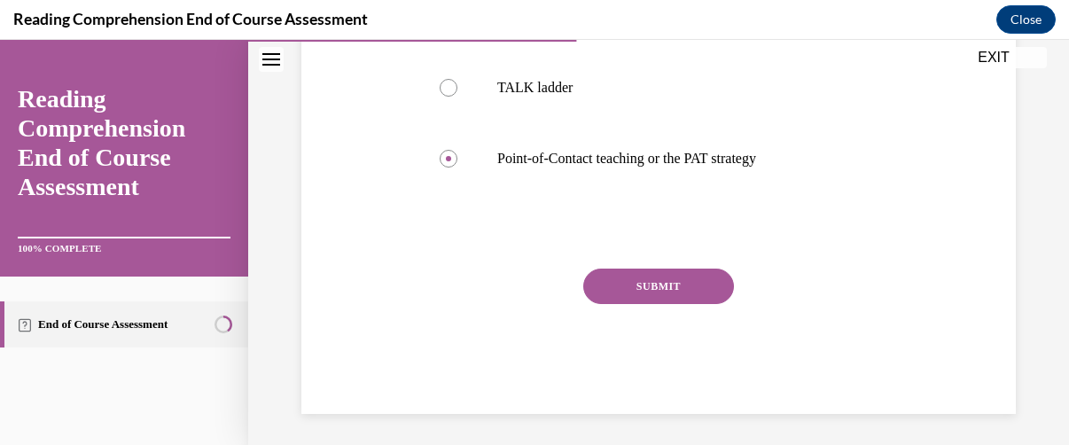
click at [649, 293] on button "SUBMIT" at bounding box center [658, 286] width 151 height 35
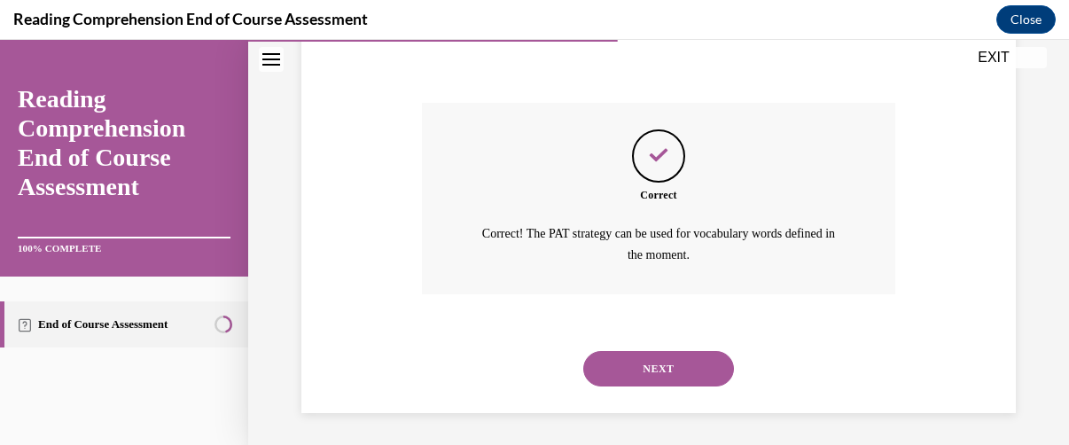
scroll to position [764, 0]
click at [666, 363] on button "NEXT" at bounding box center [658, 366] width 151 height 35
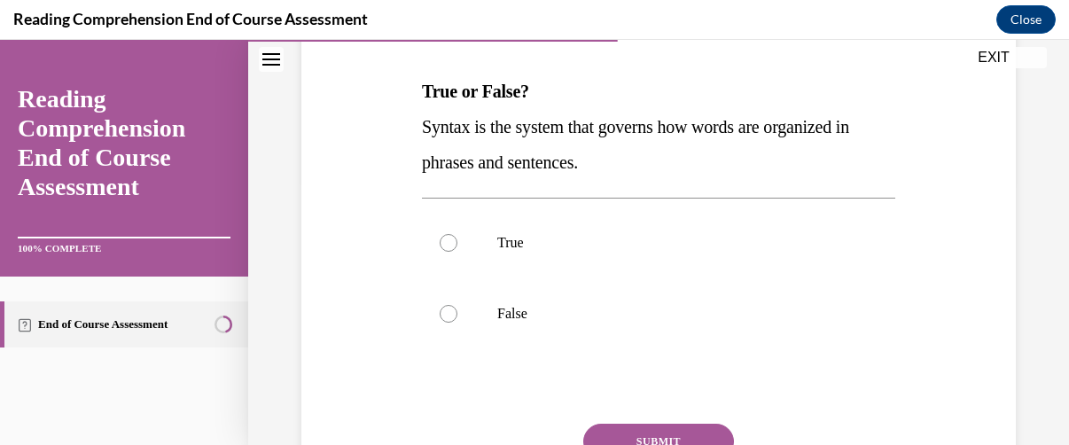
scroll to position [286, 0]
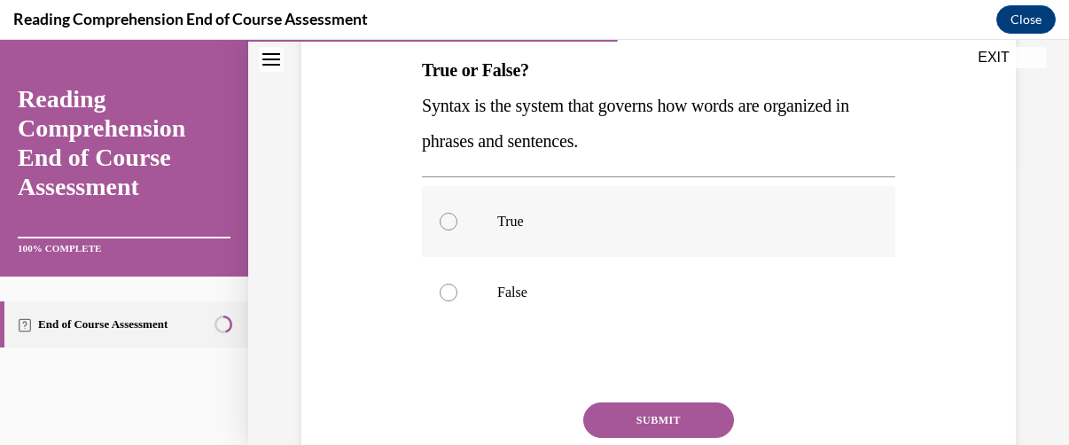
click at [443, 215] on div at bounding box center [449, 222] width 18 height 18
click at [443, 215] on input "True" at bounding box center [449, 222] width 18 height 18
radio input "true"
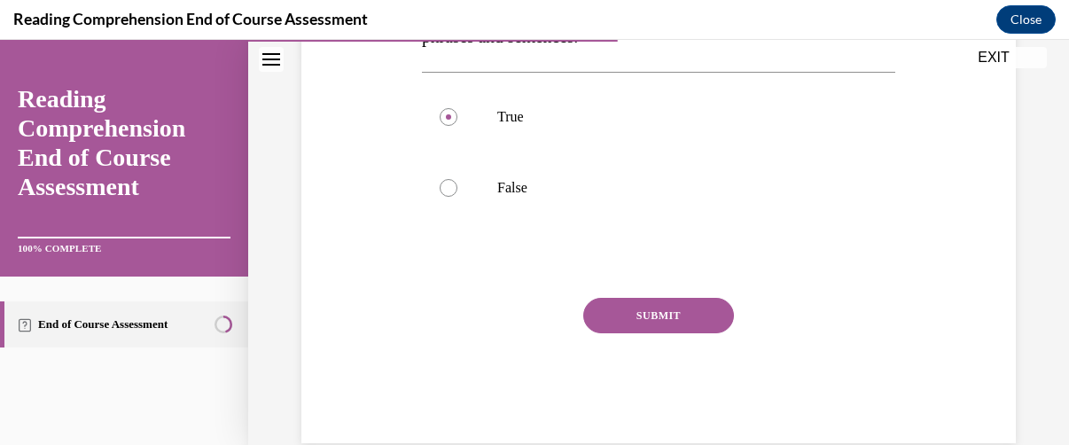
scroll to position [423, 0]
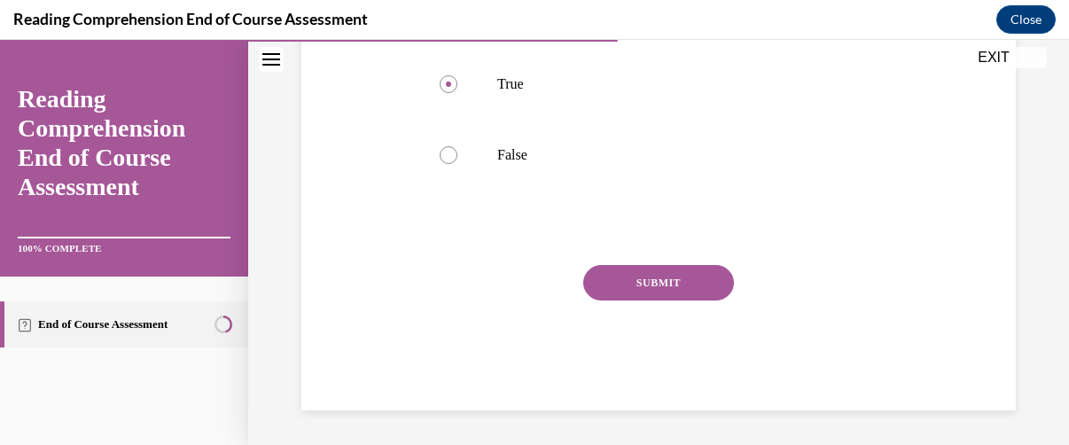
click at [654, 288] on button "SUBMIT" at bounding box center [658, 282] width 151 height 35
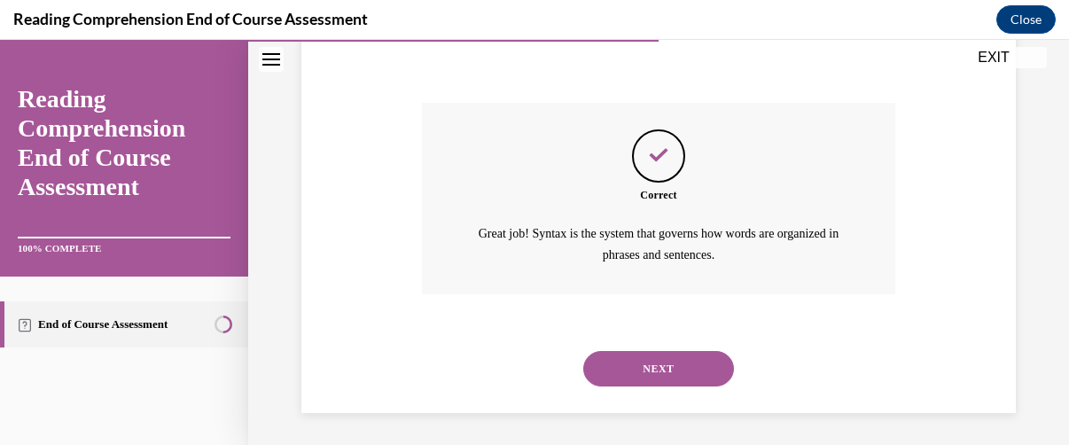
scroll to position [587, 0]
click at [652, 357] on button "NEXT" at bounding box center [658, 366] width 151 height 35
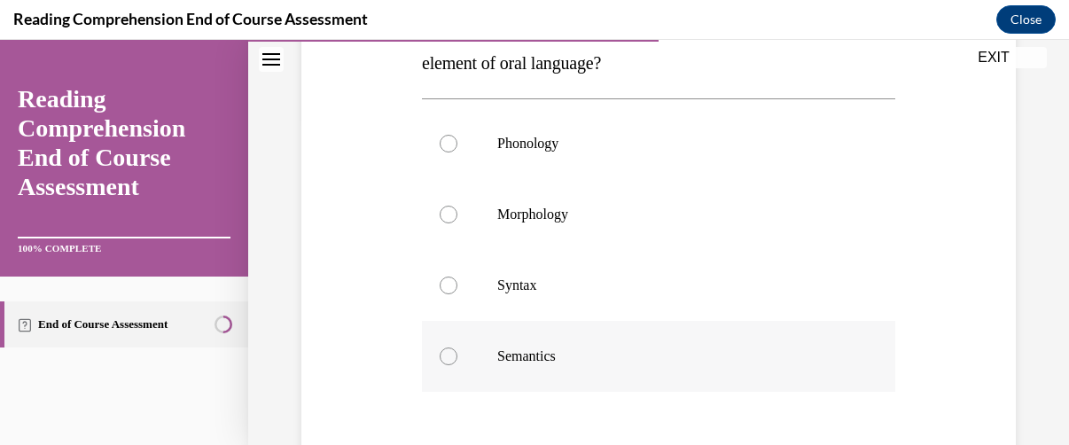
scroll to position [330, 0]
click at [442, 285] on div at bounding box center [449, 284] width 18 height 18
click at [442, 285] on input "Syntax" at bounding box center [449, 284] width 18 height 18
radio input "true"
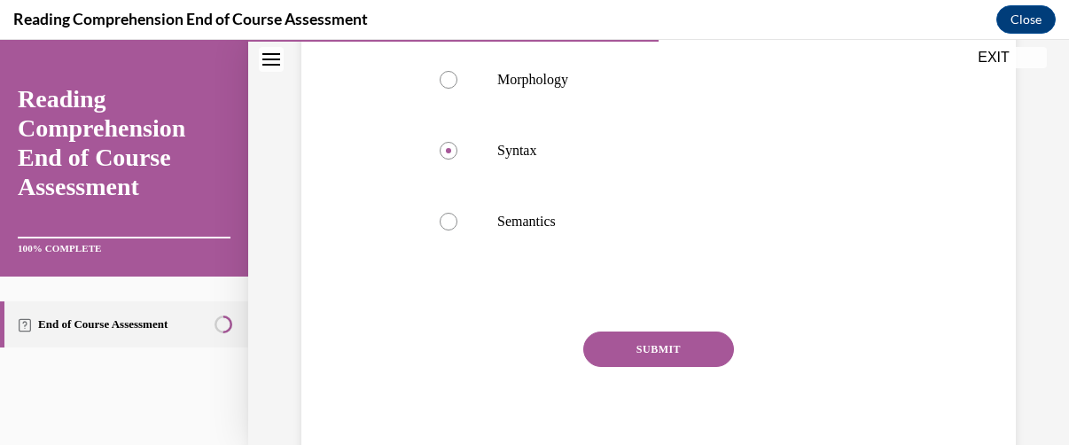
scroll to position [463, 0]
click at [659, 345] on button "SUBMIT" at bounding box center [658, 349] width 151 height 35
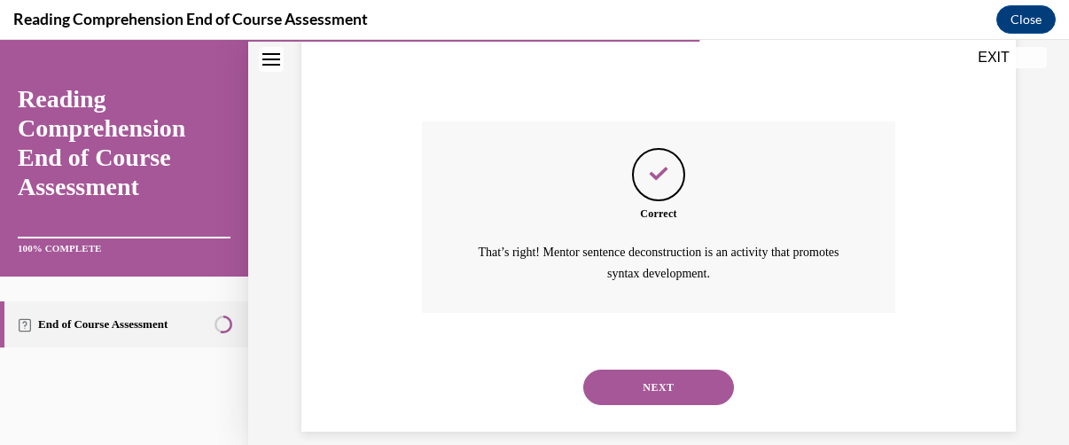
scroll to position [693, 0]
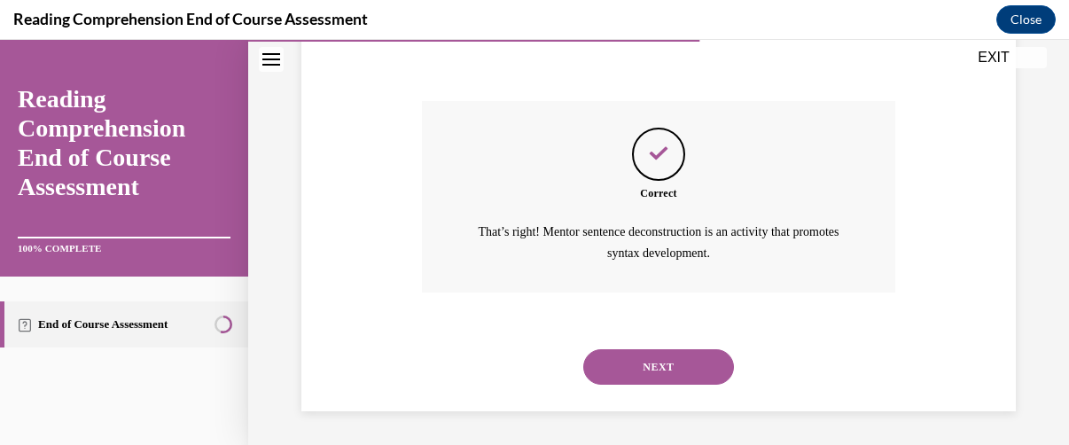
click at [663, 359] on button "NEXT" at bounding box center [658, 366] width 151 height 35
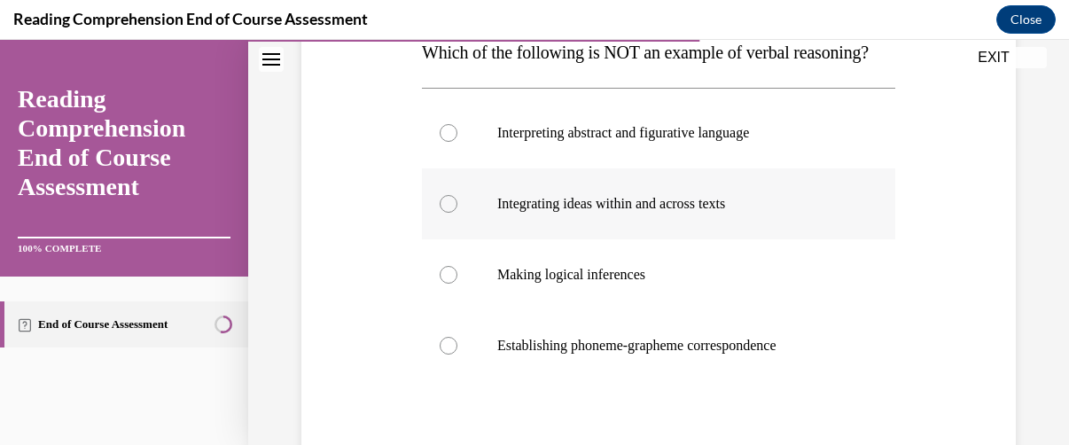
scroll to position [330, 0]
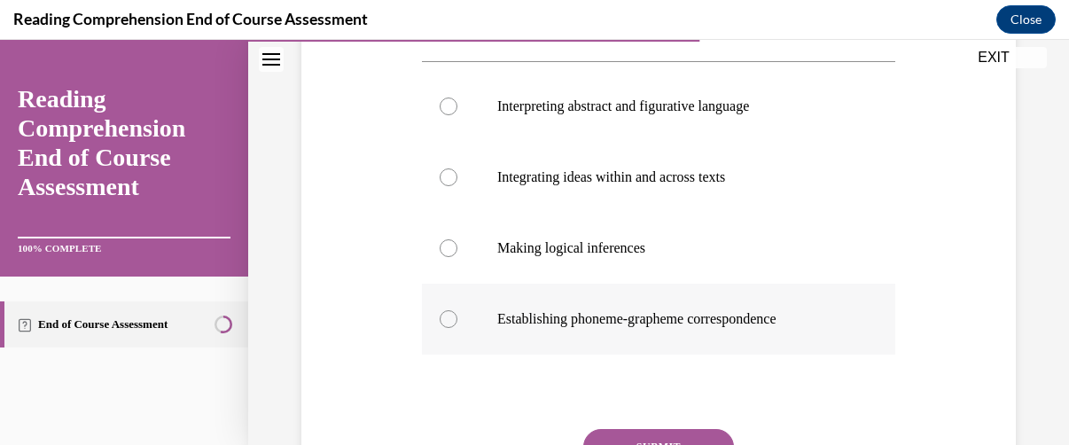
click at [450, 328] on div at bounding box center [449, 319] width 18 height 18
click at [450, 328] on input "Establishing phoneme-grapheme correspondence" at bounding box center [449, 319] width 18 height 18
radio input "true"
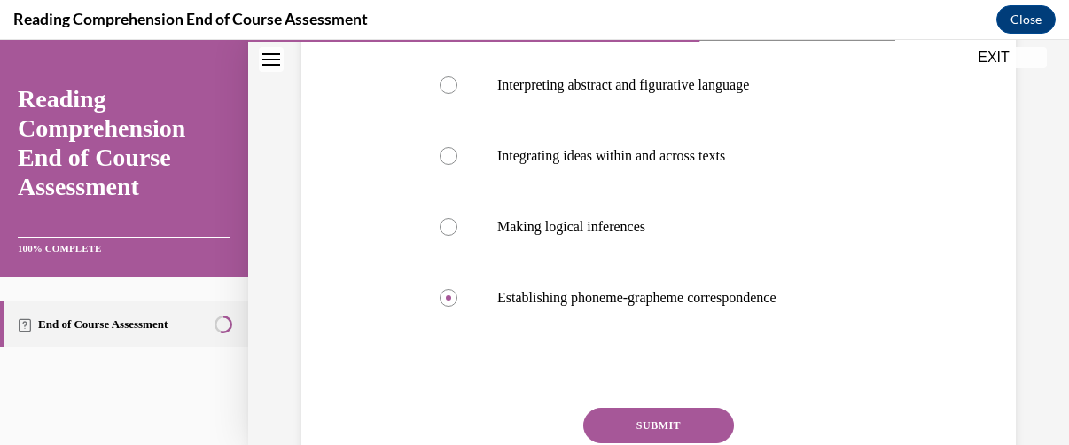
scroll to position [442, 0]
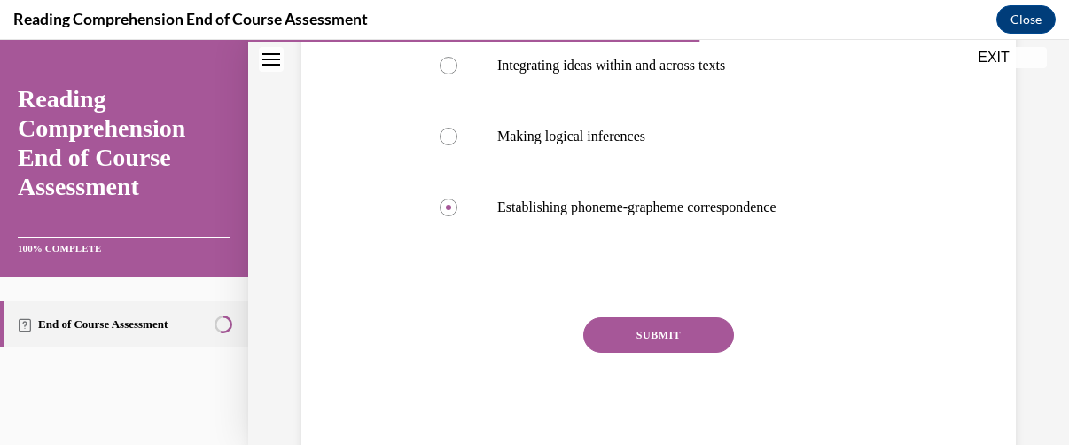
click at [646, 353] on button "SUBMIT" at bounding box center [658, 334] width 151 height 35
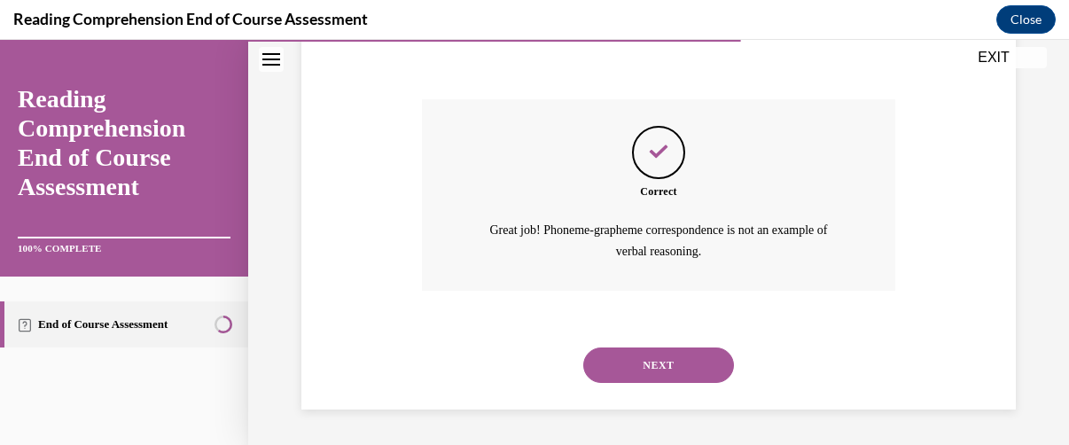
scroll to position [693, 0]
click at [647, 372] on button "NEXT" at bounding box center [658, 365] width 151 height 35
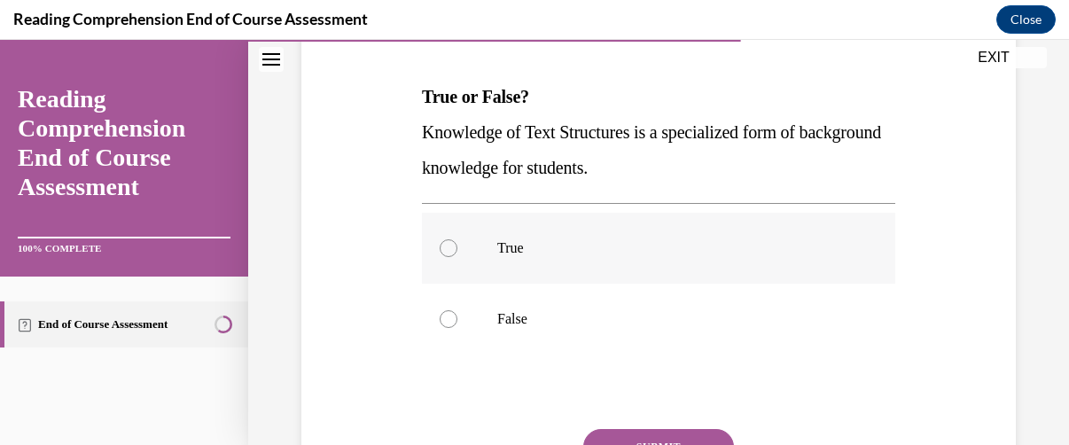
scroll to position [263, 0]
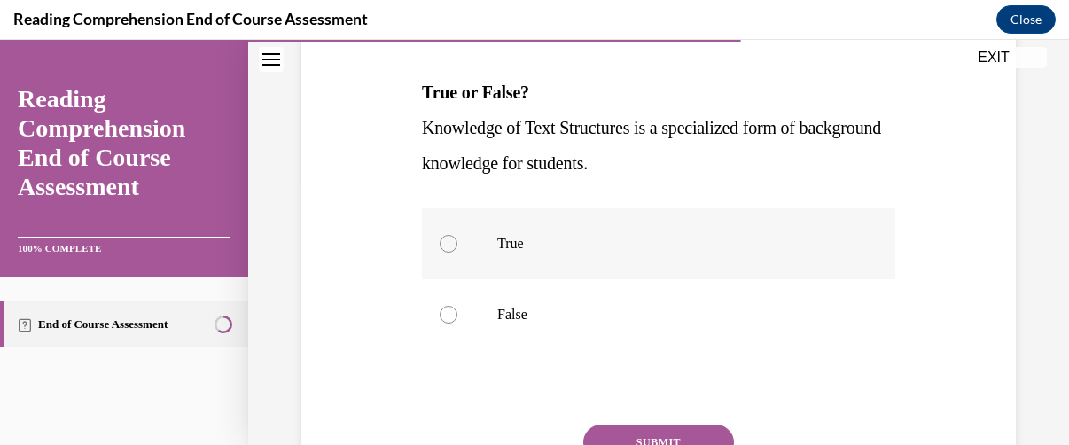
click at [442, 242] on div at bounding box center [449, 244] width 18 height 18
click at [442, 242] on input "True" at bounding box center [449, 244] width 18 height 18
radio input "true"
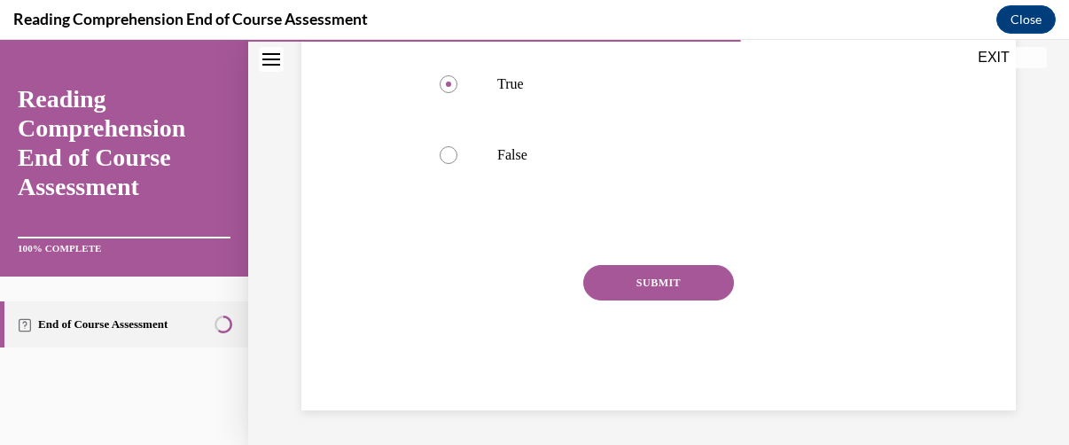
click at [638, 276] on button "SUBMIT" at bounding box center [658, 282] width 151 height 35
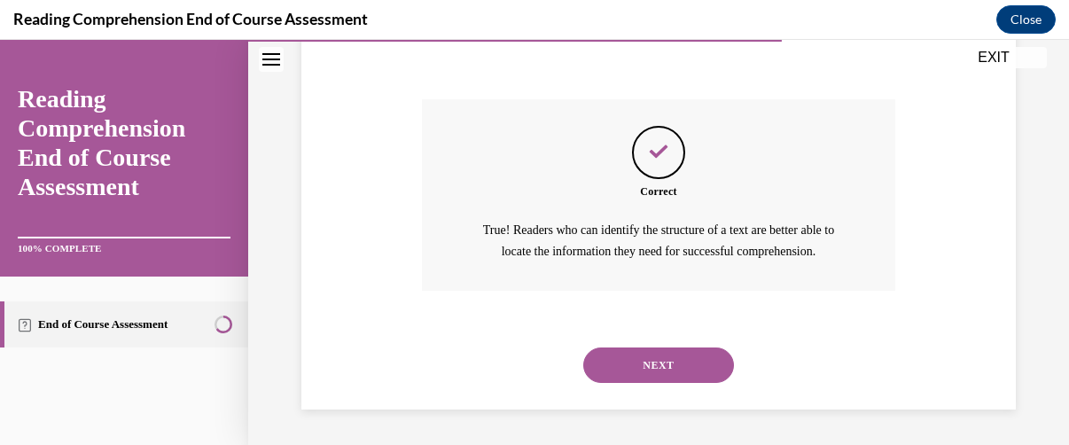
scroll to position [608, 0]
click at [672, 368] on button "NEXT" at bounding box center [658, 365] width 151 height 35
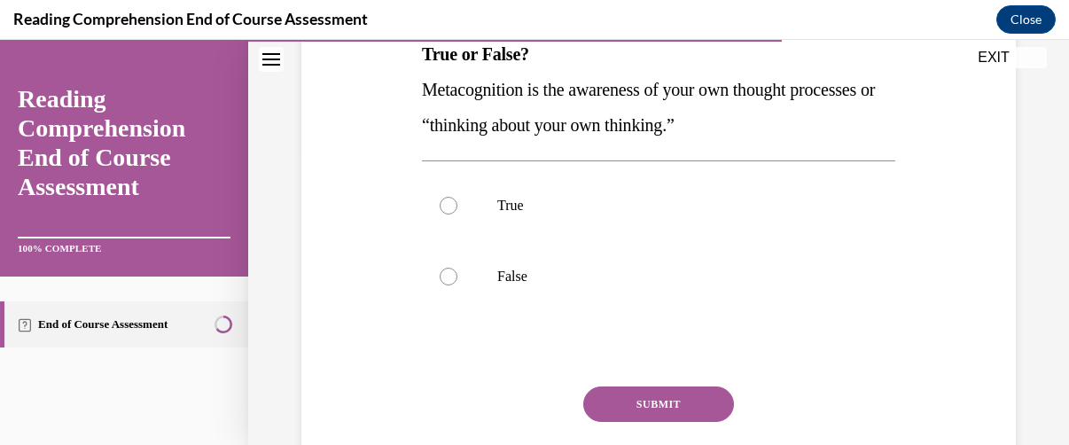
scroll to position [308, 0]
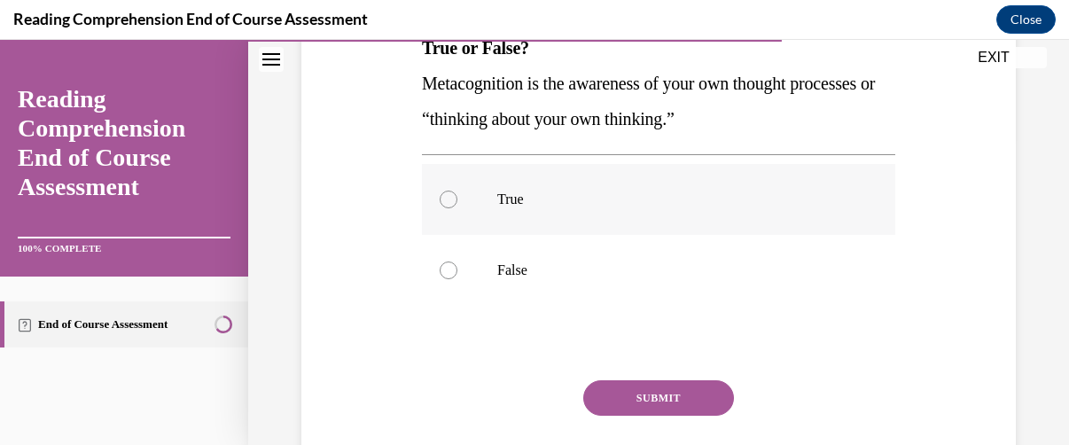
click at [442, 200] on div at bounding box center [449, 200] width 18 height 18
click at [442, 200] on input "True" at bounding box center [449, 200] width 18 height 18
radio input "true"
click at [647, 395] on button "SUBMIT" at bounding box center [658, 397] width 151 height 35
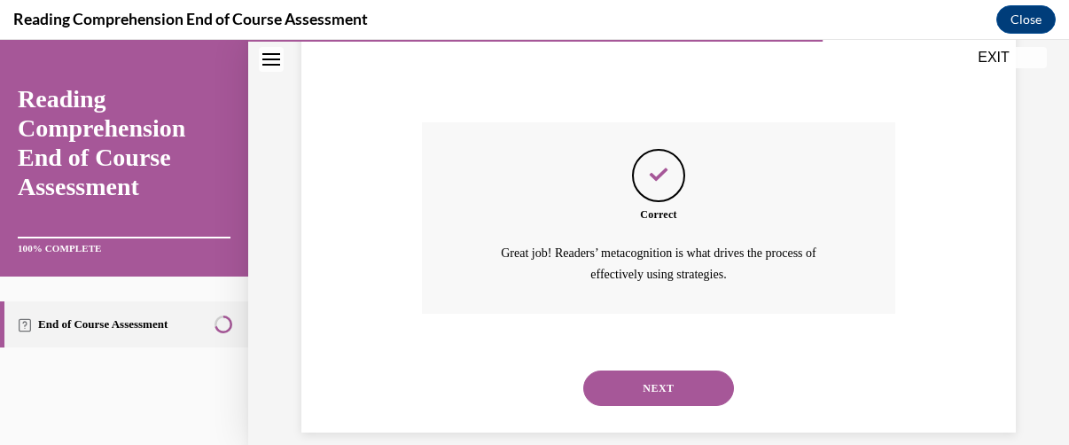
scroll to position [587, 0]
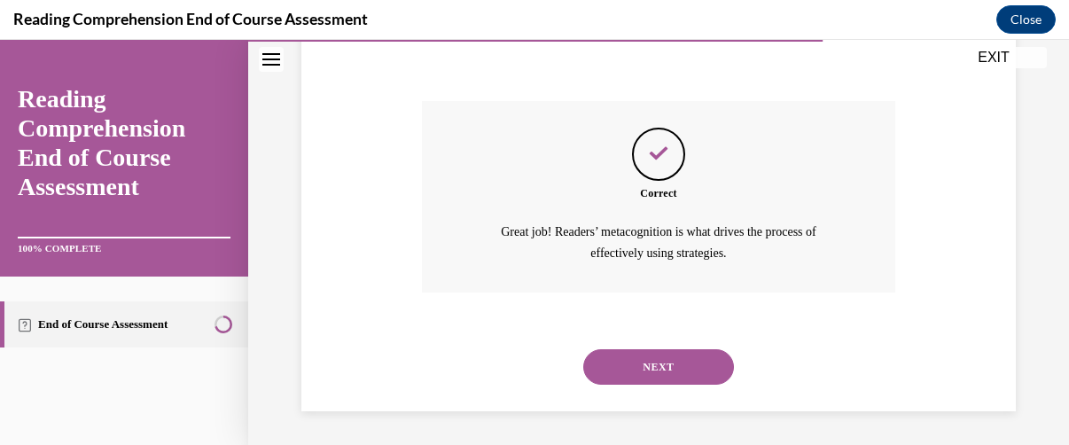
click at [642, 361] on button "NEXT" at bounding box center [658, 366] width 151 height 35
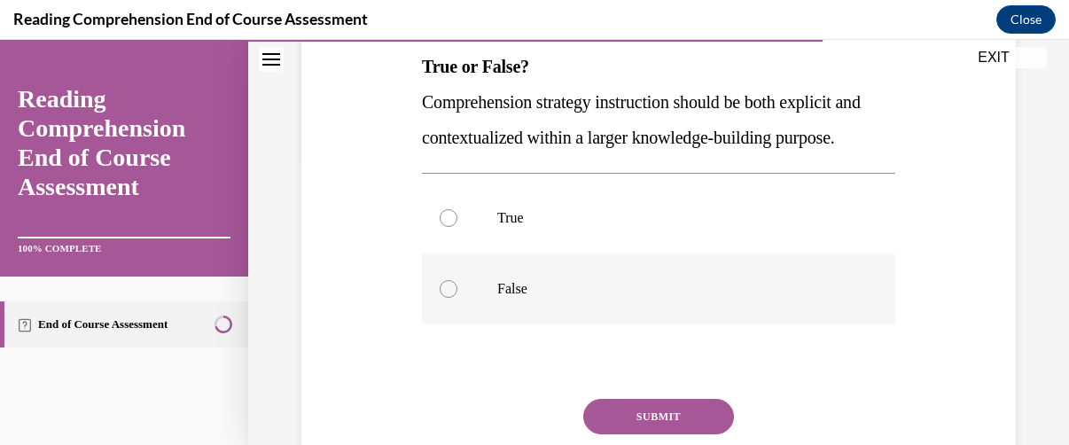
scroll to position [309, 0]
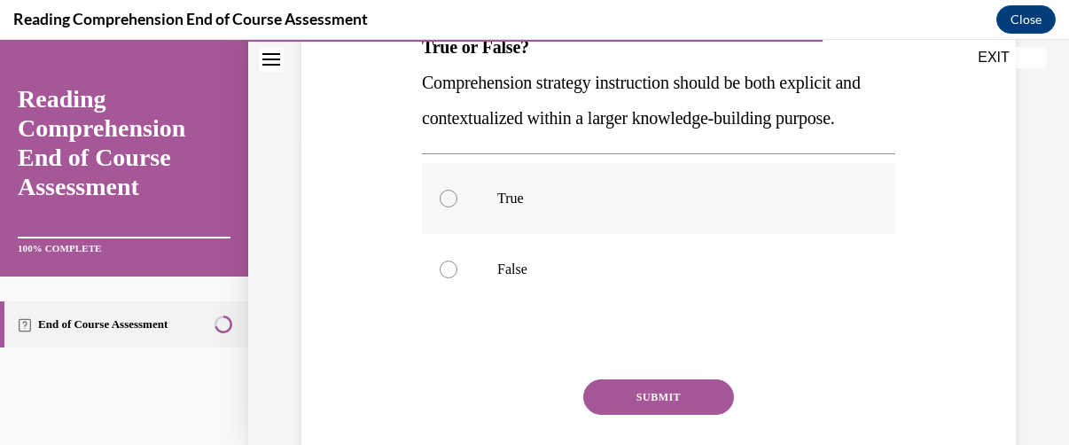
click at [440, 207] on div at bounding box center [449, 199] width 18 height 18
click at [440, 207] on input "True" at bounding box center [449, 199] width 18 height 18
radio input "true"
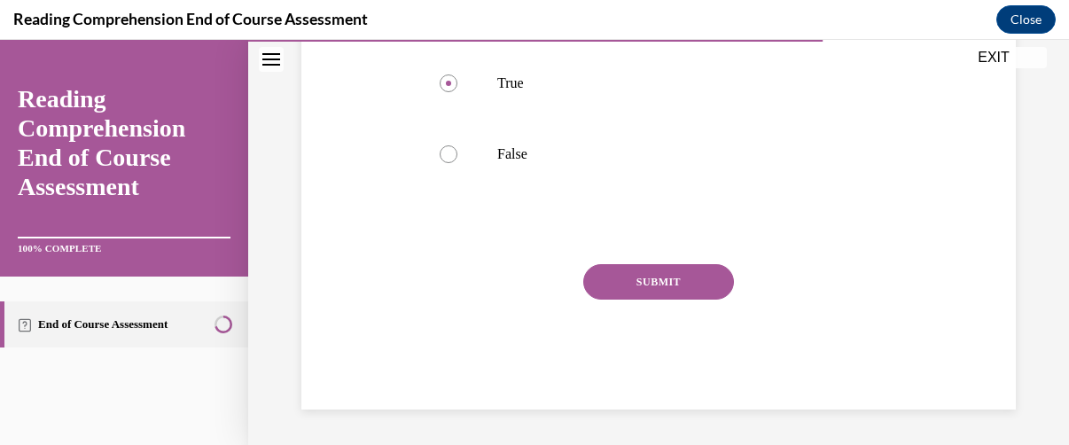
click at [661, 300] on button "SUBMIT" at bounding box center [658, 281] width 151 height 35
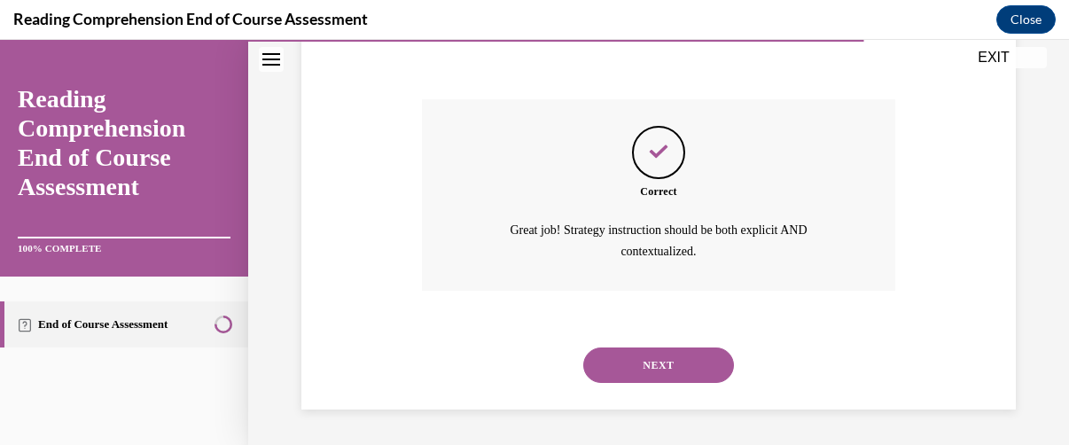
scroll to position [622, 0]
click at [665, 361] on button "NEXT" at bounding box center [658, 365] width 151 height 35
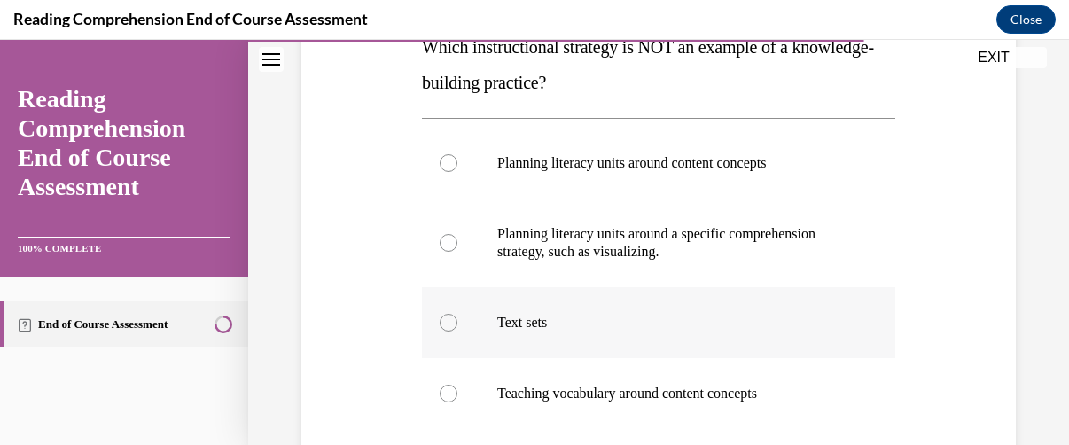
scroll to position [309, 0]
click at [443, 239] on div at bounding box center [449, 243] width 18 height 18
click at [443, 239] on input "Planning literacy units around a specific comprehension strategy, such as visua…" at bounding box center [449, 243] width 18 height 18
radio input "true"
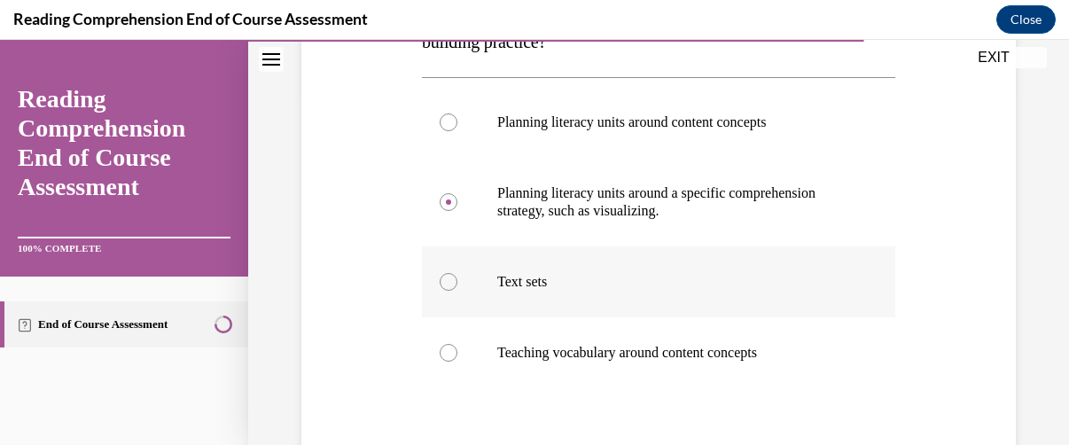
scroll to position [530, 0]
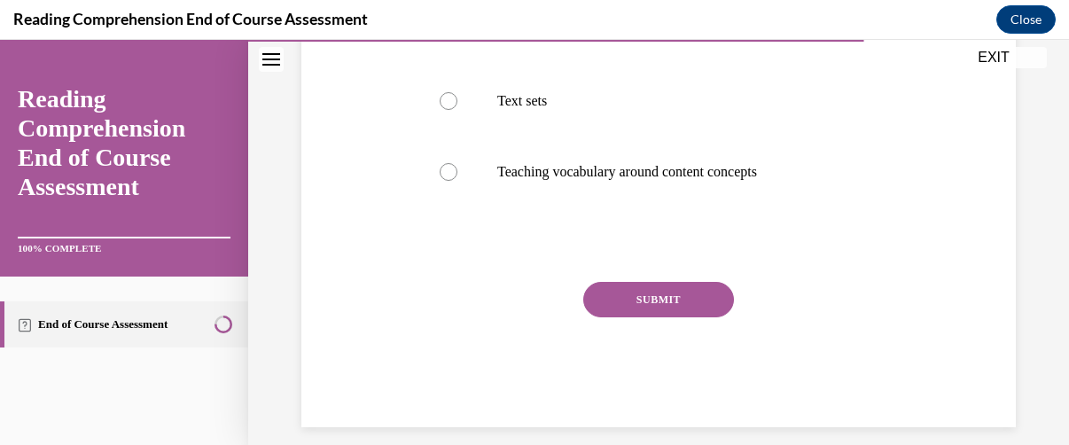
click at [640, 298] on button "SUBMIT" at bounding box center [658, 299] width 151 height 35
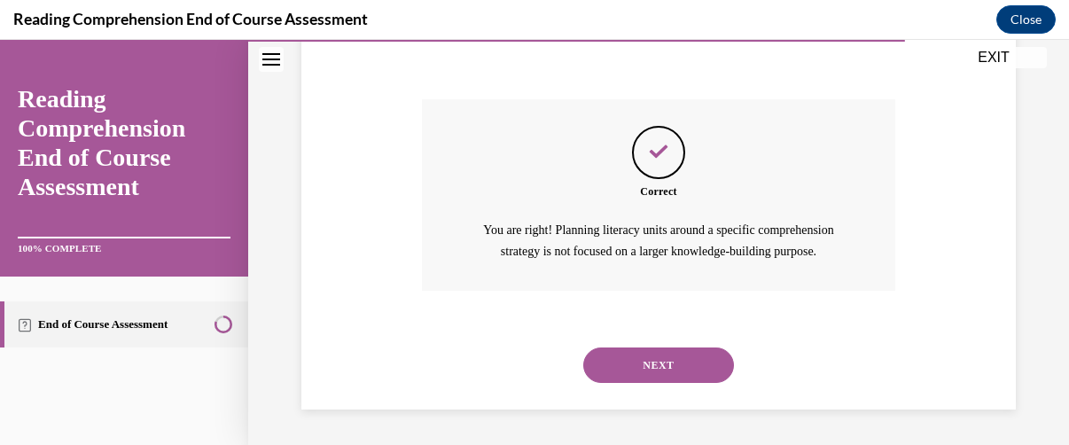
scroll to position [732, 0]
click at [624, 363] on button "NEXT" at bounding box center [658, 365] width 151 height 35
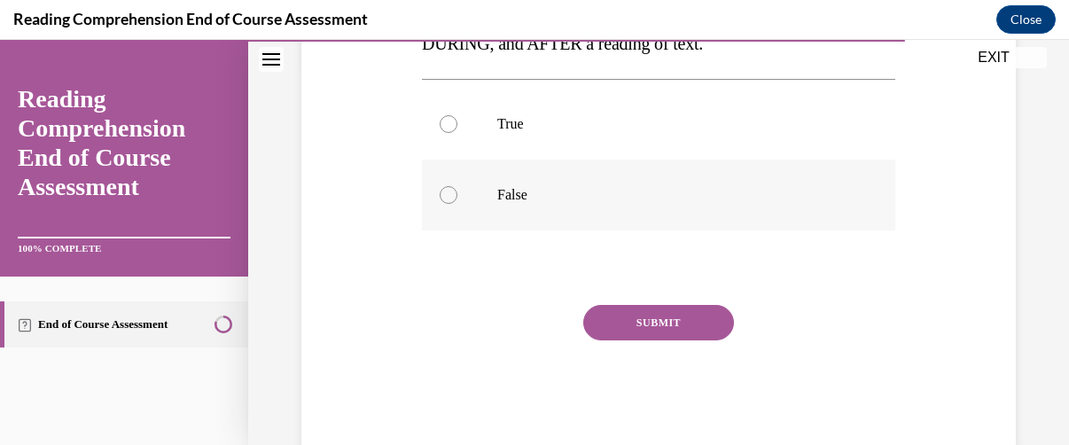
scroll to position [396, 0]
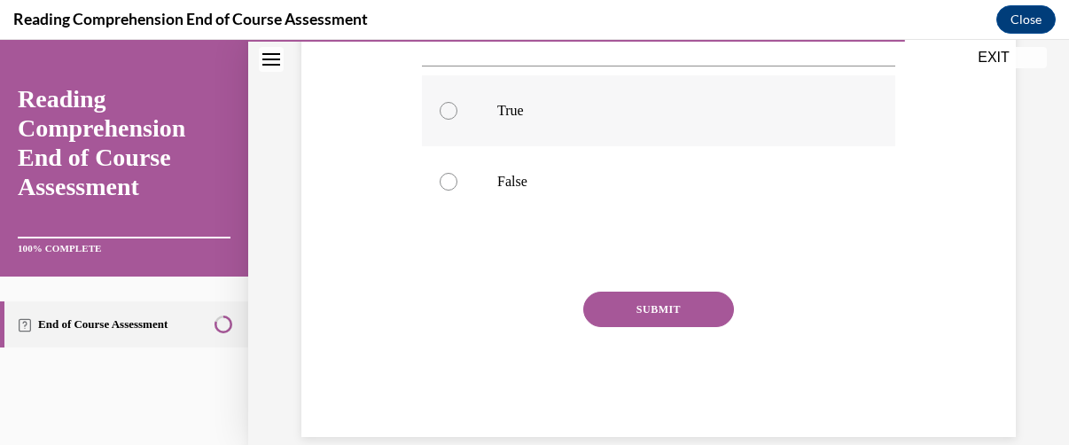
click at [449, 110] on div at bounding box center [449, 111] width 18 height 18
click at [449, 110] on input "True" at bounding box center [449, 111] width 18 height 18
radio input "true"
click at [665, 308] on button "SUBMIT" at bounding box center [658, 309] width 151 height 35
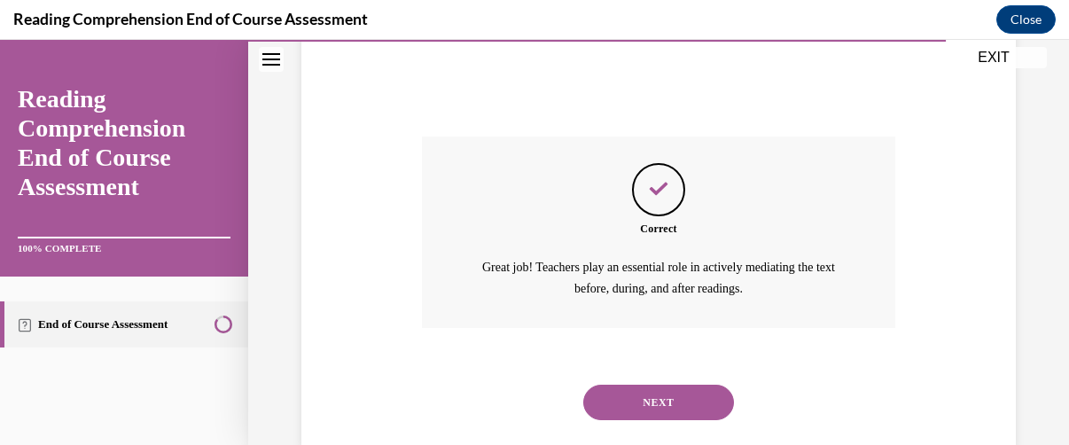
scroll to position [587, 0]
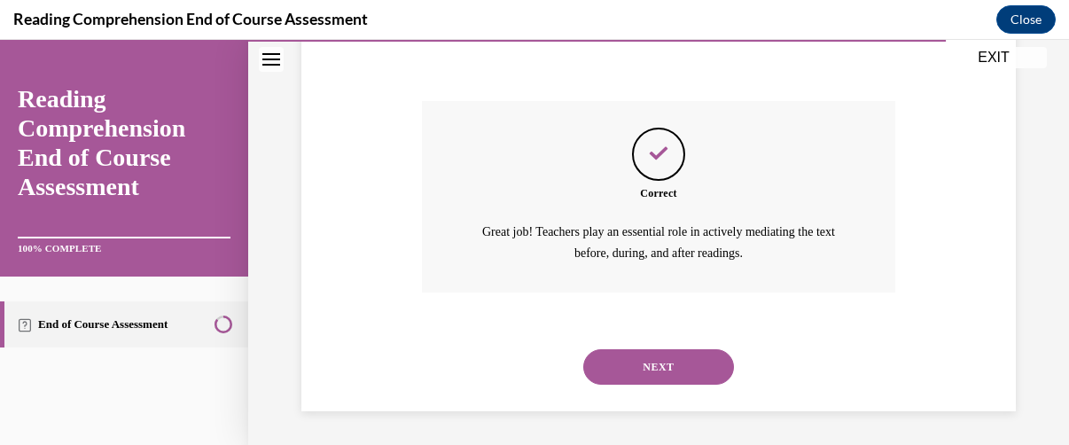
click at [655, 364] on button "NEXT" at bounding box center [658, 366] width 151 height 35
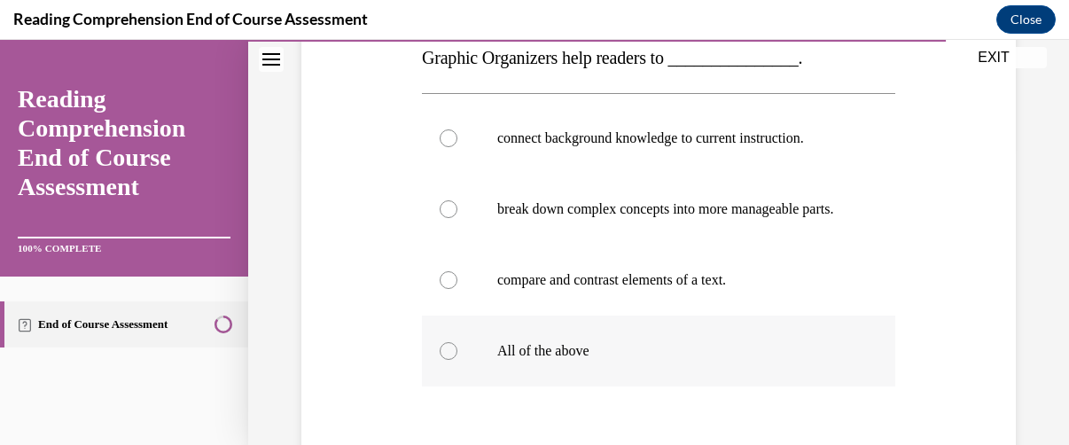
scroll to position [309, 0]
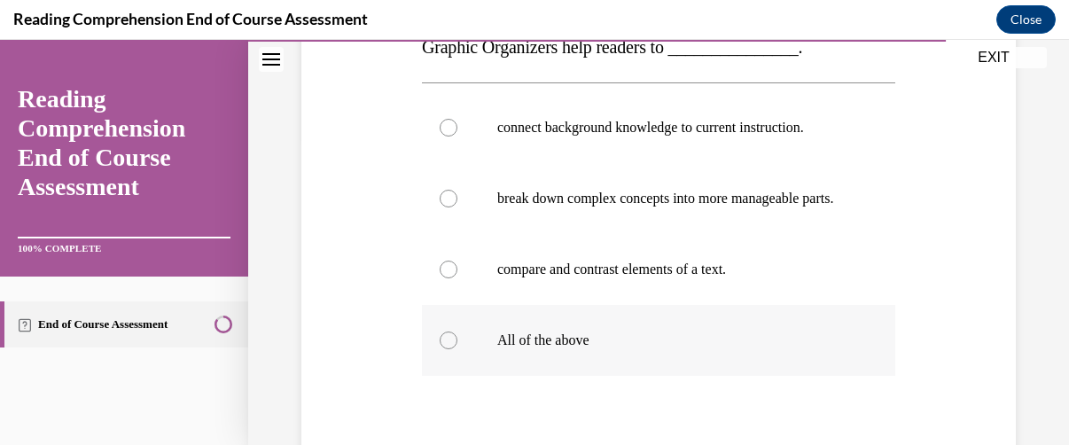
click at [449, 349] on div at bounding box center [449, 341] width 18 height 18
click at [449, 349] on input "All of the above" at bounding box center [449, 341] width 18 height 18
radio input "true"
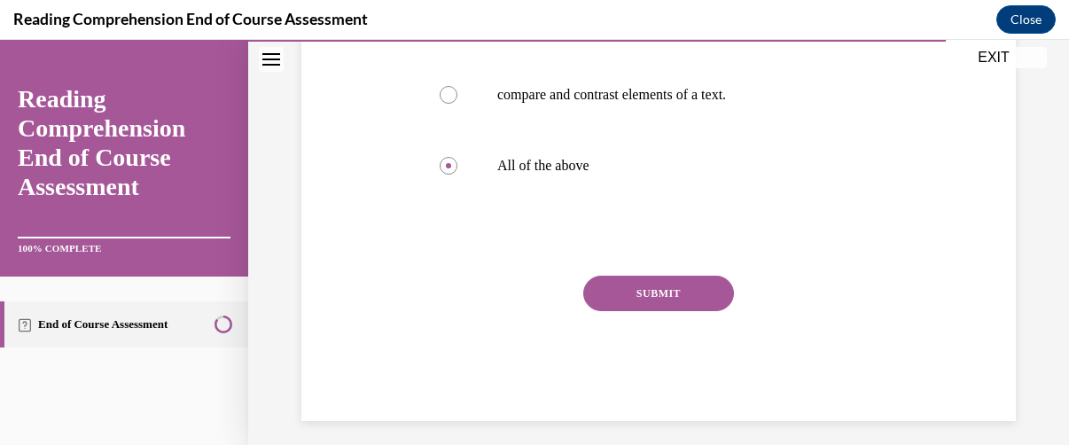
scroll to position [512, 0]
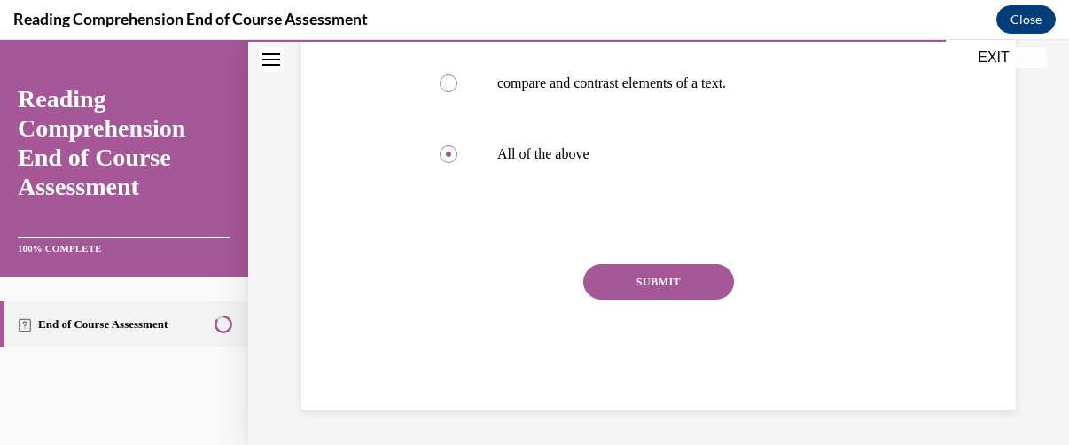
click at [640, 287] on button "SUBMIT" at bounding box center [658, 281] width 151 height 35
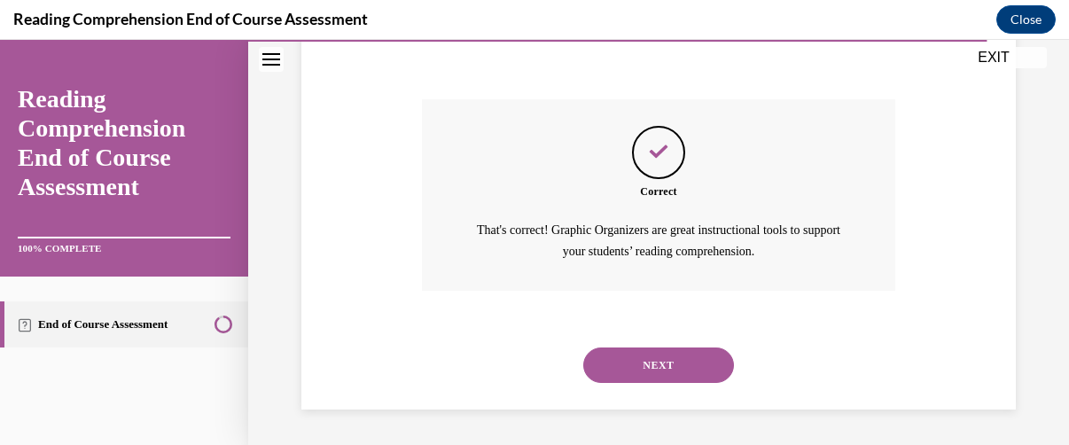
scroll to position [676, 0]
click at [646, 365] on button "NEXT" at bounding box center [658, 365] width 151 height 35
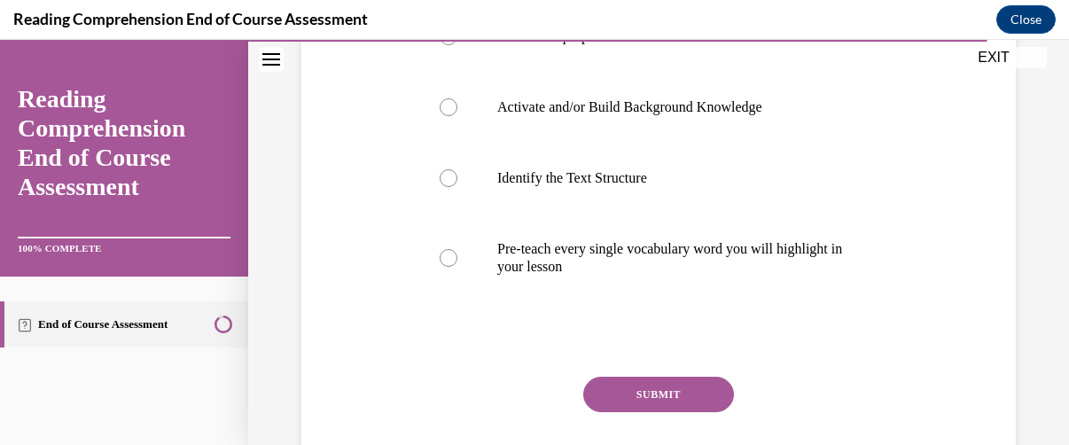
scroll to position [442, 0]
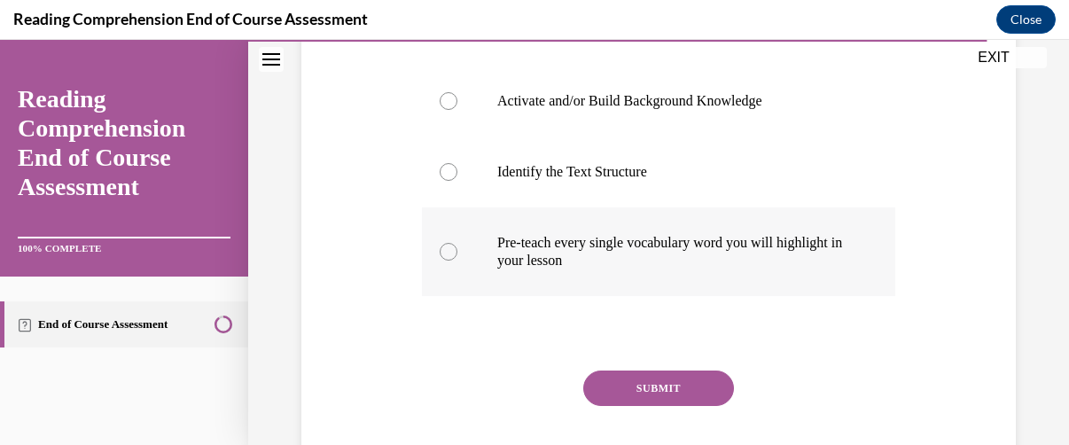
click at [448, 261] on div at bounding box center [449, 252] width 18 height 18
click at [448, 261] on input "Pre-teach every single vocabulary word you will highlight in your lesson" at bounding box center [449, 252] width 18 height 18
radio input "true"
click at [669, 406] on button "SUBMIT" at bounding box center [658, 388] width 151 height 35
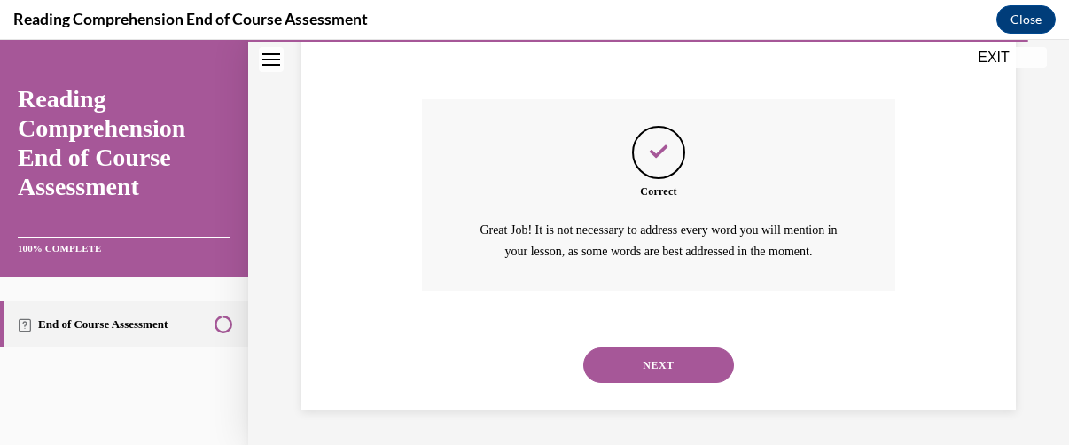
scroll to position [768, 0]
click at [639, 363] on button "NEXT" at bounding box center [658, 365] width 151 height 35
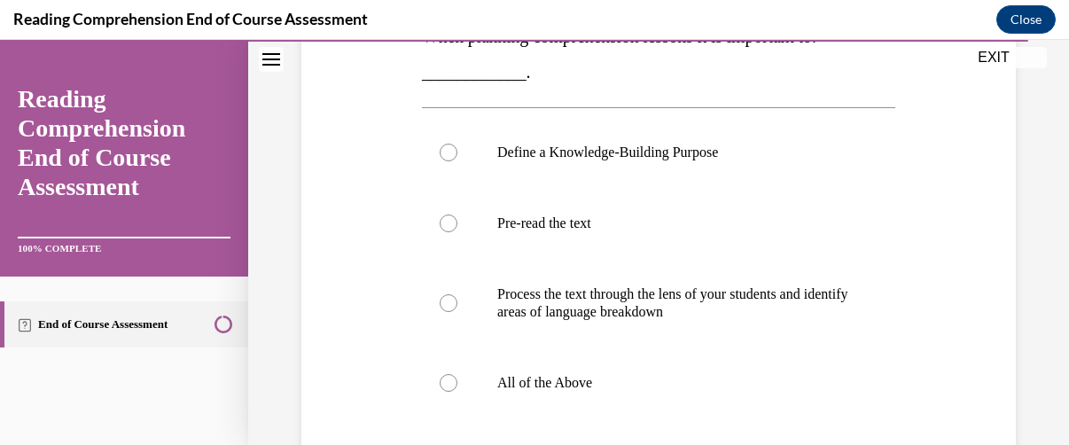
scroll to position [331, 0]
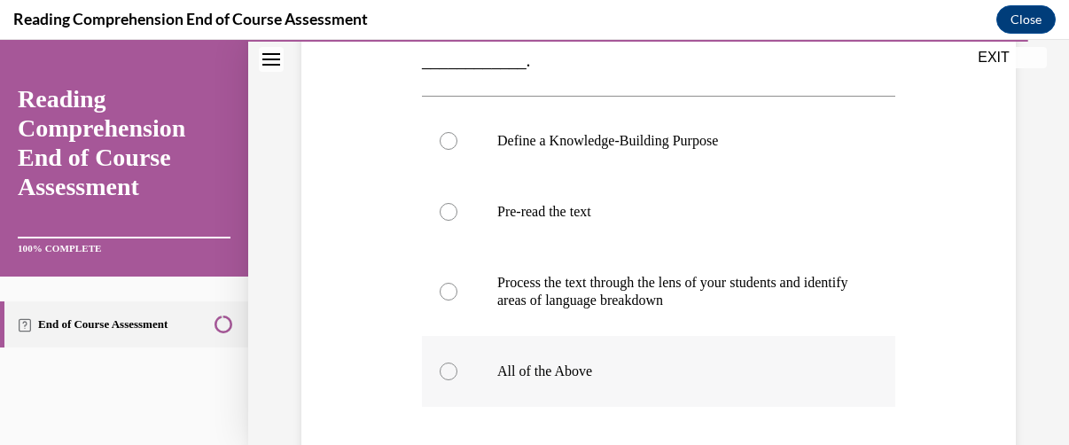
click at [448, 369] on div at bounding box center [449, 372] width 18 height 18
click at [448, 369] on input "All of the Above" at bounding box center [449, 372] width 18 height 18
radio input "true"
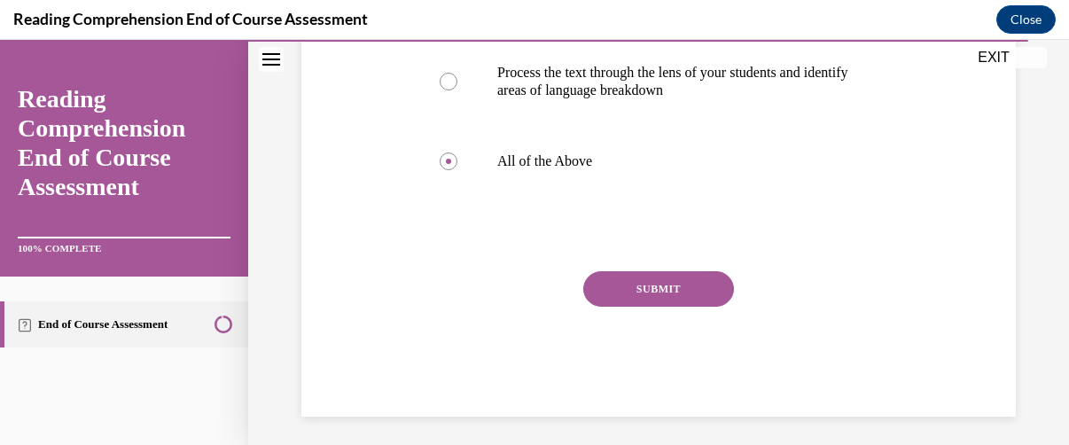
scroll to position [547, 0]
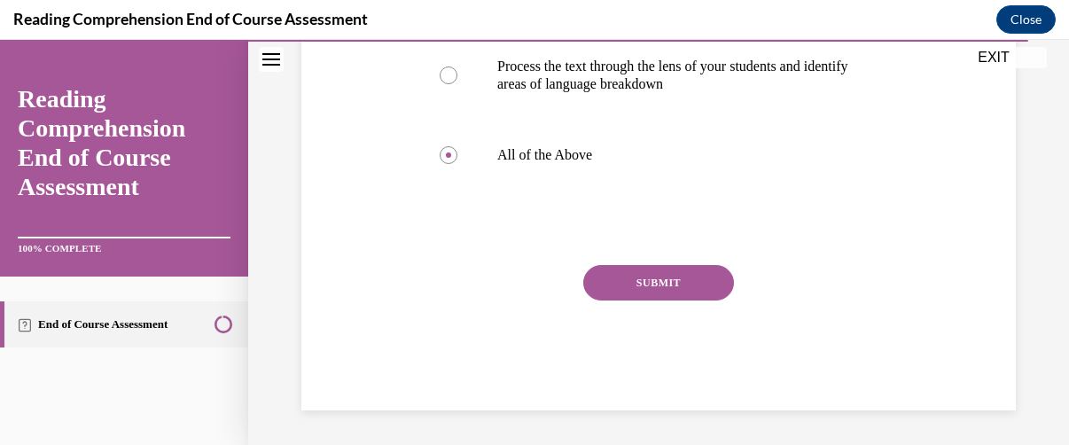
click at [644, 281] on button "SUBMIT" at bounding box center [658, 282] width 151 height 35
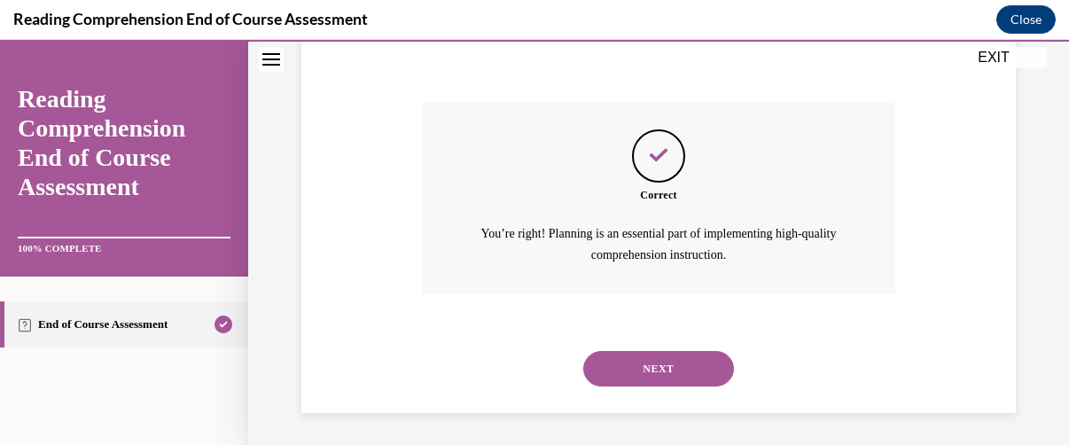
scroll to position [711, 0]
click at [642, 368] on button "NEXT" at bounding box center [658, 366] width 151 height 35
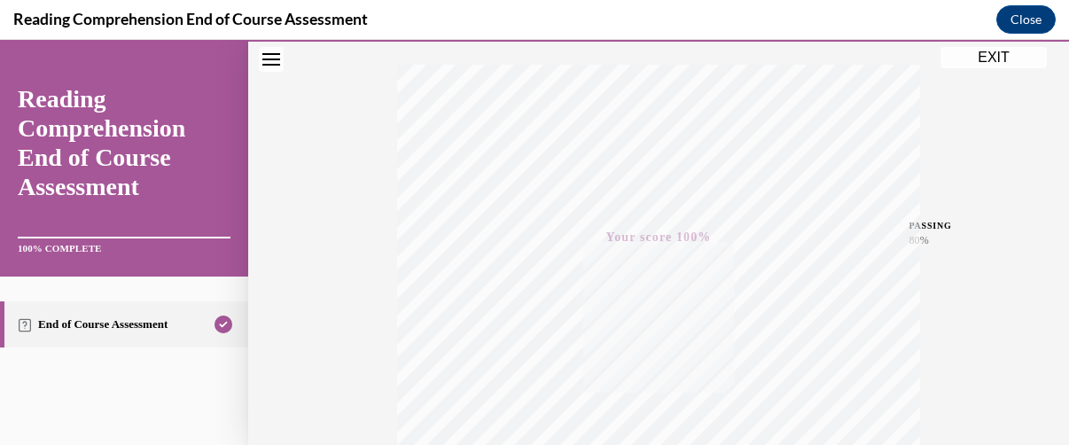
scroll to position [0, 0]
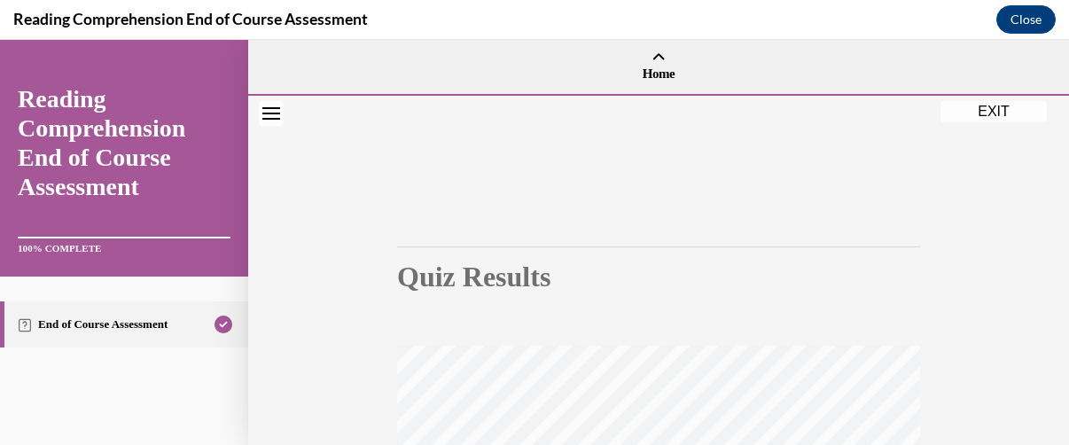
click at [996, 116] on button "EXIT" at bounding box center [994, 111] width 106 height 21
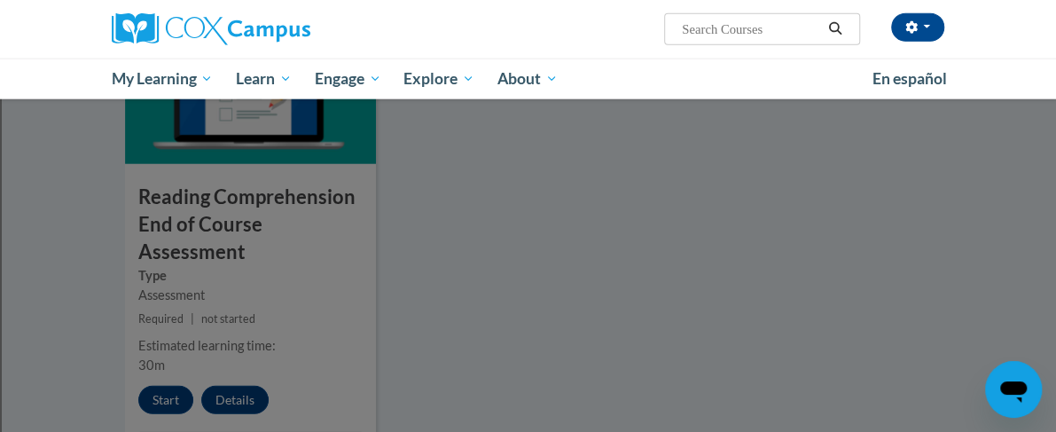
click at [464, 208] on div at bounding box center [528, 216] width 1056 height 432
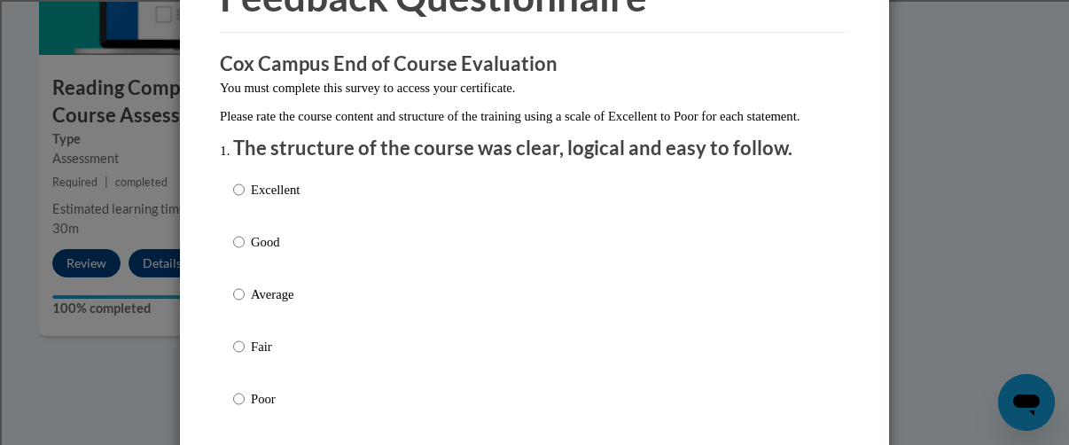
scroll to position [133, 0]
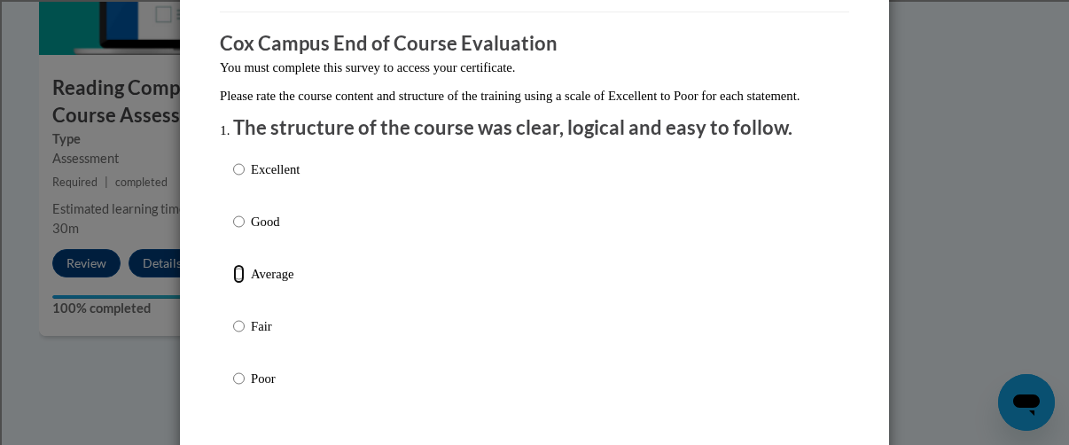
click at [233, 284] on input "Average" at bounding box center [239, 274] width 12 height 20
radio input "true"
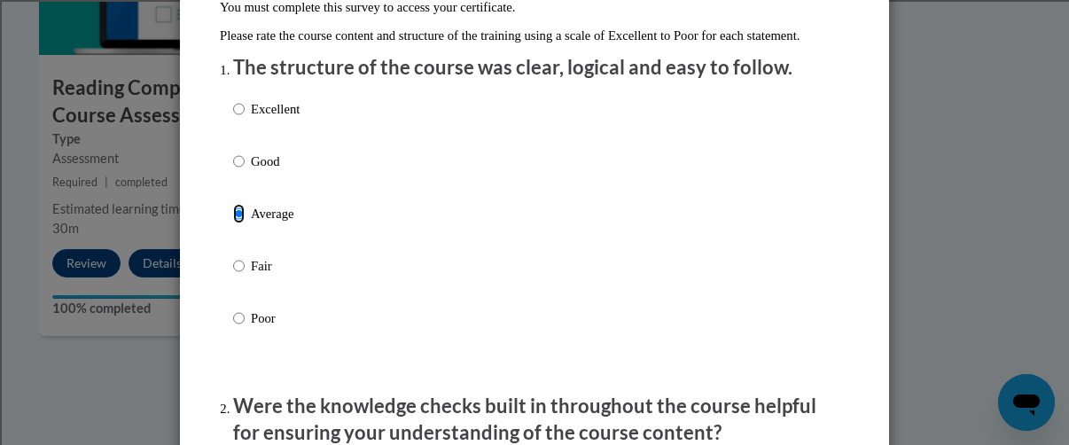
scroll to position [443, 0]
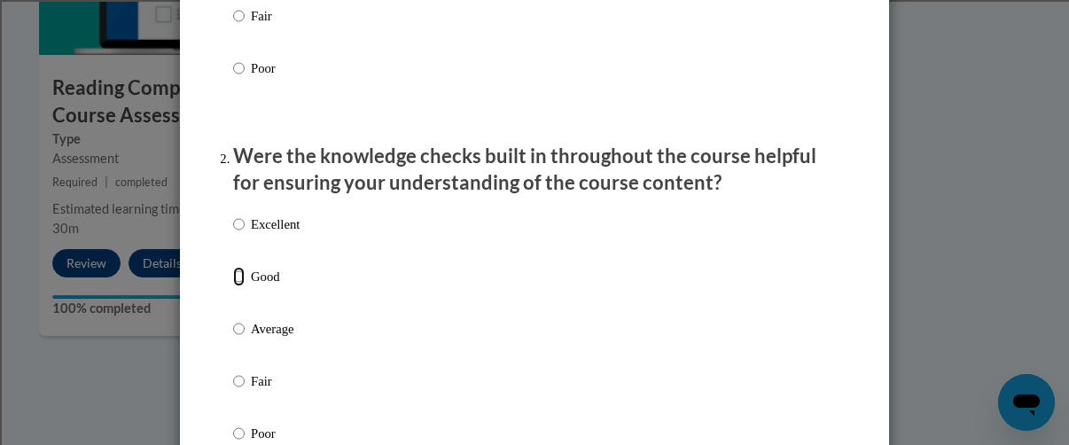
click at [233, 286] on input "Good" at bounding box center [239, 277] width 12 height 20
radio input "true"
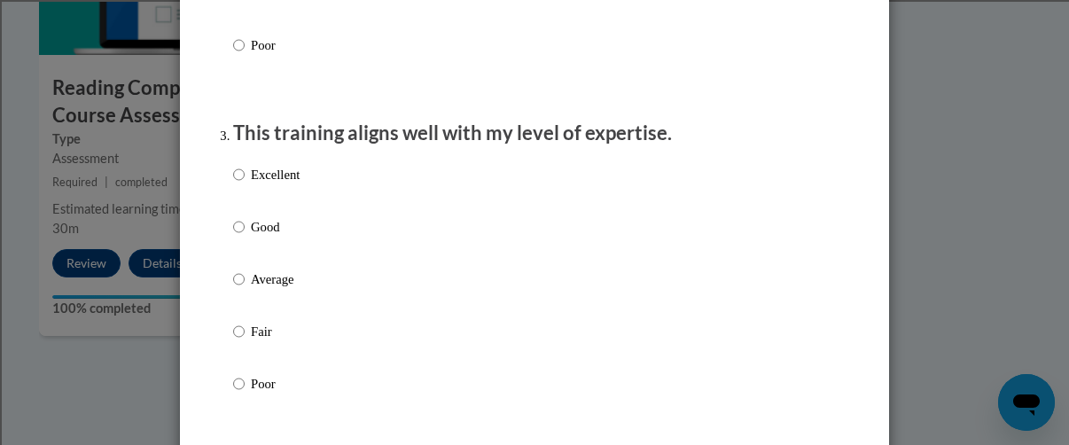
scroll to position [842, 0]
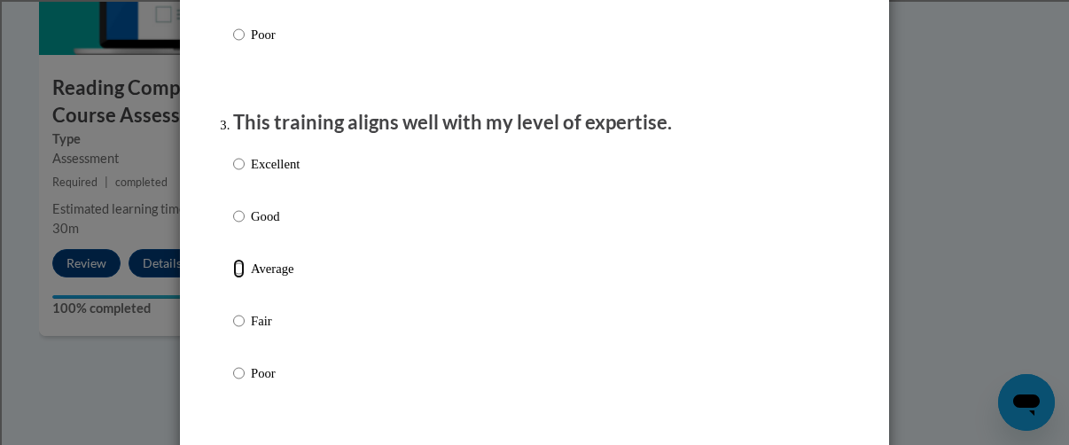
click at [233, 278] on input "Average" at bounding box center [239, 269] width 12 height 20
radio input "true"
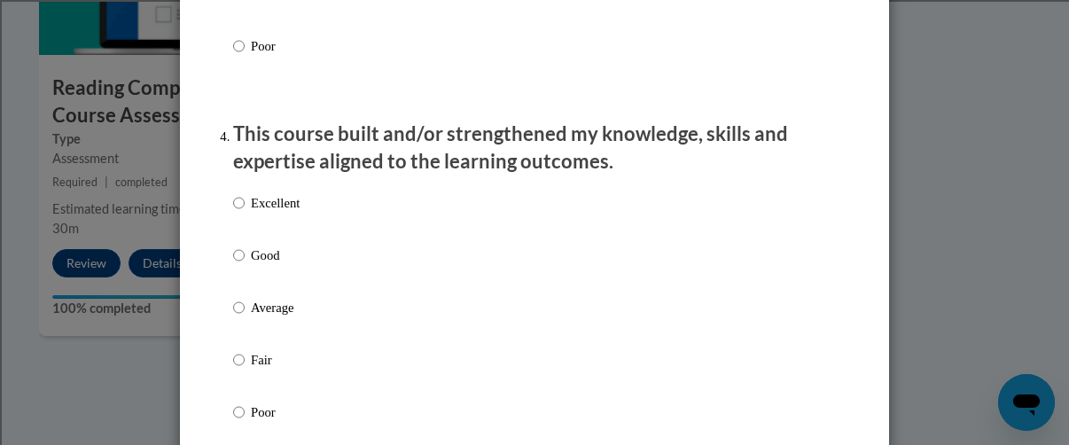
scroll to position [1219, 0]
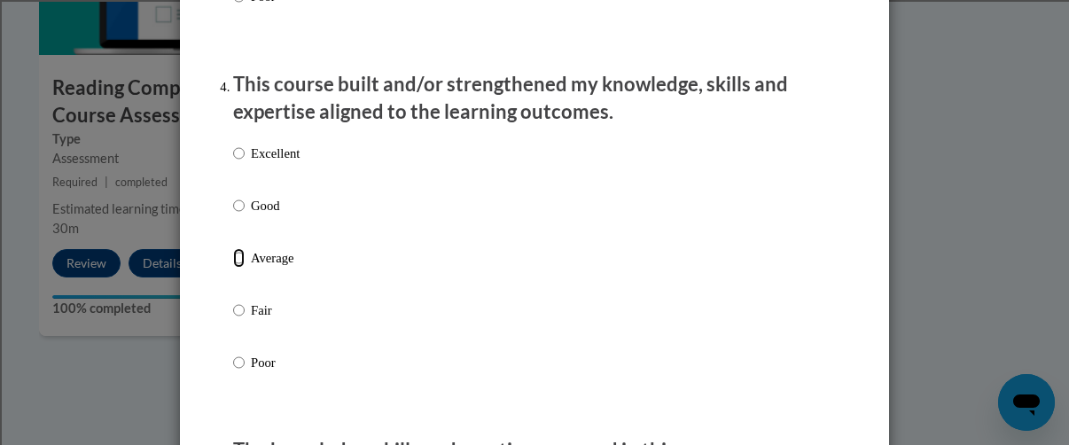
click at [233, 268] on input "Average" at bounding box center [239, 258] width 12 height 20
radio input "true"
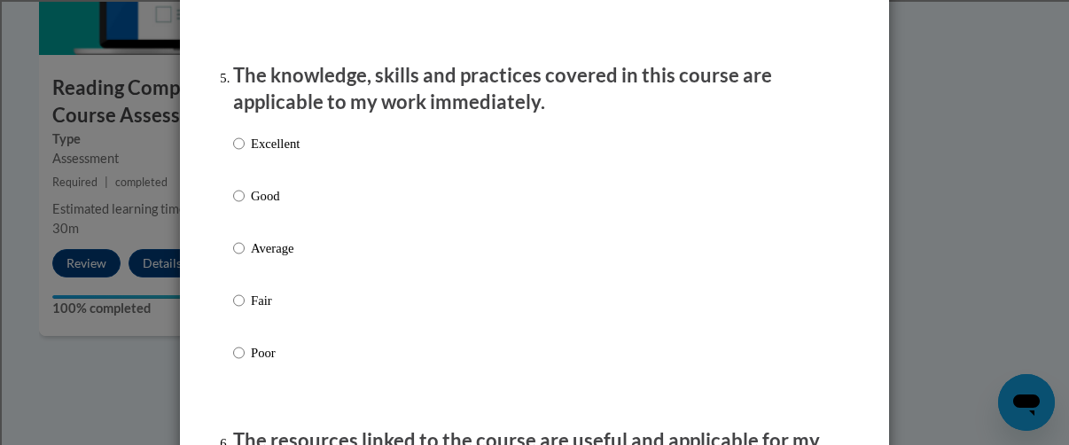
scroll to position [1618, 0]
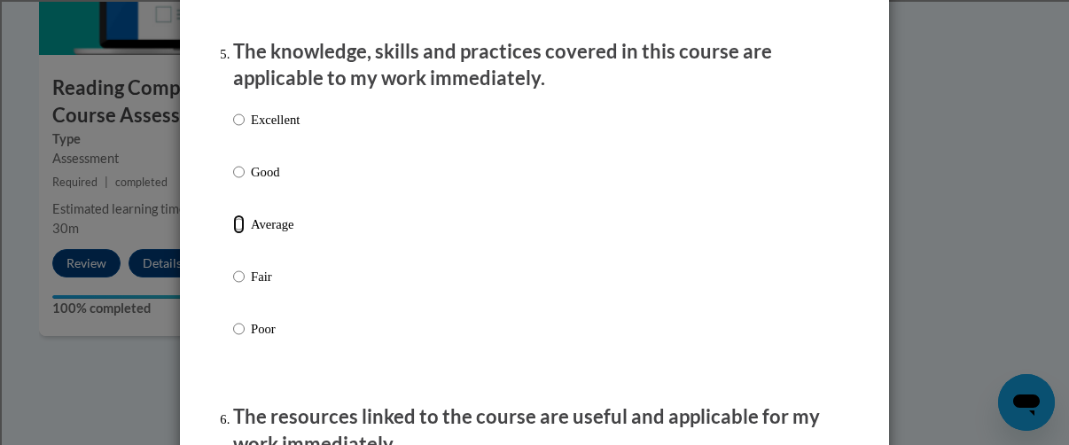
click at [233, 234] on input "Average" at bounding box center [239, 225] width 12 height 20
radio input "true"
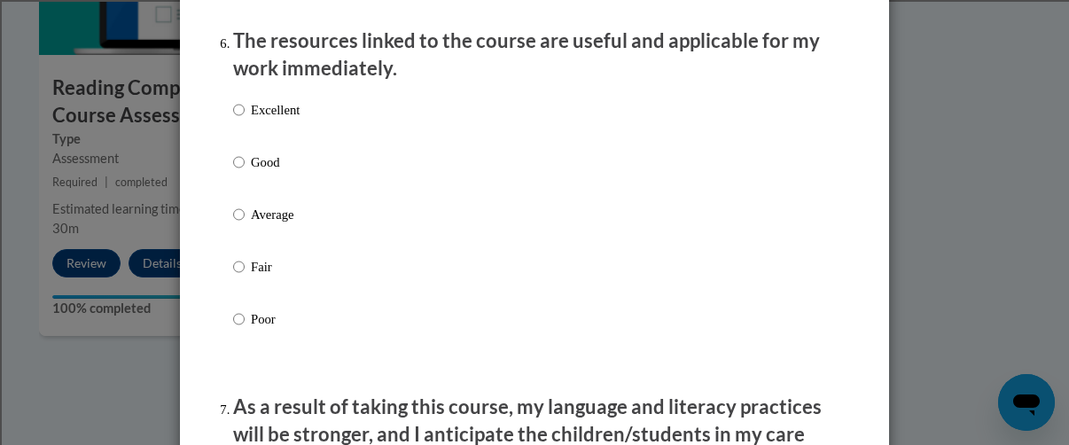
scroll to position [1995, 0]
click at [233, 223] on input "Average" at bounding box center [239, 214] width 12 height 20
radio input "true"
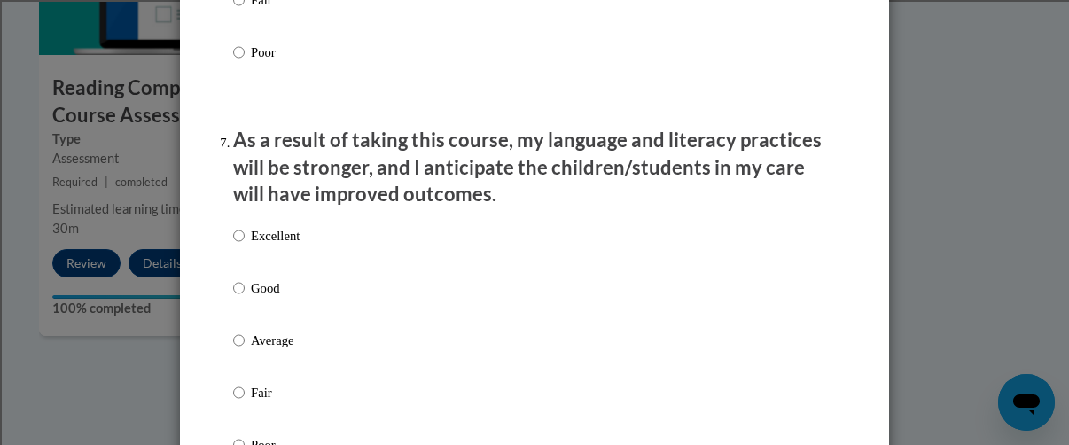
scroll to position [2350, 0]
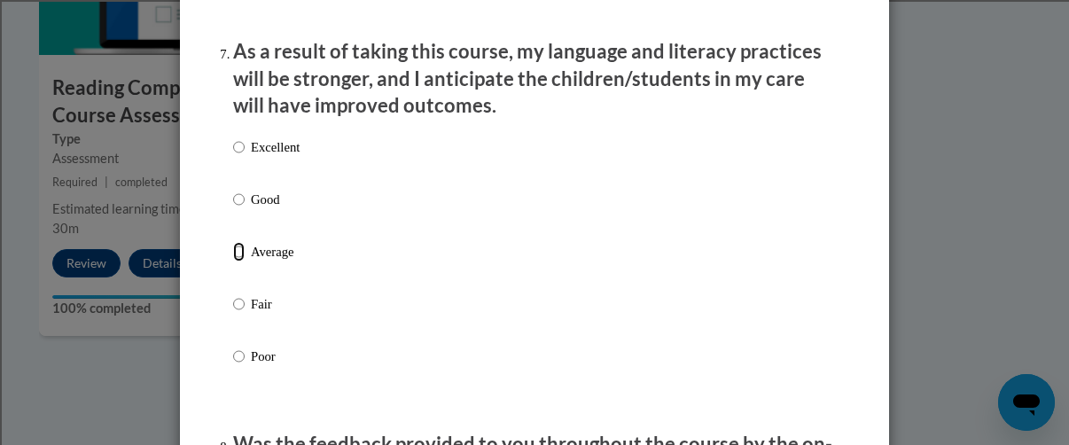
click at [233, 262] on input "Average" at bounding box center [239, 252] width 12 height 20
radio input "true"
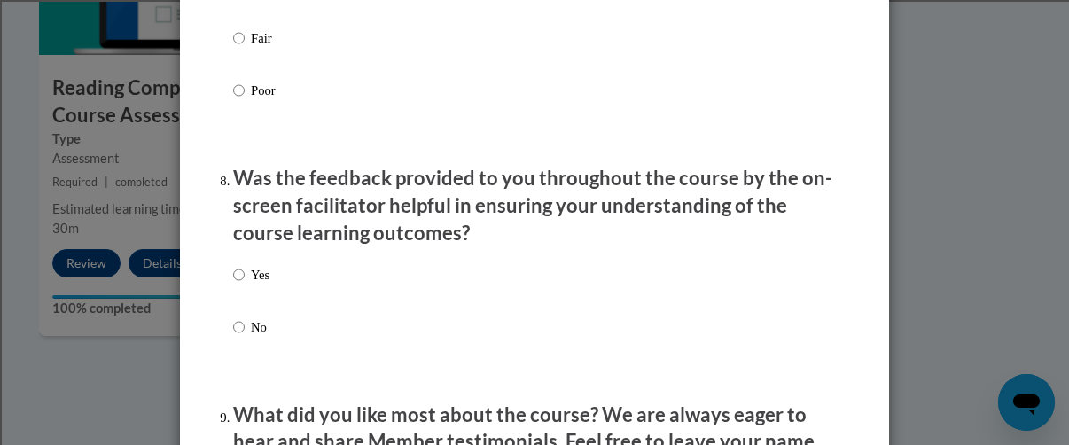
scroll to position [2616, 0]
click at [233, 285] on input "Yes" at bounding box center [239, 275] width 12 height 20
radio input "true"
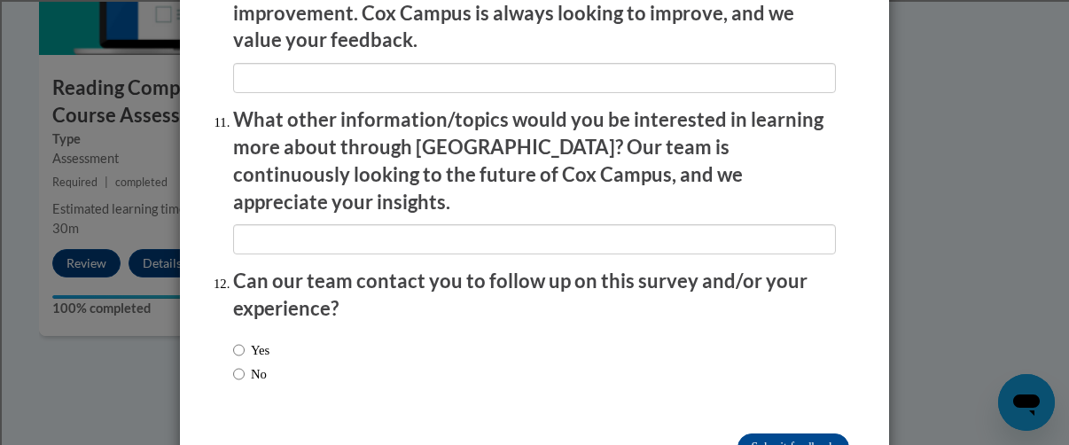
scroll to position [3236, 0]
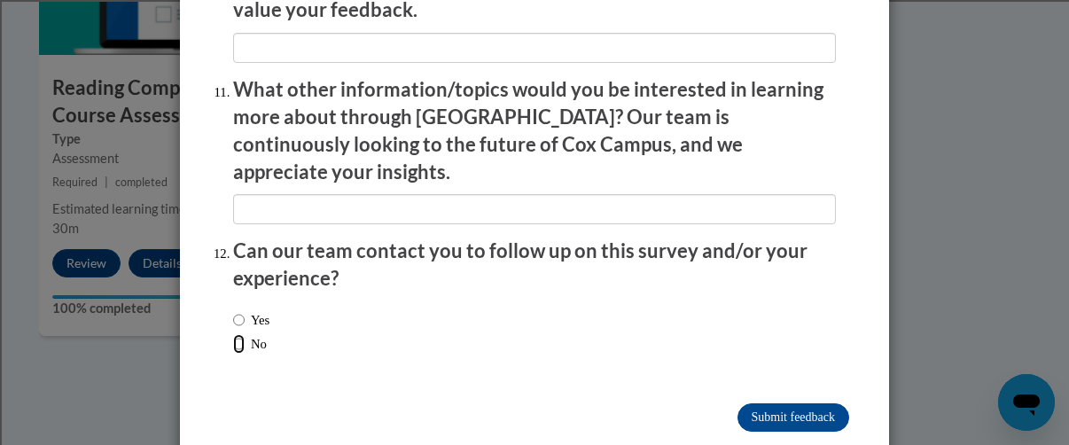
click at [233, 334] on input "No" at bounding box center [239, 344] width 12 height 20
radio input "true"
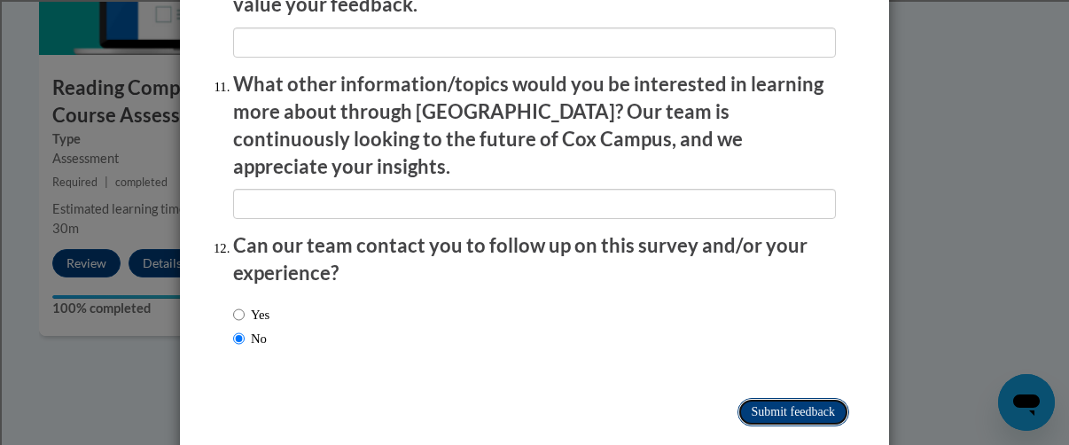
click at [775, 398] on input "Submit feedback" at bounding box center [794, 412] width 112 height 28
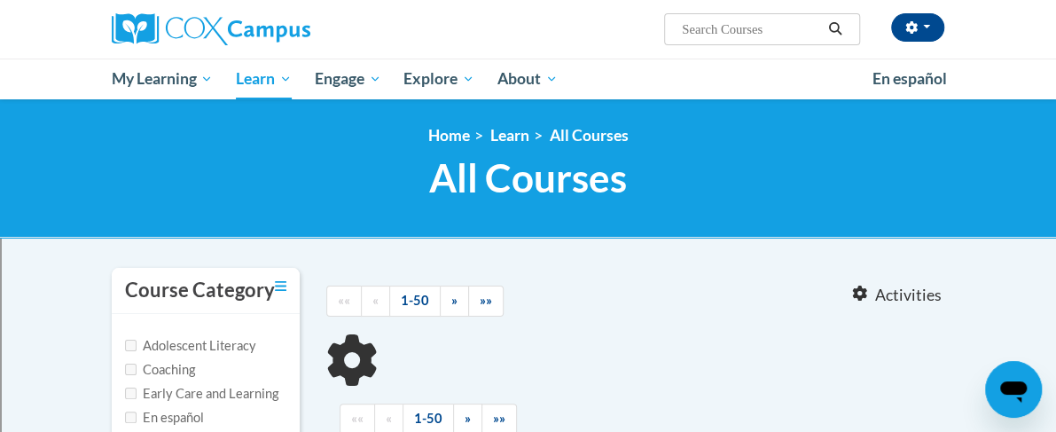
type input "Response to intervention"
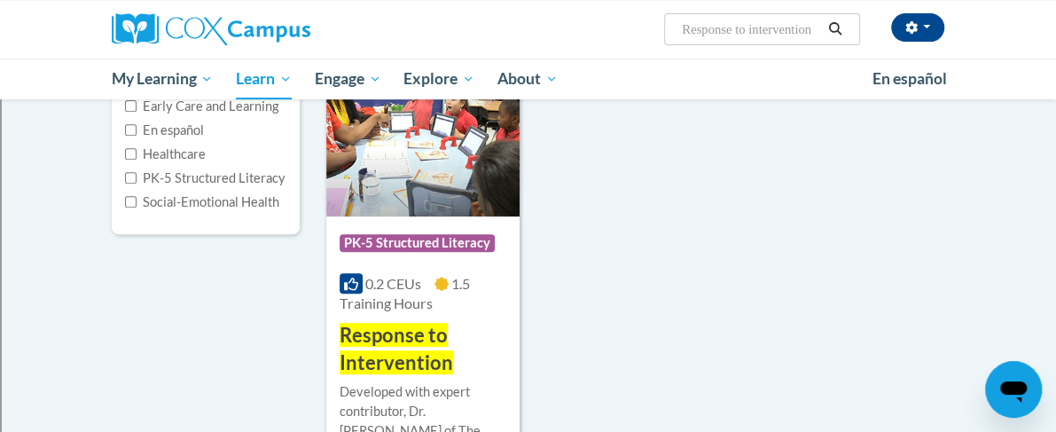
scroll to position [349, 0]
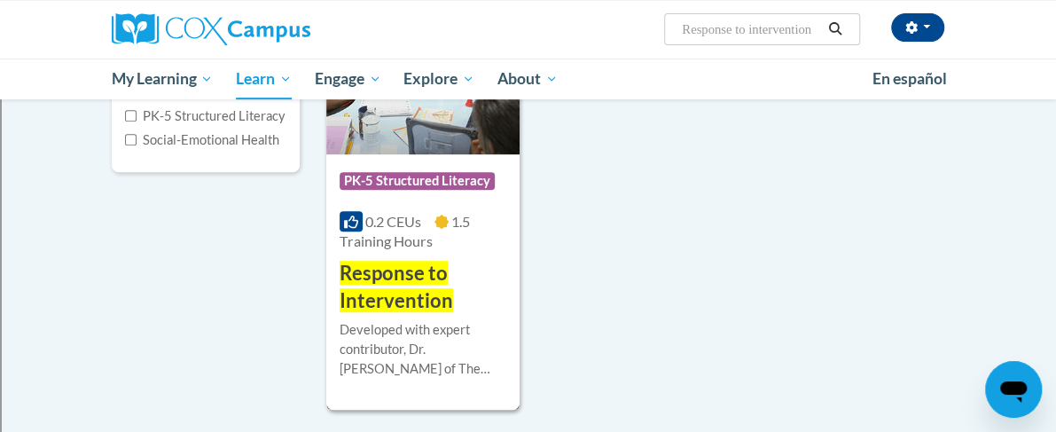
click at [406, 134] on img at bounding box center [422, 63] width 193 height 181
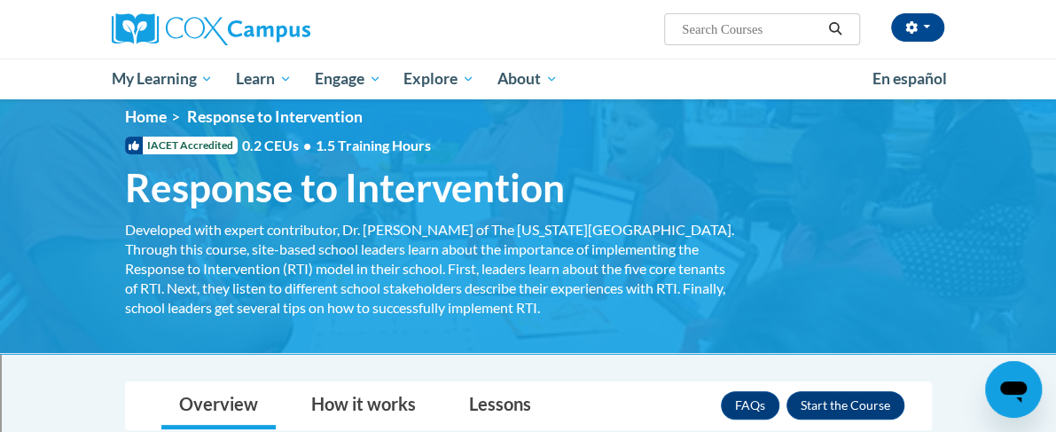
scroll to position [244, 0]
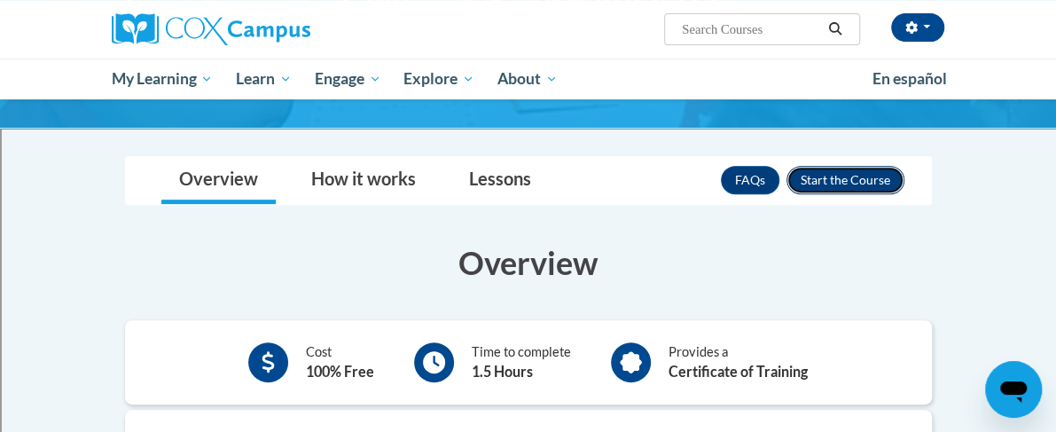
click at [904, 179] on button "Enroll" at bounding box center [846, 180] width 118 height 28
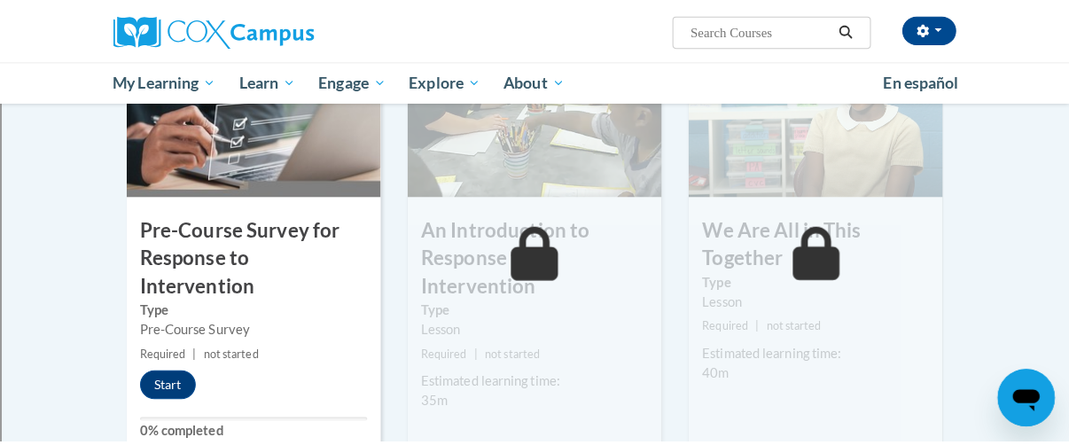
scroll to position [466, 0]
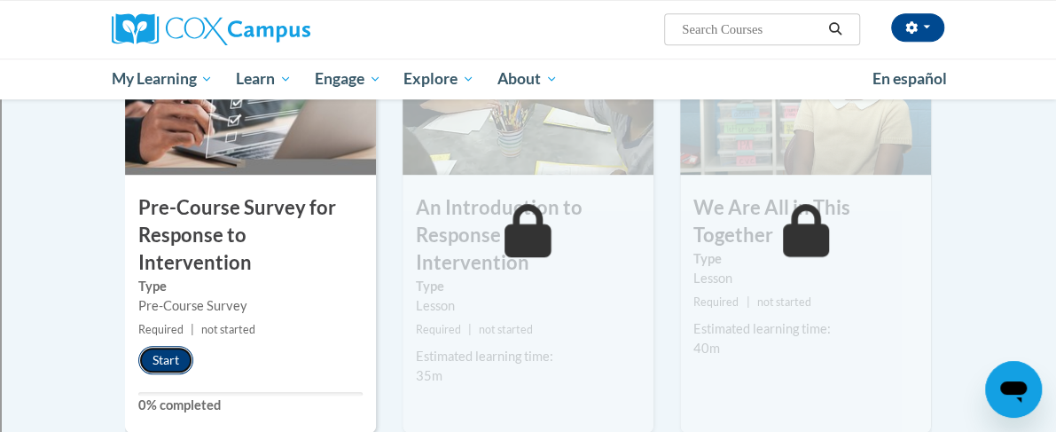
click at [138, 346] on button "Start" at bounding box center [165, 360] width 55 height 28
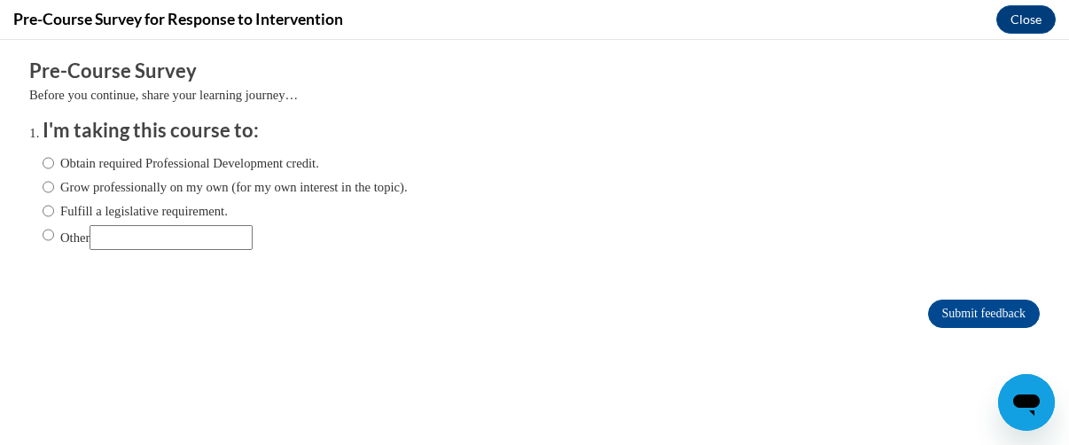
scroll to position [0, 0]
click at [43, 161] on input "Obtain required Professional Development credit." at bounding box center [49, 163] width 12 height 20
radio input "true"
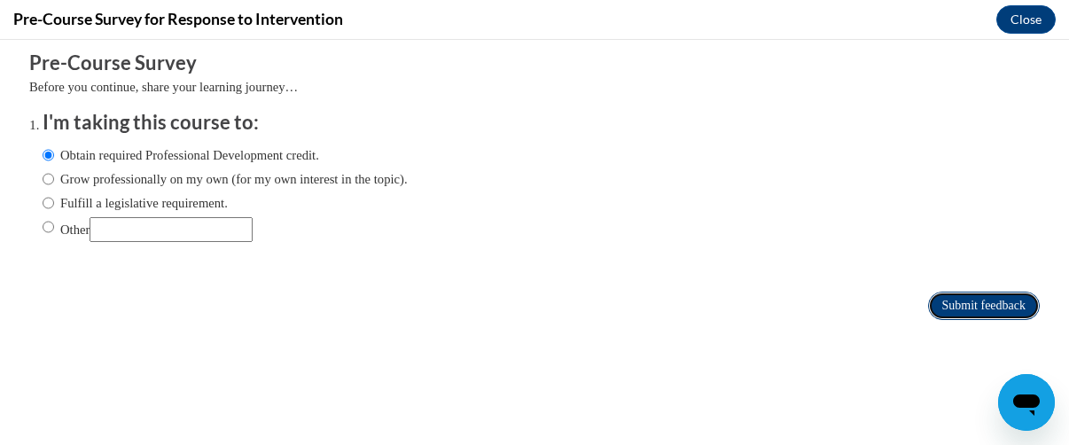
click at [959, 292] on input "Submit feedback" at bounding box center [984, 306] width 112 height 28
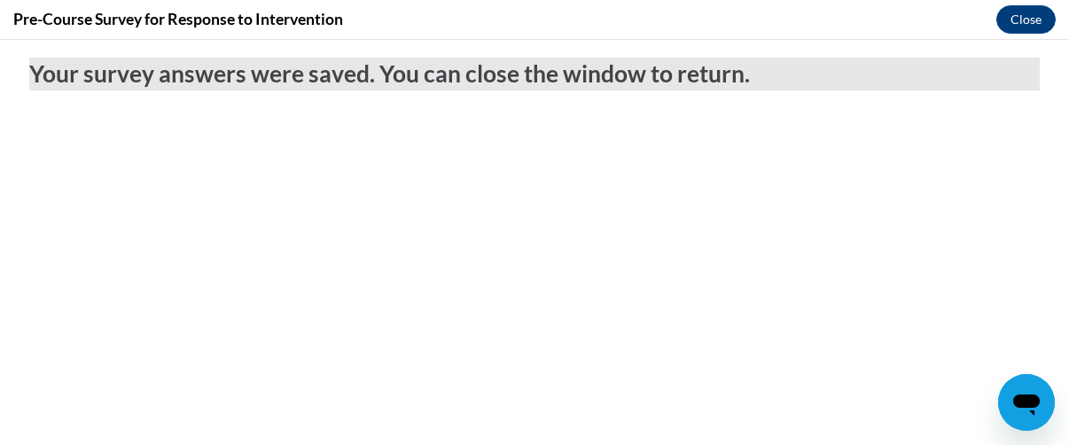
scroll to position [0, 0]
click at [1026, 15] on button "Close" at bounding box center [1026, 19] width 59 height 28
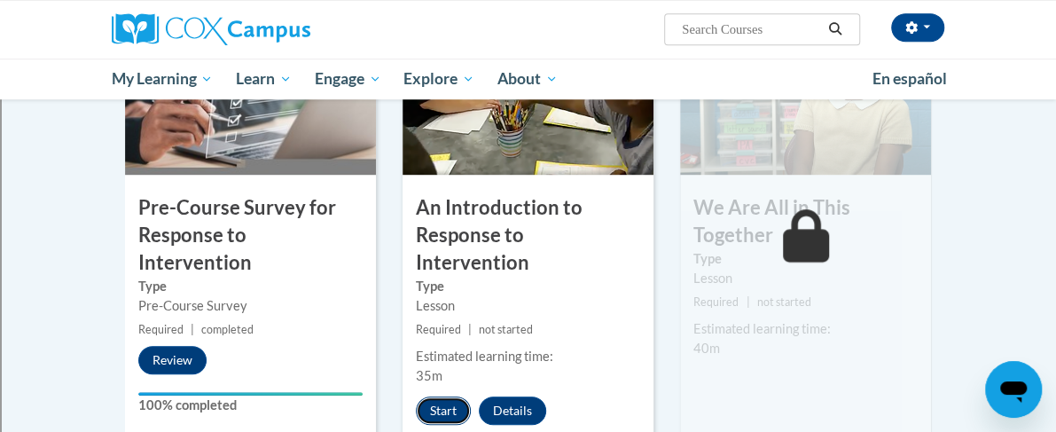
click at [416, 396] on button "Start" at bounding box center [443, 410] width 55 height 28
